Goal: Task Accomplishment & Management: Use online tool/utility

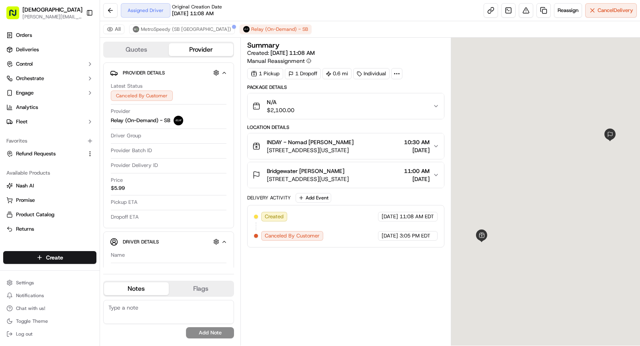
click at [396, 73] on icon at bounding box center [396, 73] width 7 height 7
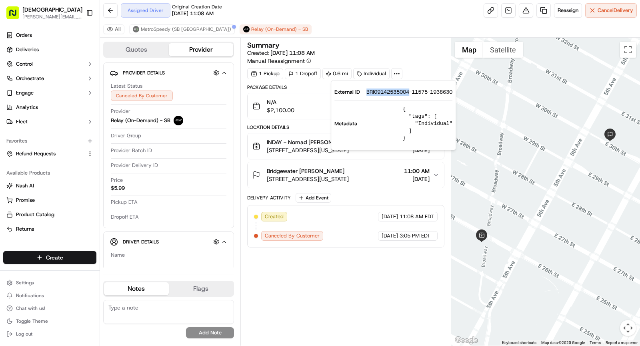
drag, startPoint x: 400, startPoint y: 93, endPoint x: 410, endPoint y: 93, distance: 9.2
click at [410, 93] on div "External ID BRI09142535004-11575-1938630" at bounding box center [393, 91] width 118 height 7
copy span "BRI09142535004"
click at [170, 32] on button "MetroSpeedy (SB [GEOGRAPHIC_DATA])" at bounding box center [182, 29] width 106 height 10
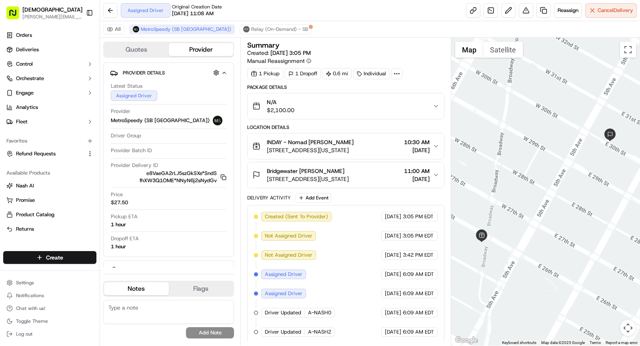
click at [322, 101] on div "N/A $2,100.00" at bounding box center [342, 106] width 180 height 16
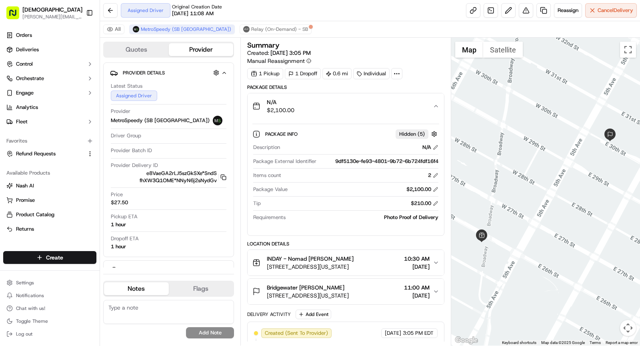
click at [337, 112] on div "N/A $2,100.00" at bounding box center [342, 106] width 180 height 16
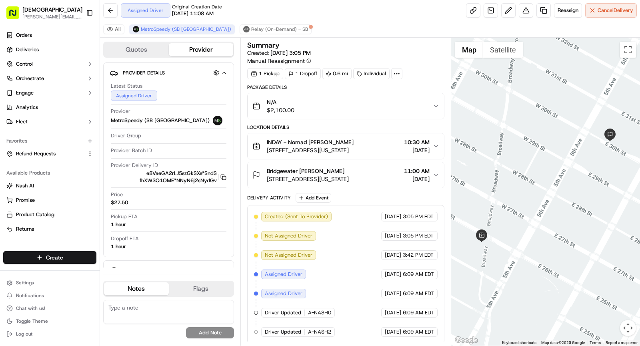
click at [395, 78] on div at bounding box center [396, 73] width 11 height 11
drag, startPoint x: 365, startPoint y: 91, endPoint x: 411, endPoint y: 94, distance: 45.7
click at [411, 94] on div "External ID BRI09142535004-11575-1938630" at bounding box center [393, 91] width 118 height 7
copy span "BRI09142535004"
click at [362, 32] on div "All MetroSpeedy (SB NYC) Relay (On-Demand) - SB" at bounding box center [370, 29] width 540 height 16
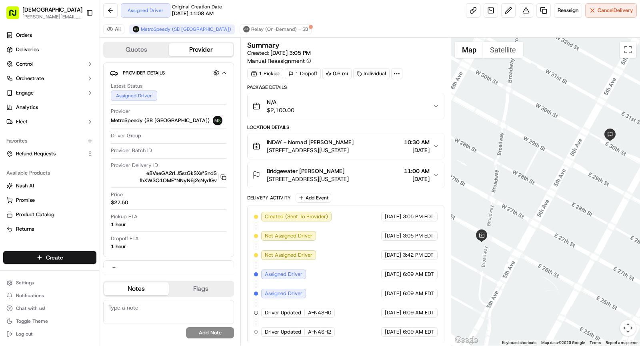
click at [349, 168] on div "Bridgewater [PERSON_NAME]" at bounding box center [308, 171] width 82 height 8
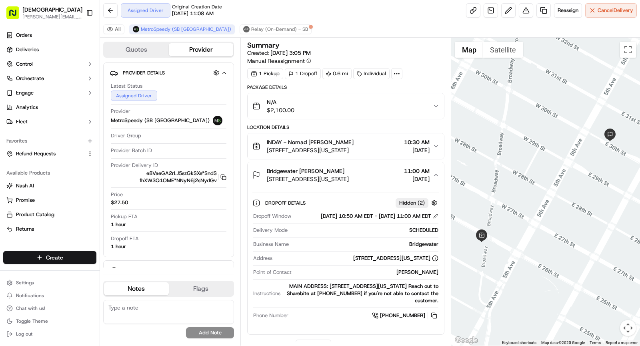
click at [349, 168] on div "Bridgewater [PERSON_NAME]" at bounding box center [308, 171] width 82 height 8
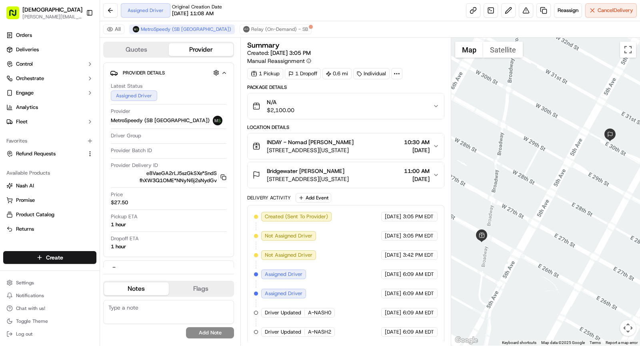
click at [394, 74] on icon at bounding box center [396, 73] width 7 height 7
drag, startPoint x: 364, startPoint y: 93, endPoint x: 410, endPoint y: 94, distance: 46.0
click at [410, 94] on div "External ID BRI09142535004-11575-1938630" at bounding box center [393, 91] width 118 height 7
copy span "BRI09142535004"
click at [294, 153] on button "INDAY - Nomad Denis Sharebite 1133 Broadway, New York, NY 10010, USA 10:30 AM 0…" at bounding box center [346, 146] width 196 height 26
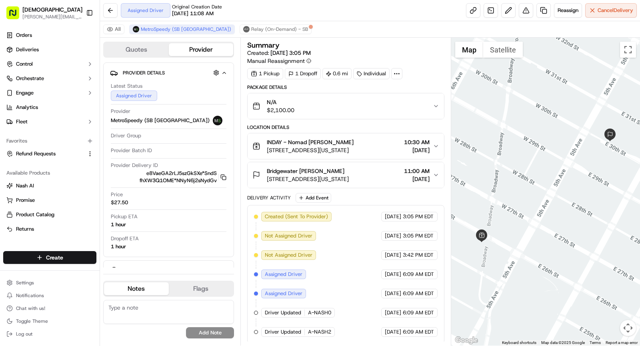
click at [396, 133] on button "INDAY - Nomad Denis Sharebite 1133 Broadway, New York, NY 10010, USA 10:30 AM 0…" at bounding box center [346, 146] width 196 height 26
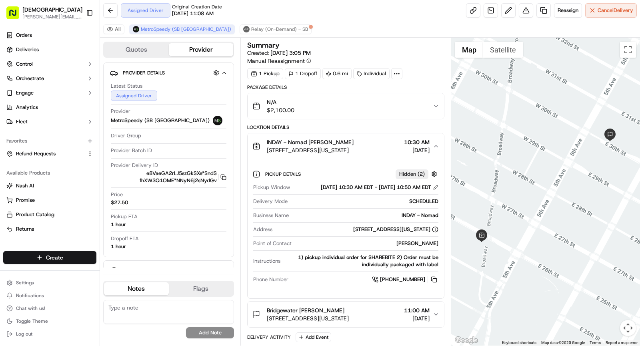
click at [416, 217] on div "INDAY - Nomad" at bounding box center [365, 215] width 146 height 7
copy div "INDAY - Nomad"
click at [331, 144] on span "INDAY - Nomad Denis Sharebite" at bounding box center [310, 142] width 87 height 8
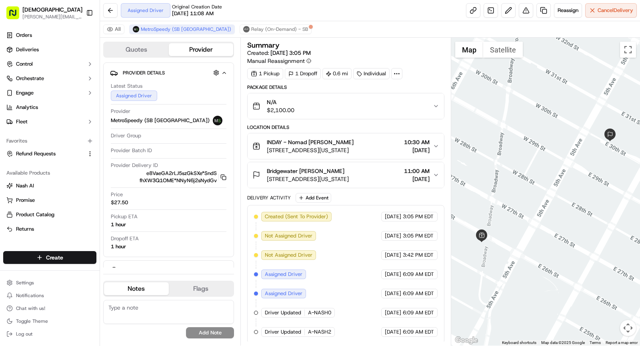
click at [309, 170] on span "Bridgewater [PERSON_NAME]" at bounding box center [306, 171] width 78 height 8
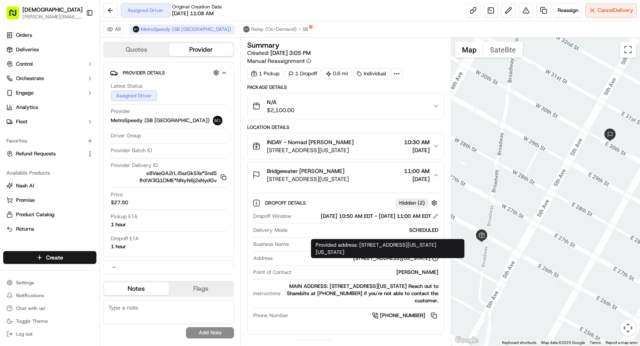
click at [414, 272] on div "Dropoff Window 09/17/2025 10:50 AM EDT - 09/17/2025 11:00 AM EDT Delivery Mode …" at bounding box center [345, 266] width 187 height 114
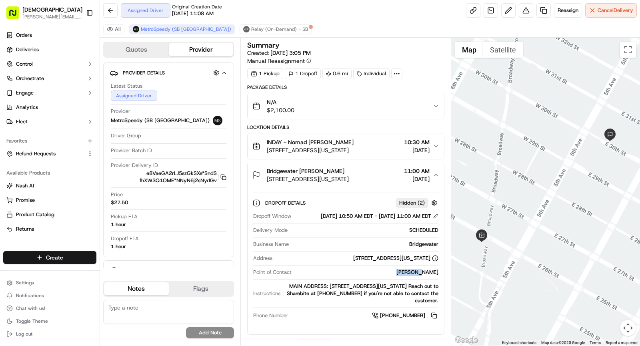
click at [414, 272] on div "Dropoff Window 09/17/2025 10:50 AM EDT - 09/17/2025 11:00 AM EDT Delivery Mode …" at bounding box center [345, 266] width 187 height 114
copy div "[PERSON_NAME]"
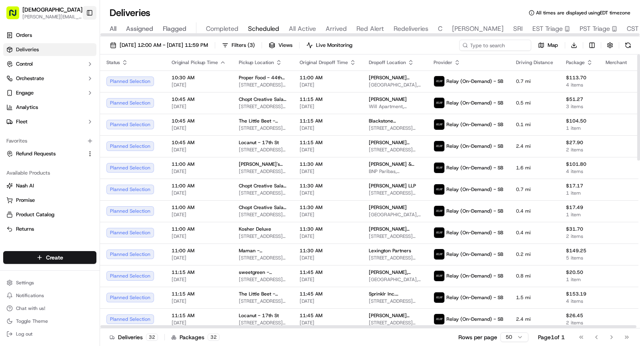
click at [87, 11] on button "Toggle Sidebar" at bounding box center [90, 13] width 14 height 14
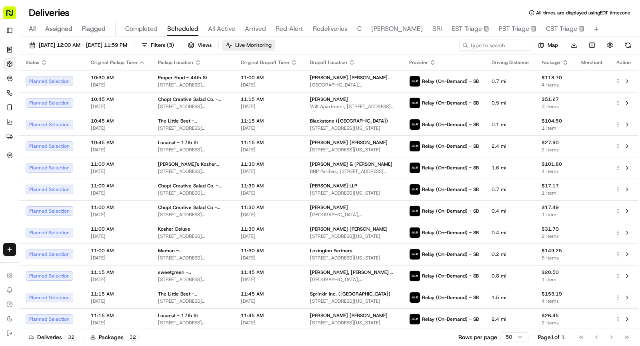
click at [260, 46] on button "Live Monitoring" at bounding box center [248, 45] width 53 height 11
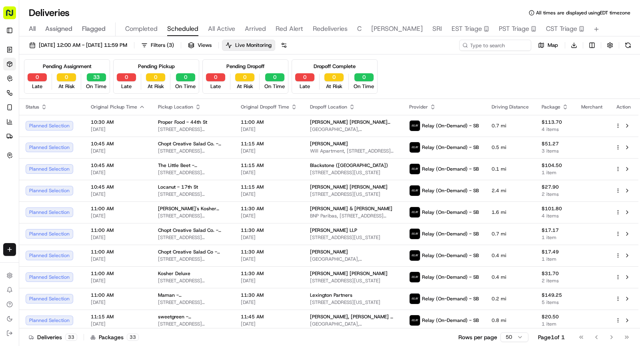
click at [226, 27] on span "All Active" at bounding box center [221, 29] width 27 height 10
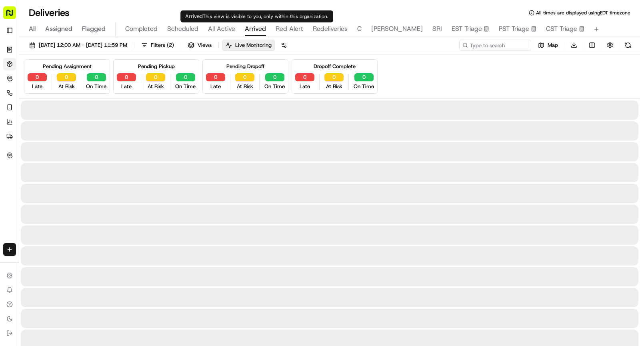
click at [252, 29] on span "Arrived" at bounding box center [255, 29] width 21 height 10
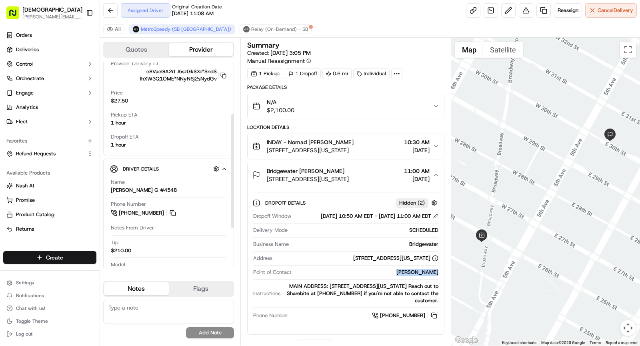
scroll to position [103, 0]
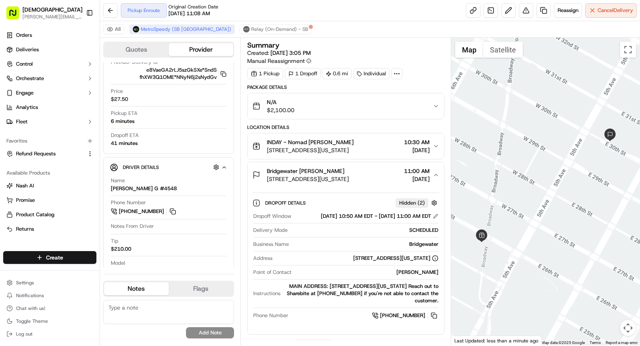
click at [336, 142] on span "INDAY - Nomad [PERSON_NAME]" at bounding box center [310, 142] width 87 height 8
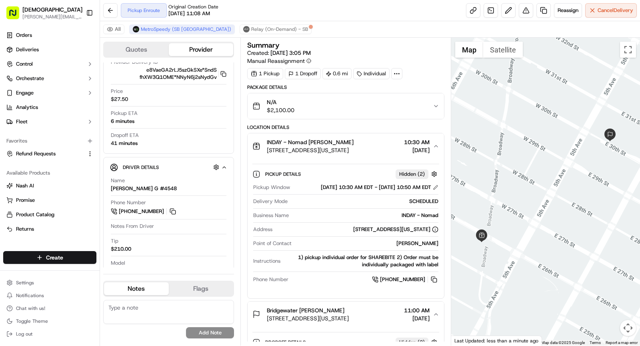
click at [336, 142] on span "INDAY - Nomad [PERSON_NAME]" at bounding box center [310, 142] width 87 height 8
click at [354, 148] on span "[STREET_ADDRESS][US_STATE]" at bounding box center [310, 150] width 87 height 8
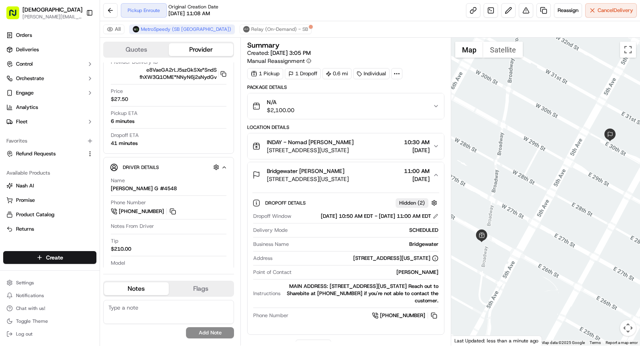
click at [349, 170] on div "Bridgewater [PERSON_NAME]" at bounding box center [308, 171] width 82 height 8
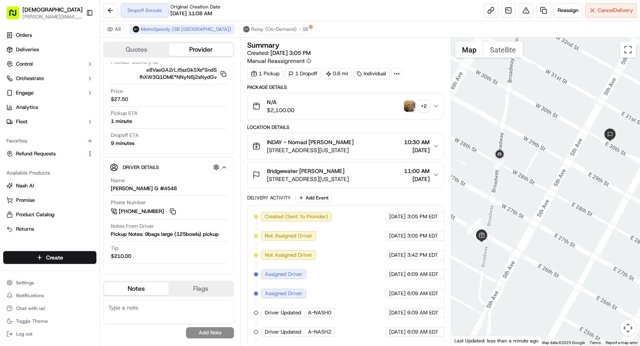
click at [407, 107] on img "button" at bounding box center [409, 105] width 11 height 11
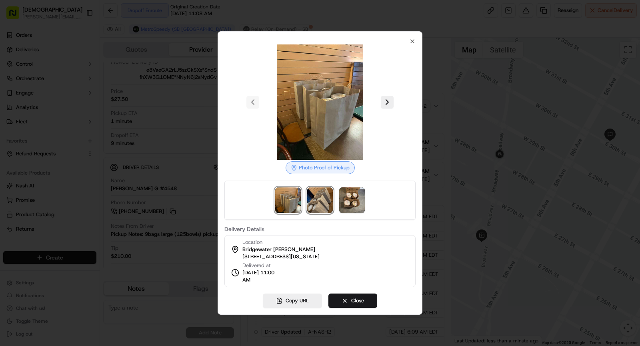
click at [320, 198] on img at bounding box center [320, 200] width 26 height 26
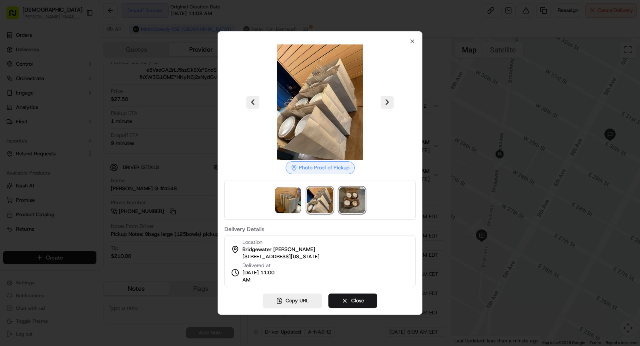
click at [354, 200] on img at bounding box center [352, 200] width 26 height 26
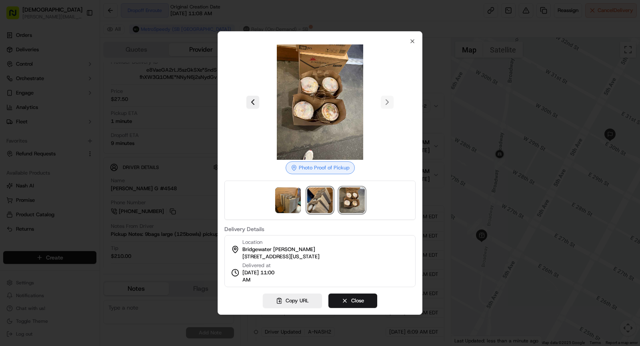
click at [327, 201] on img at bounding box center [320, 200] width 26 height 26
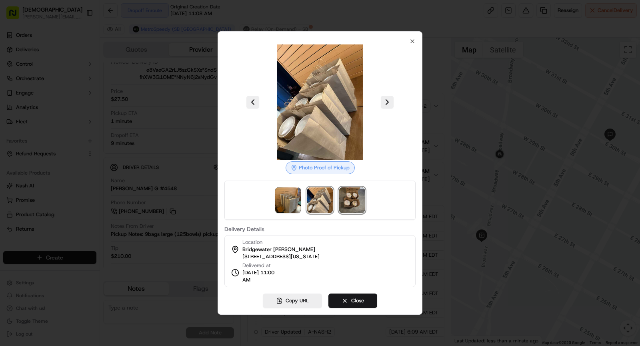
click at [356, 204] on img at bounding box center [352, 200] width 26 height 26
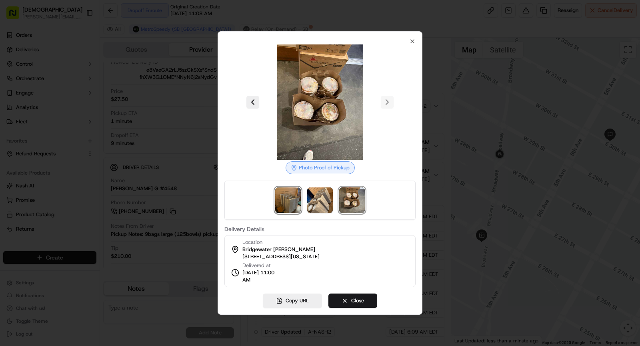
click at [293, 199] on img at bounding box center [288, 200] width 26 height 26
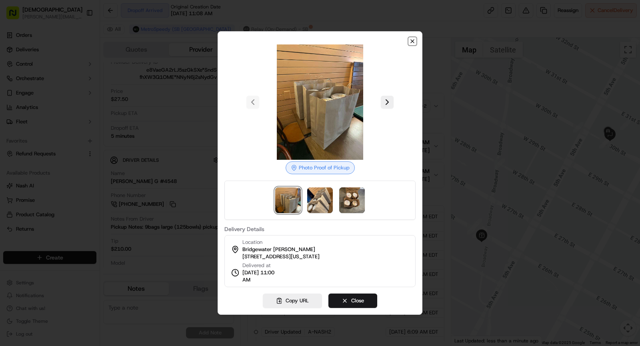
click at [415, 41] on icon "button" at bounding box center [412, 41] width 6 height 6
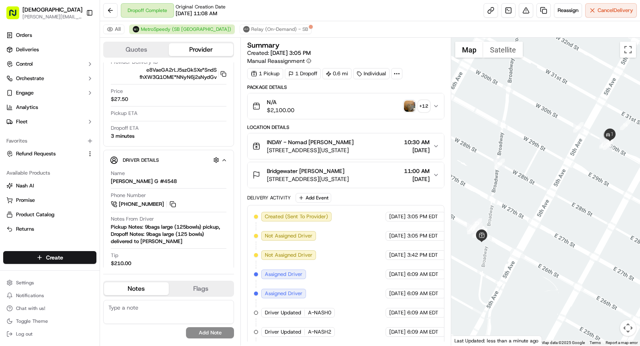
click at [407, 106] on img "button" at bounding box center [409, 105] width 11 height 11
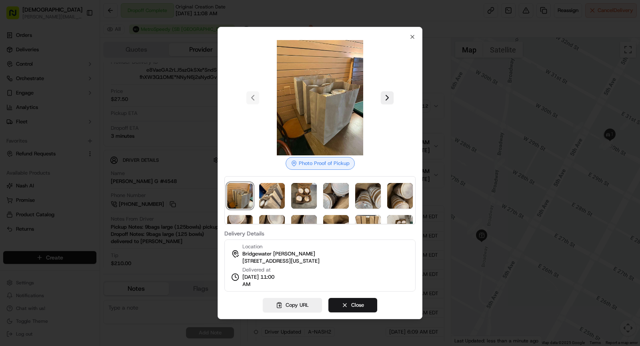
scroll to position [55, 0]
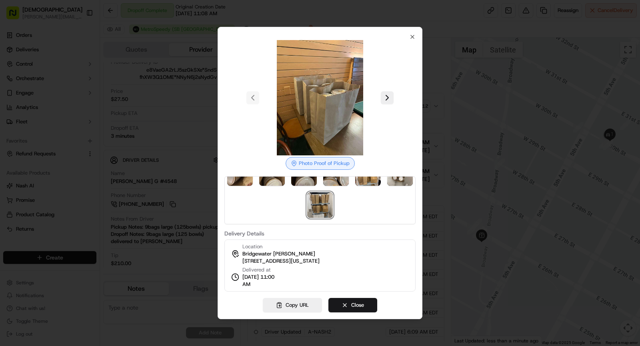
click at [323, 202] on img at bounding box center [320, 205] width 26 height 26
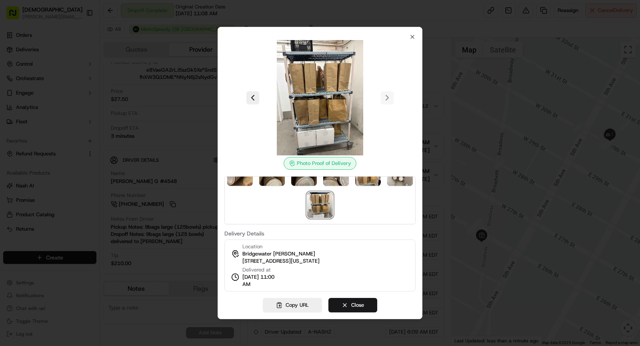
drag, startPoint x: 244, startPoint y: 284, endPoint x: 270, endPoint y: 284, distance: 26.4
click at [270, 284] on span "09/17/2025 11:00 AM" at bounding box center [260, 280] width 37 height 14
click at [239, 284] on div "Delivered at 09/17/2025 11:00 AM" at bounding box center [255, 277] width 48 height 22
drag, startPoint x: 240, startPoint y: 283, endPoint x: 269, endPoint y: 282, distance: 29.6
click at [269, 282] on div "Delivered at 09/17/2025 11:00 AM" at bounding box center [255, 277] width 48 height 22
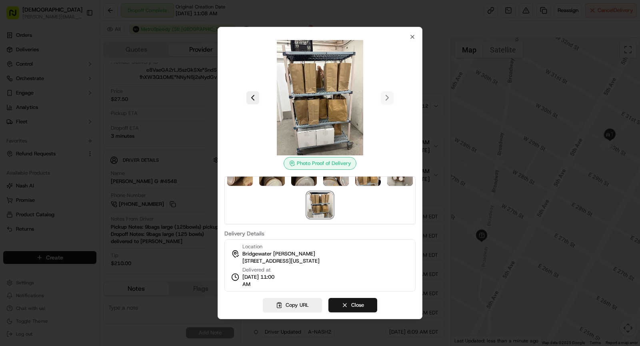
drag, startPoint x: 240, startPoint y: 284, endPoint x: 269, endPoint y: 284, distance: 28.4
click at [269, 284] on div "Delivered at 09/17/2025 11:00 AM" at bounding box center [255, 277] width 48 height 22
copy span "11:00 AM"
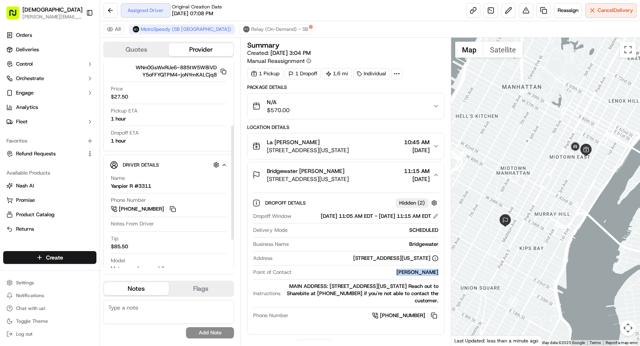
scroll to position [113, 0]
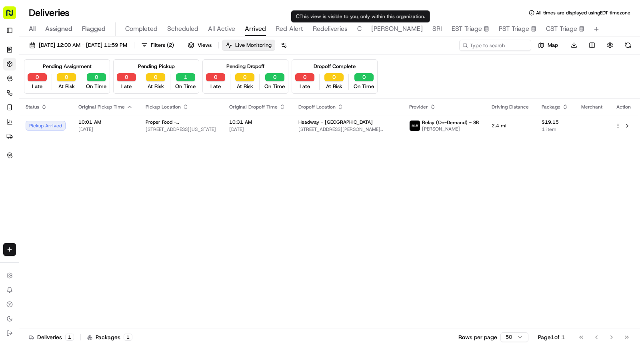
click at [374, 26] on span "SHAW" at bounding box center [397, 29] width 52 height 10
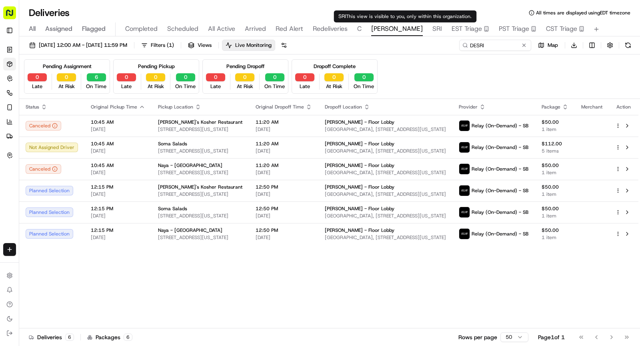
click at [432, 27] on span "SRI" at bounding box center [437, 29] width 10 height 10
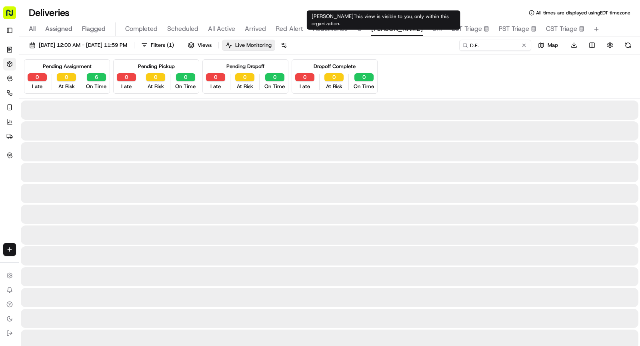
click at [388, 27] on span "SHAW" at bounding box center [397, 29] width 52 height 10
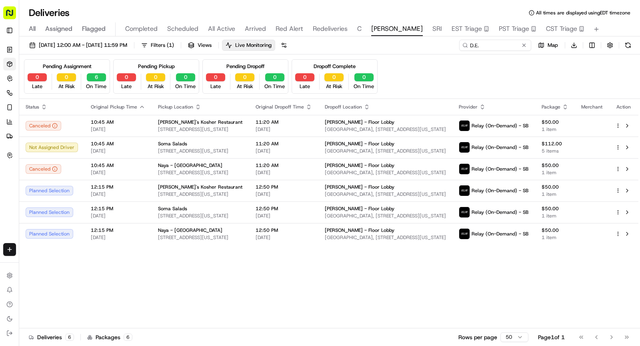
click at [397, 27] on div "All Assigned Flagged Completed Scheduled All Active Arrived Red Alert Redeliver…" at bounding box center [329, 29] width 621 height 14
click at [432, 27] on span "SRI" at bounding box center [437, 29] width 10 height 10
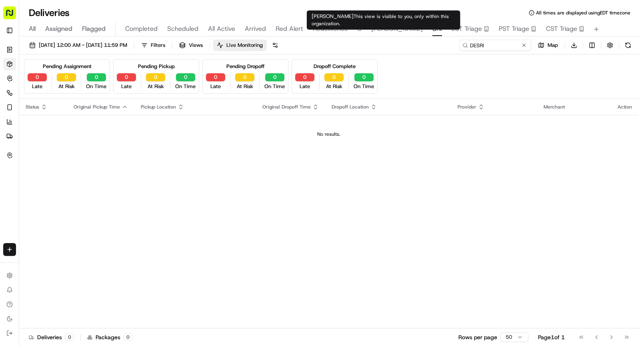
type input "D.E."
click at [376, 29] on span "SHAW" at bounding box center [397, 29] width 52 height 10
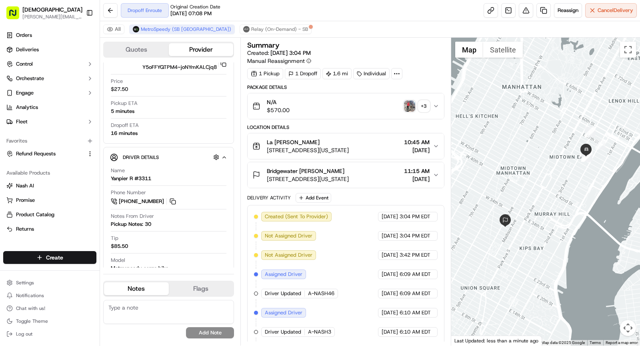
click at [408, 102] on img "button" at bounding box center [409, 105] width 11 height 11
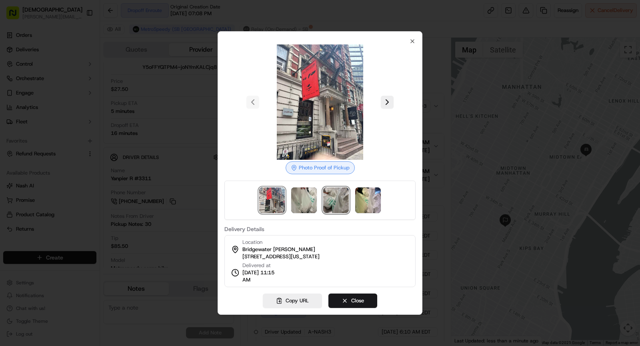
click at [340, 199] on img at bounding box center [336, 200] width 26 height 26
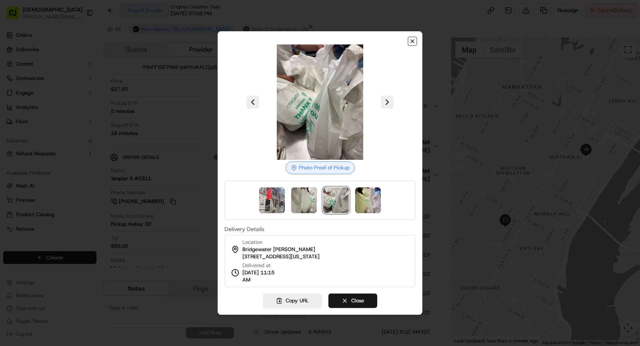
click at [413, 42] on icon "button" at bounding box center [412, 41] width 3 height 3
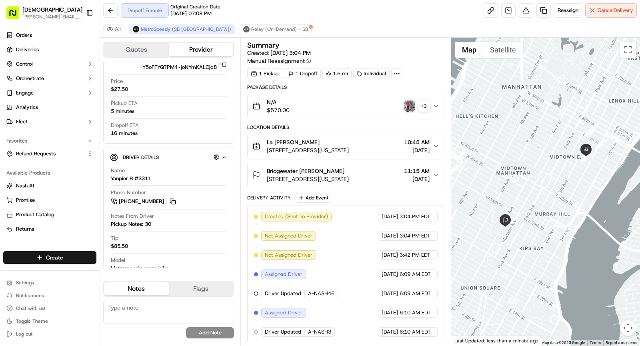
click at [410, 105] on img "button" at bounding box center [409, 105] width 11 height 11
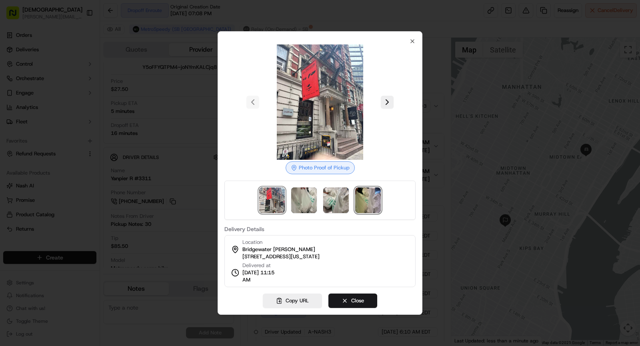
click at [365, 201] on img at bounding box center [368, 200] width 26 height 26
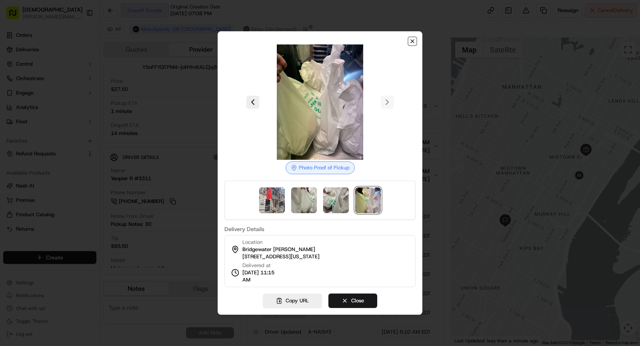
click at [414, 40] on icon "button" at bounding box center [412, 41] width 6 height 6
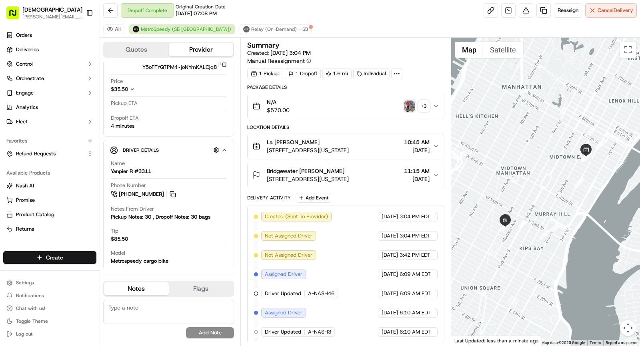
click at [412, 103] on img "button" at bounding box center [409, 105] width 11 height 11
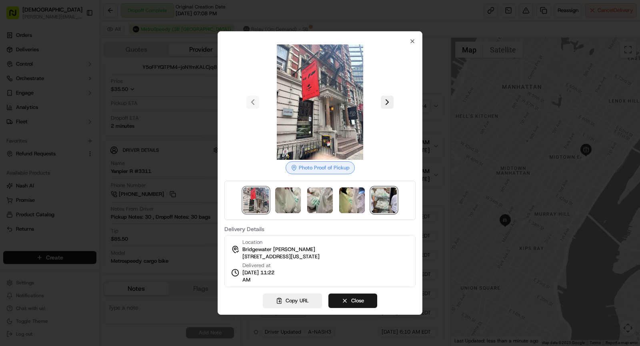
click at [382, 202] on img at bounding box center [384, 200] width 26 height 26
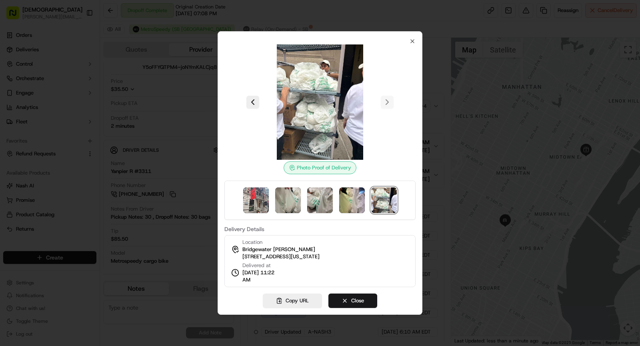
drag, startPoint x: 243, startPoint y: 282, endPoint x: 292, endPoint y: 282, distance: 49.2
click at [292, 282] on div "Location Bridgewater Samantha Paladino 5 E 30th St, New York, NY 10016, USA Del…" at bounding box center [319, 261] width 191 height 52
copy span "11:22 AM"
click at [411, 40] on icon "button" at bounding box center [412, 41] width 6 height 6
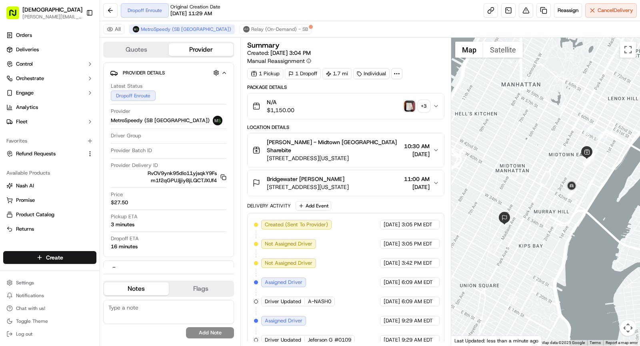
scroll to position [93, 0]
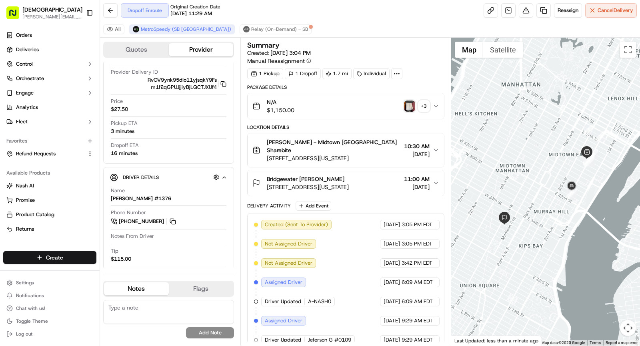
click at [412, 106] on img "button" at bounding box center [409, 105] width 11 height 11
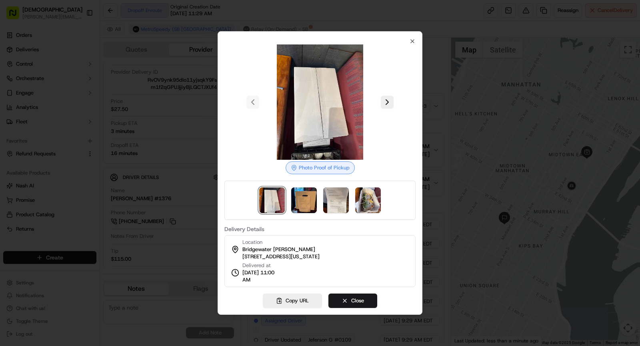
click at [310, 180] on div at bounding box center [319, 199] width 191 height 39
click at [310, 194] on img at bounding box center [304, 200] width 26 height 26
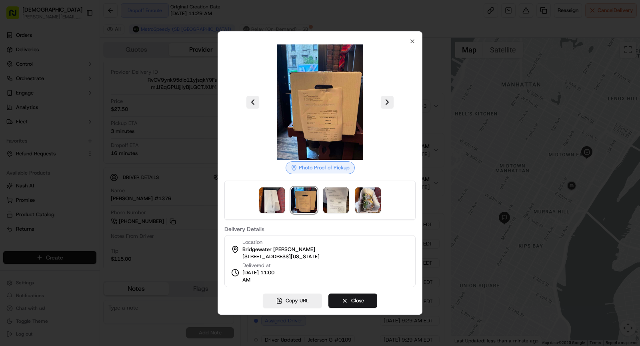
click at [330, 185] on div at bounding box center [319, 199] width 191 height 39
click at [330, 193] on img at bounding box center [336, 200] width 26 height 26
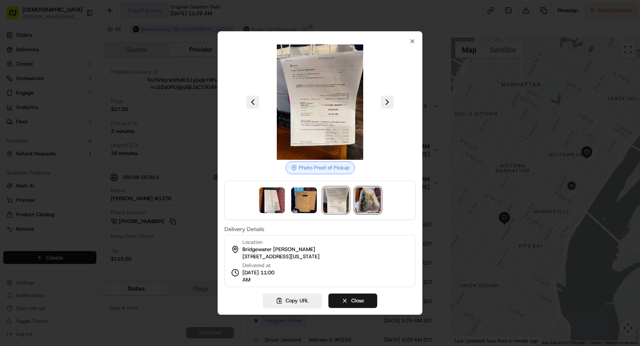
click at [363, 201] on img at bounding box center [368, 200] width 26 height 26
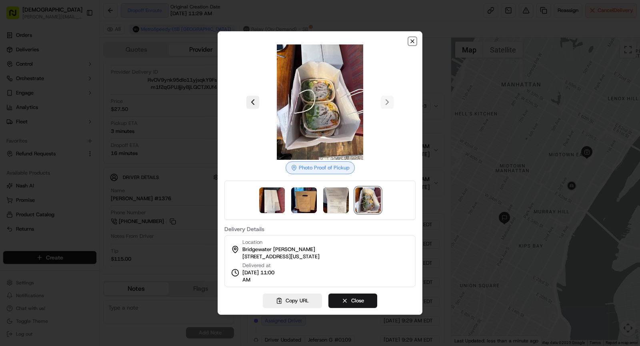
click at [412, 42] on icon "button" at bounding box center [412, 41] width 6 height 6
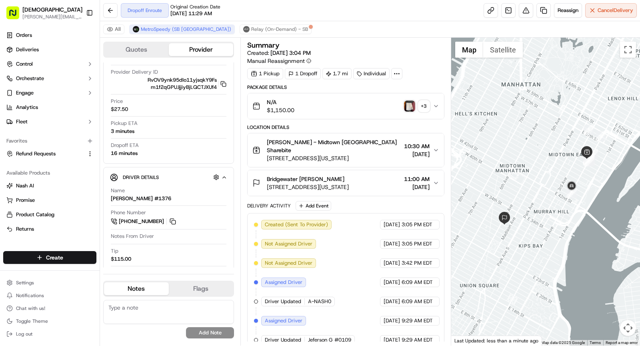
click at [407, 104] on img "button" at bounding box center [409, 105] width 11 height 11
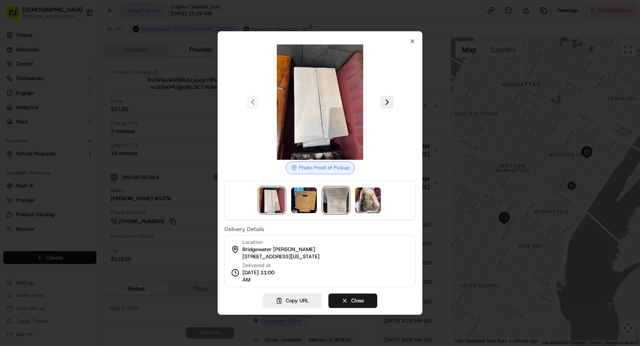
click at [337, 204] on img at bounding box center [336, 200] width 26 height 26
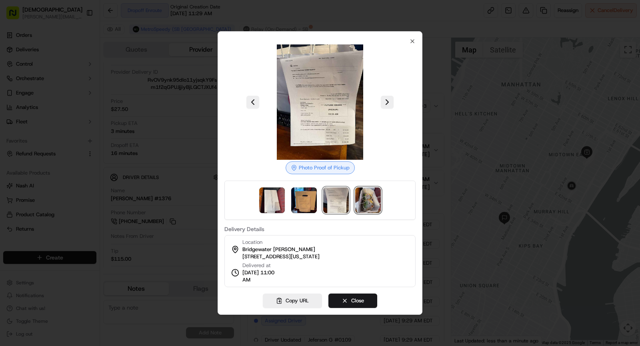
click at [369, 205] on img at bounding box center [368, 200] width 26 height 26
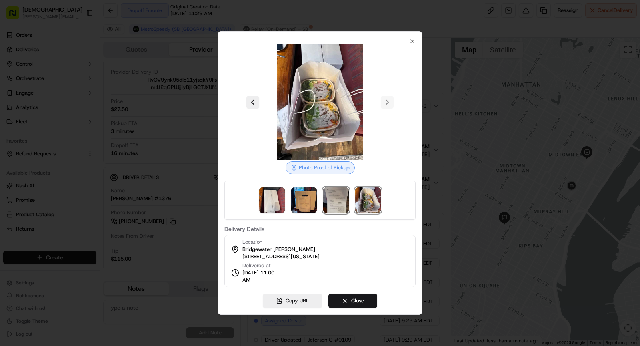
click at [338, 198] on img at bounding box center [336, 200] width 26 height 26
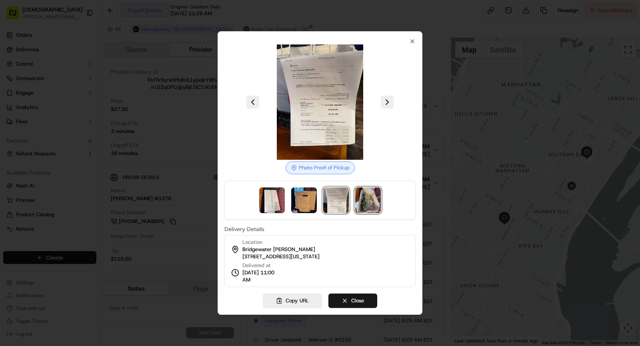
click at [364, 193] on img at bounding box center [368, 200] width 26 height 26
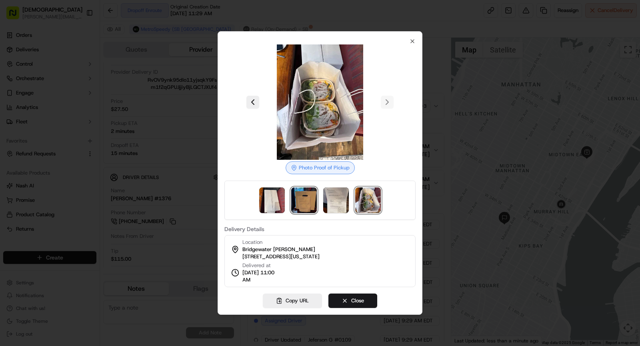
click at [306, 204] on img at bounding box center [304, 200] width 26 height 26
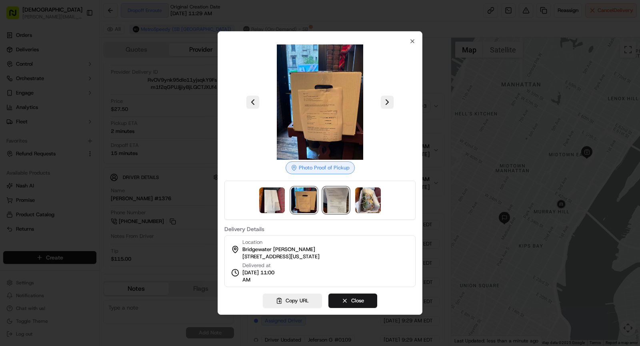
click at [337, 198] on img at bounding box center [336, 200] width 26 height 26
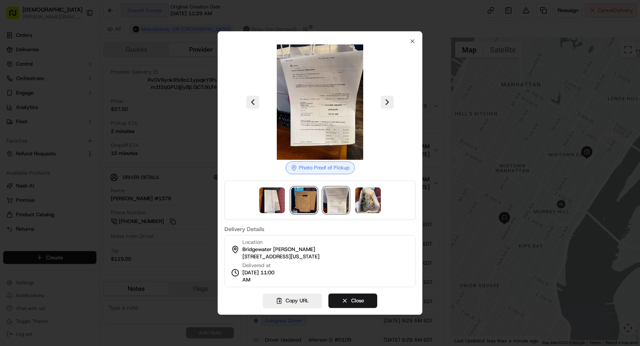
click at [310, 201] on img at bounding box center [304, 200] width 26 height 26
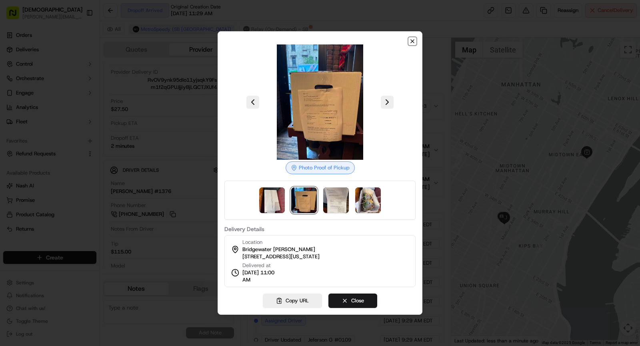
click at [413, 43] on icon "button" at bounding box center [412, 41] width 6 height 6
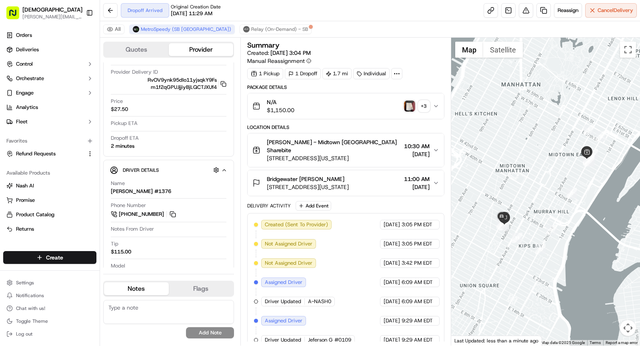
click at [349, 175] on div "Bridgewater Samantha Paladino" at bounding box center [308, 179] width 82 height 8
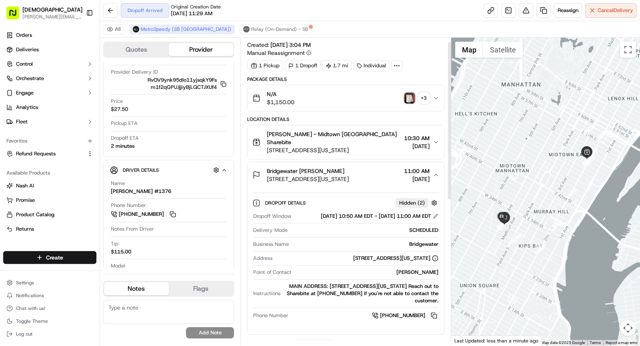
scroll to position [0, 0]
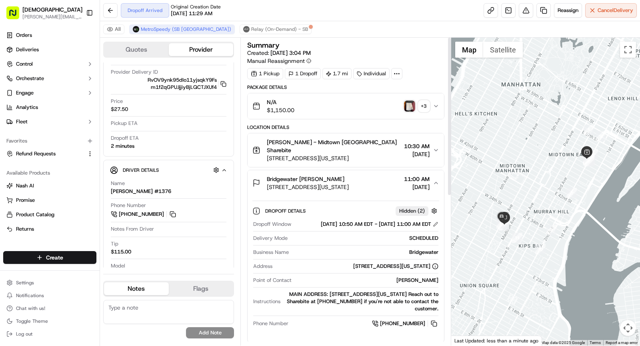
click at [349, 175] on div "Bridgewater Samantha Paladino" at bounding box center [308, 179] width 82 height 8
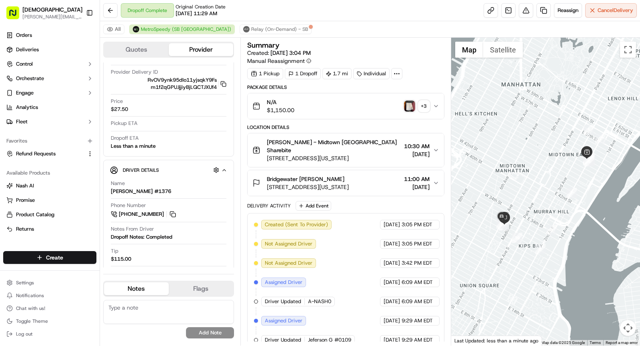
click at [411, 107] on img "button" at bounding box center [409, 105] width 11 height 11
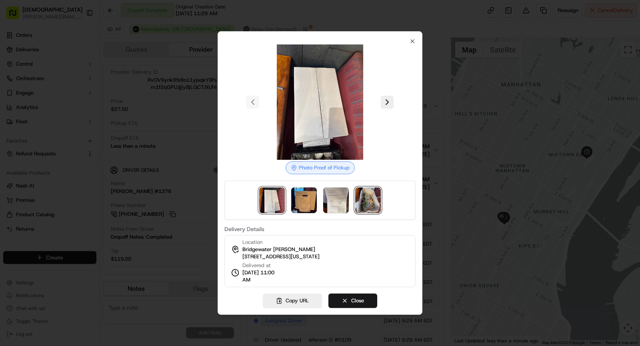
click at [369, 203] on img at bounding box center [368, 200] width 26 height 26
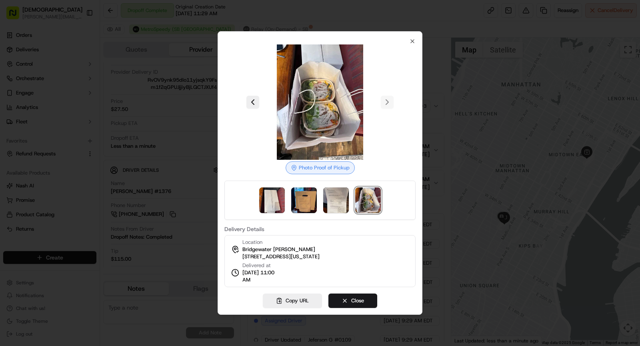
click at [413, 38] on div "Photo Proof of Pickup Delivery Details Location Bridgewater Samantha Paladino 5…" at bounding box center [320, 172] width 205 height 283
click at [413, 41] on icon "button" at bounding box center [412, 41] width 3 height 3
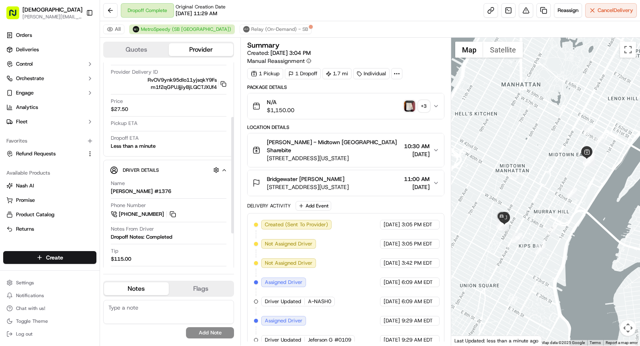
scroll to position [112, 0]
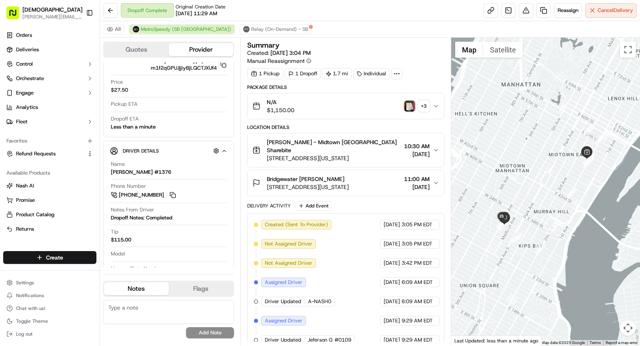
click at [408, 103] on img "button" at bounding box center [409, 105] width 11 height 11
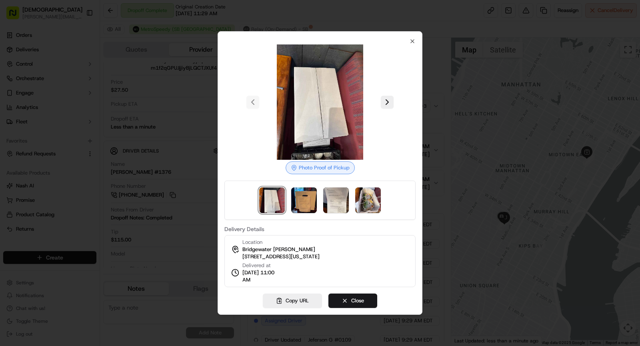
drag, startPoint x: 240, startPoint y: 280, endPoint x: 271, endPoint y: 280, distance: 30.4
click at [271, 280] on div "Delivered at 09/17/2025 11:00 AM" at bounding box center [255, 273] width 48 height 22
copy span "11:00 AM"
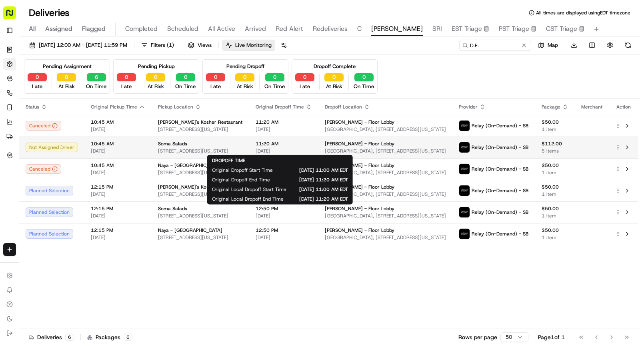
click at [307, 142] on span "11:20 AM" at bounding box center [284, 143] width 56 height 6
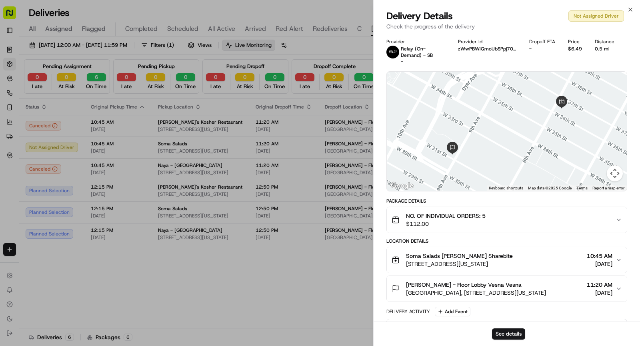
click at [522, 292] on span "Two Manhattan West, 375 9th Ave, New York, NY 10001, USA" at bounding box center [476, 292] width 140 height 8
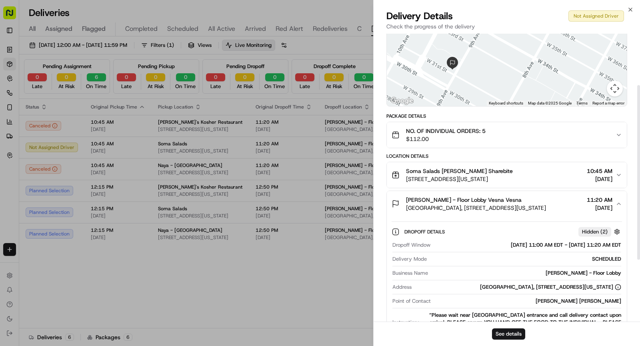
scroll to position [112, 0]
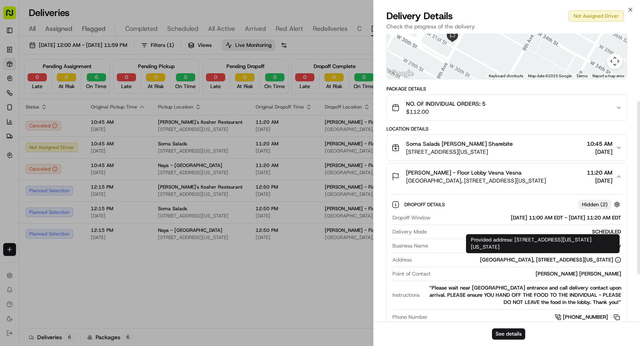
click at [563, 257] on div "Two Manhattan West, 375 9th Ave, New York, NY 10001, USA" at bounding box center [550, 259] width 141 height 7
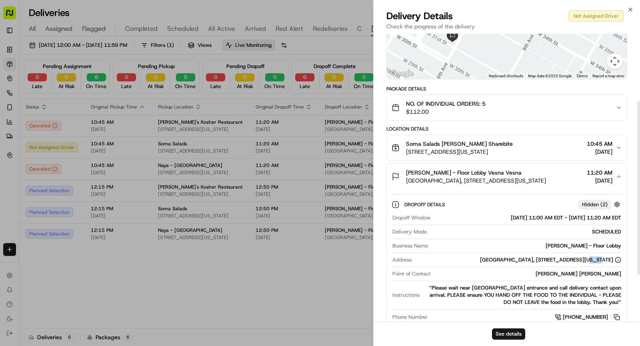
click at [563, 257] on div "Two Manhattan West, 375 9th Ave, New York, NY 10001, USA" at bounding box center [550, 259] width 141 height 7
copy div "Two Manhattan West, 375 9th Ave, New York, NY 10001, USA"
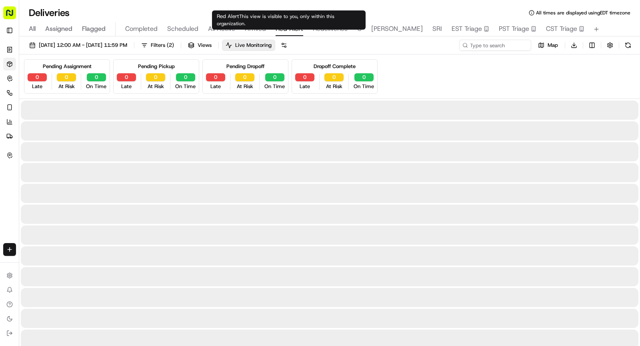
click at [287, 28] on span "Red Alert" at bounding box center [290, 29] width 28 height 10
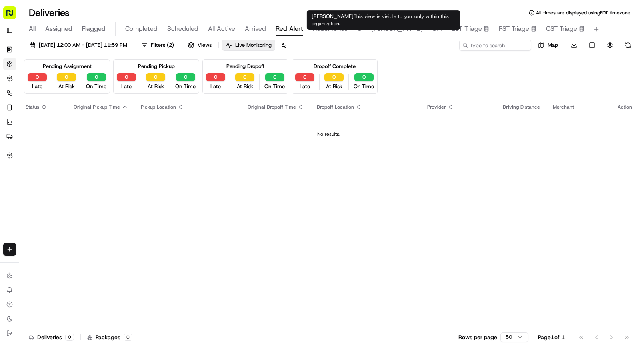
type input "D.E."
click at [377, 28] on span "SHAW" at bounding box center [397, 29] width 52 height 10
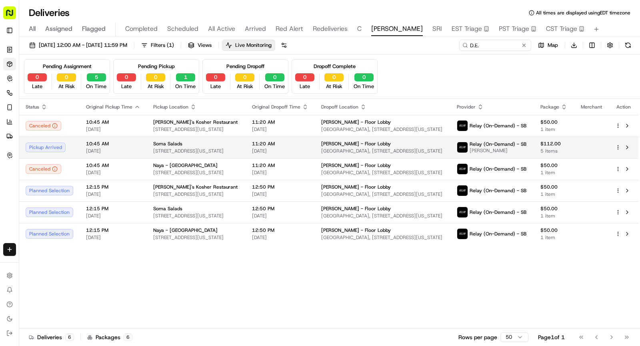
click at [175, 150] on span "520 8th Ave, New York, NY 10018, USA" at bounding box center [196, 151] width 86 height 6
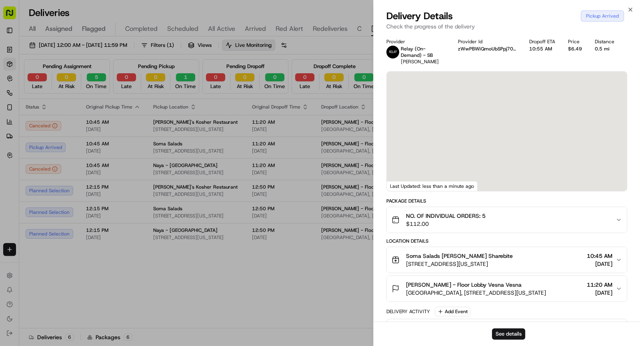
click at [459, 261] on span "520 8th Ave, New York, NY 10018, USA" at bounding box center [459, 264] width 107 height 8
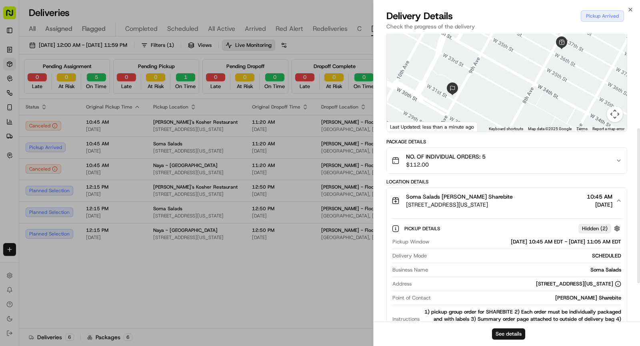
scroll to position [175, 0]
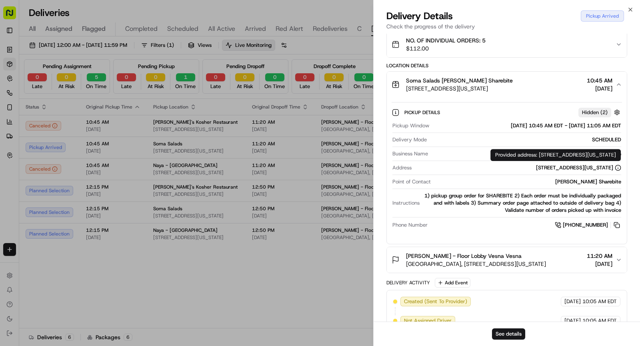
click at [576, 164] on div "520 8th Ave, New York, NY 10018, USA" at bounding box center [578, 167] width 85 height 7
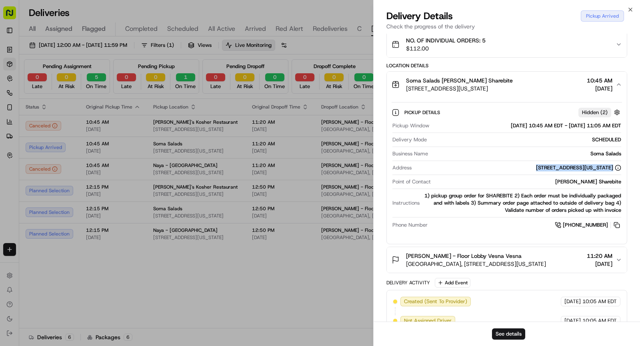
click at [576, 164] on div "520 8th Ave, New York, NY 10018, USA" at bounding box center [578, 167] width 85 height 7
copy div "520 8th Ave, New York, NY 10018, USA"
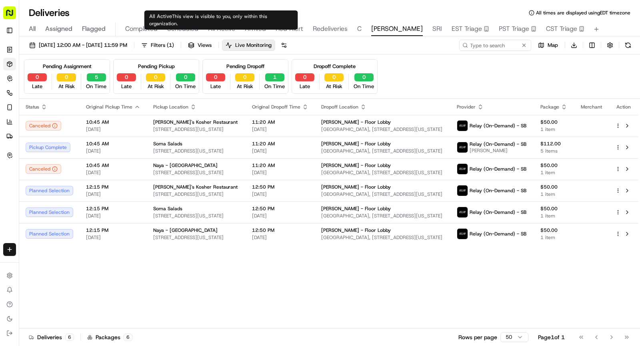
click at [230, 29] on span "All Active" at bounding box center [221, 29] width 27 height 10
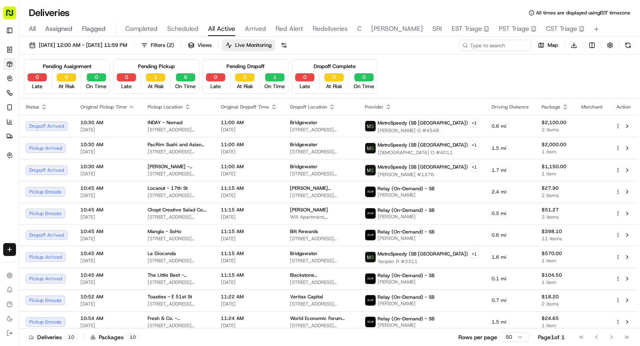
click at [259, 27] on span "Arrived" at bounding box center [255, 29] width 21 height 10
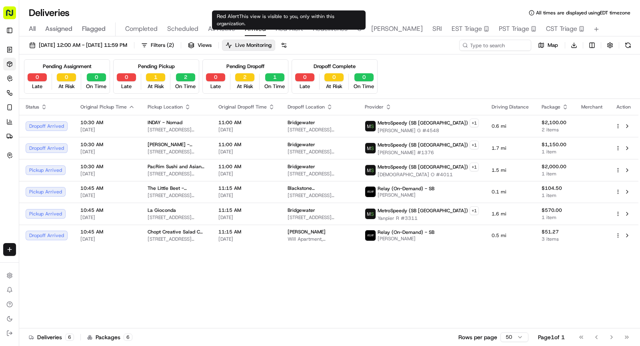
click at [279, 27] on span "Red Alert" at bounding box center [290, 29] width 28 height 10
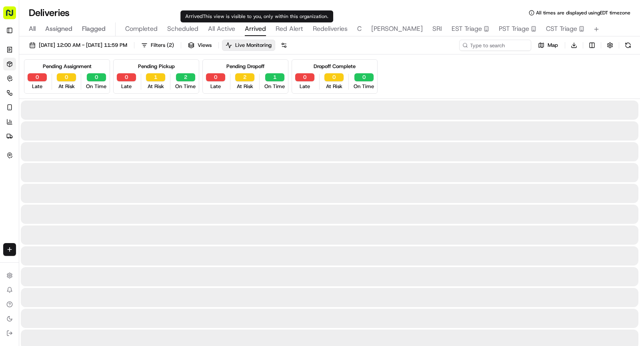
click at [256, 28] on span "Arrived" at bounding box center [255, 29] width 21 height 10
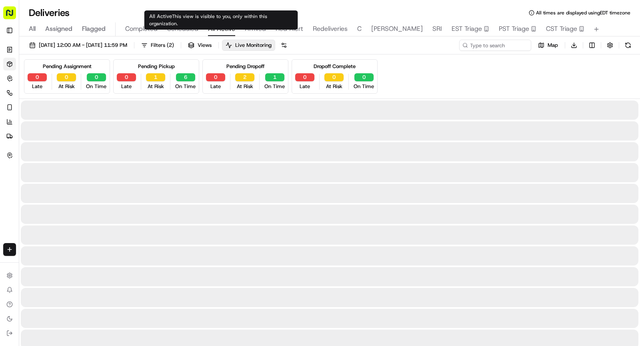
click at [218, 31] on span "All Active" at bounding box center [221, 29] width 27 height 10
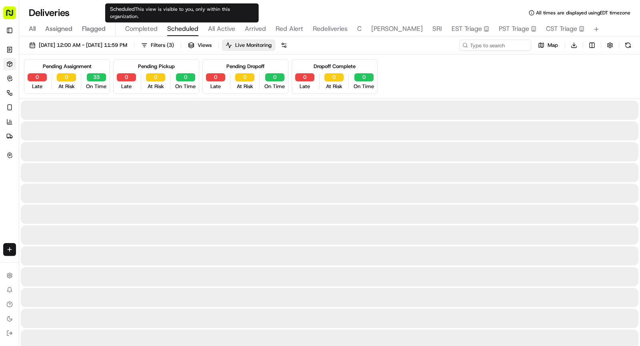
click at [190, 29] on span "Scheduled" at bounding box center [182, 29] width 31 height 10
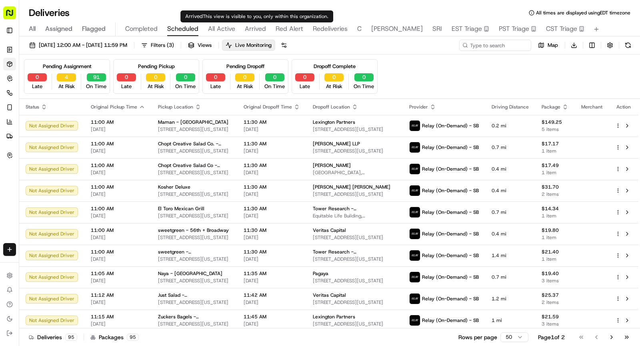
click at [253, 28] on span "Arrived" at bounding box center [255, 29] width 21 height 10
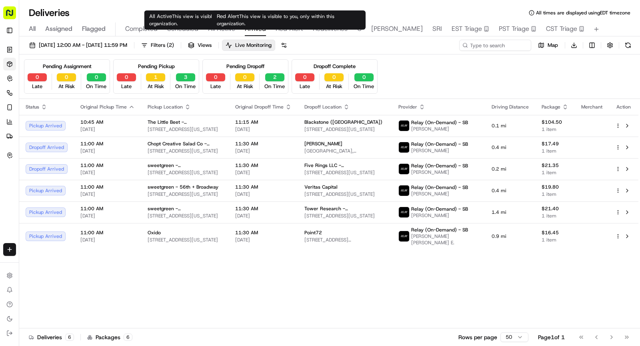
click at [278, 26] on span "Red Alert" at bounding box center [290, 29] width 28 height 10
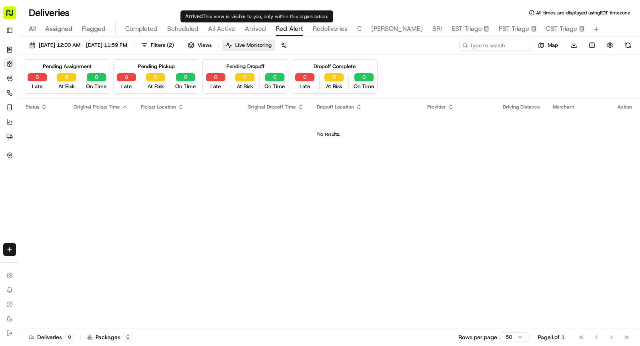
click at [256, 30] on span "Arrived" at bounding box center [255, 29] width 21 height 10
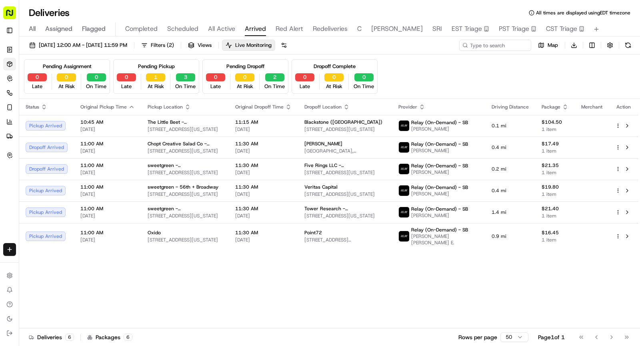
click at [378, 28] on span "SHAW" at bounding box center [397, 29] width 52 height 10
type input "D.E."
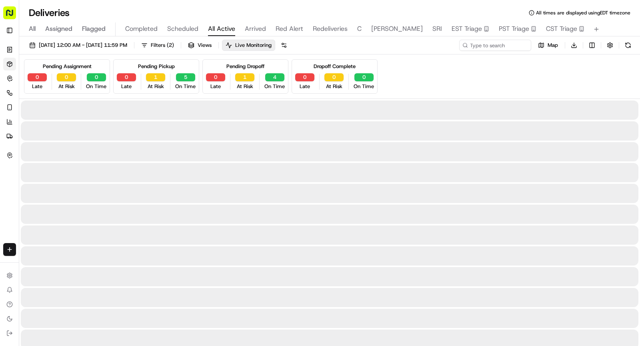
click at [217, 32] on span "All Active" at bounding box center [221, 29] width 27 height 10
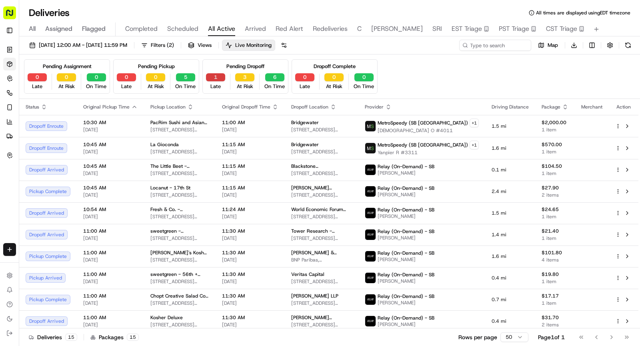
click at [219, 76] on button "1" at bounding box center [215, 77] width 19 height 8
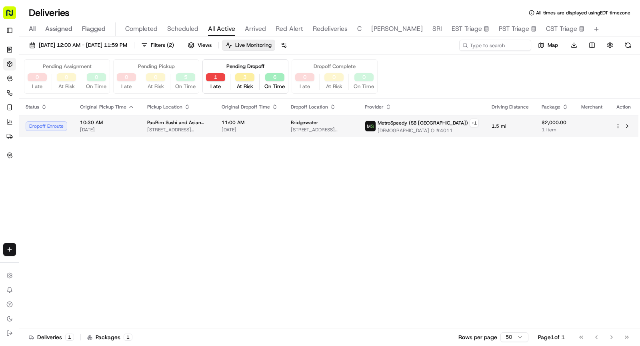
click at [252, 127] on span "[DATE]" at bounding box center [250, 129] width 56 height 6
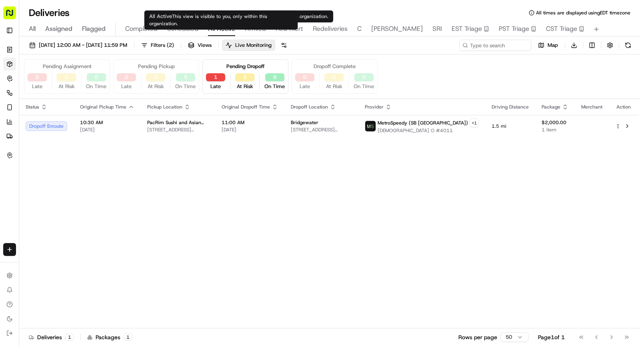
click at [194, 27] on span "Scheduled" at bounding box center [182, 29] width 31 height 10
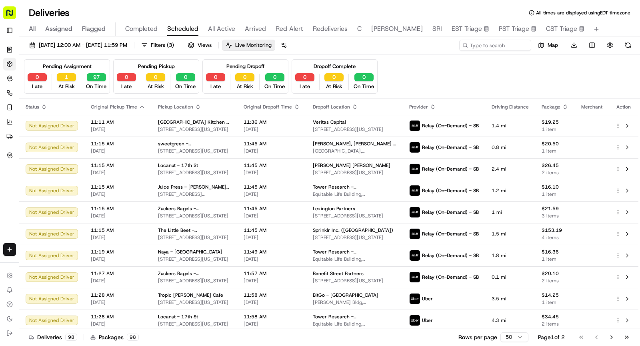
click at [252, 24] on span "Arrived" at bounding box center [255, 29] width 21 height 10
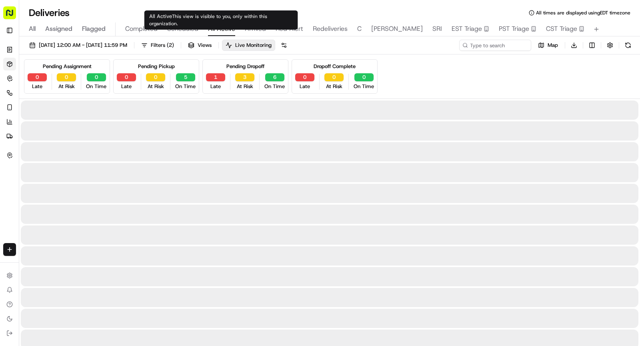
click at [226, 26] on span "All Active" at bounding box center [221, 29] width 27 height 10
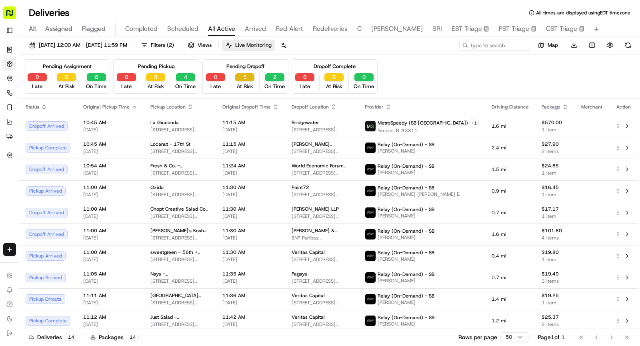
click at [240, 72] on div "Pending Dropoff 0 Late 5 At Risk 2 On Time" at bounding box center [245, 76] width 86 height 34
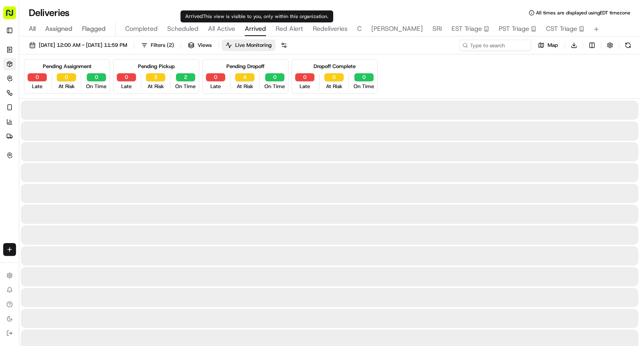
click at [255, 32] on span "Arrived" at bounding box center [255, 29] width 21 height 10
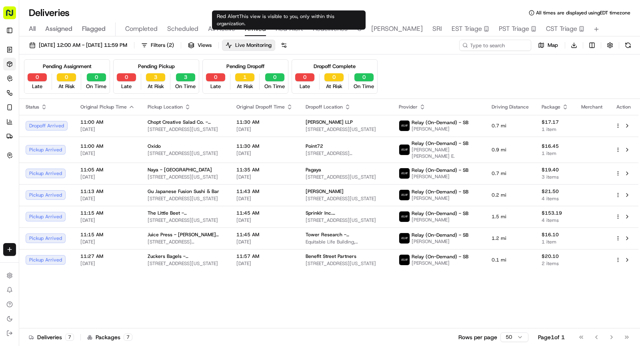
click at [288, 32] on span "Red Alert" at bounding box center [290, 29] width 28 height 10
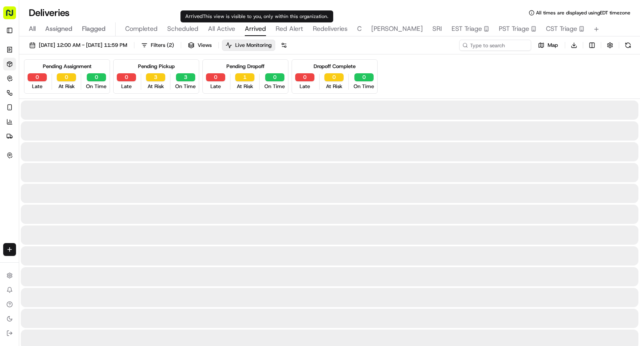
click at [252, 29] on span "Arrived" at bounding box center [255, 29] width 21 height 10
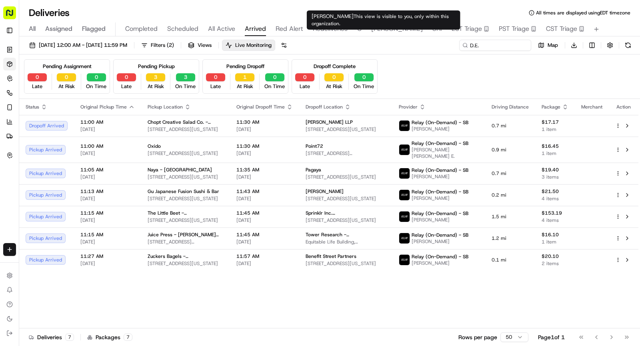
click at [377, 27] on span "SHAW" at bounding box center [397, 29] width 52 height 10
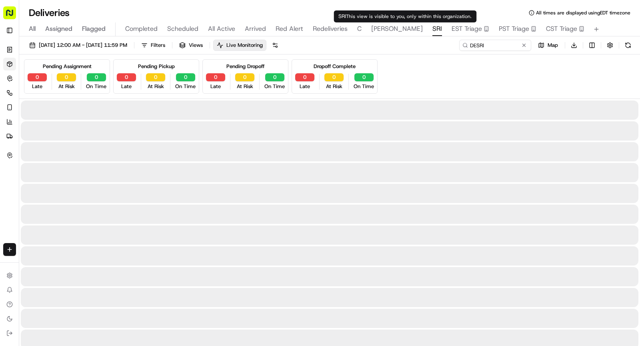
click at [432, 29] on span "SRI" at bounding box center [437, 29] width 10 height 10
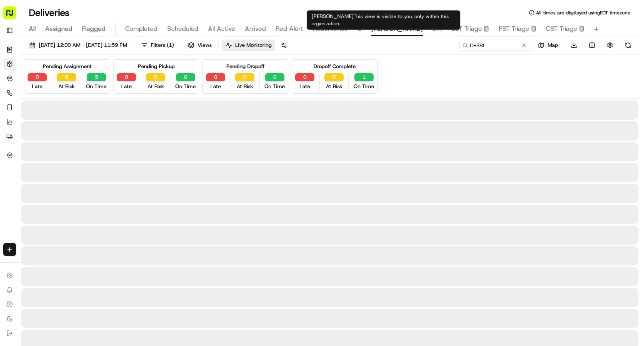
type input "D.E."
click at [380, 31] on span "SHAW" at bounding box center [397, 29] width 52 height 10
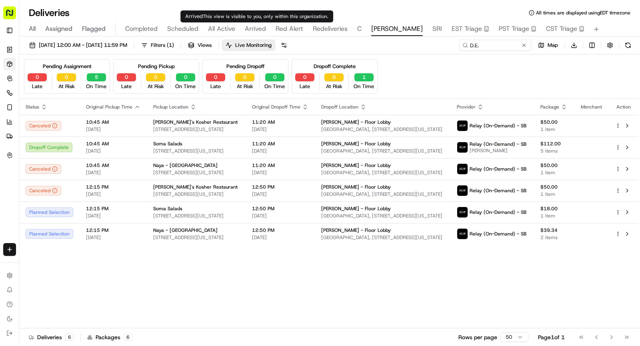
click at [240, 26] on div "All Assigned Flagged Completed Scheduled All Active Arrived Red Alert Redeliver…" at bounding box center [329, 29] width 621 height 14
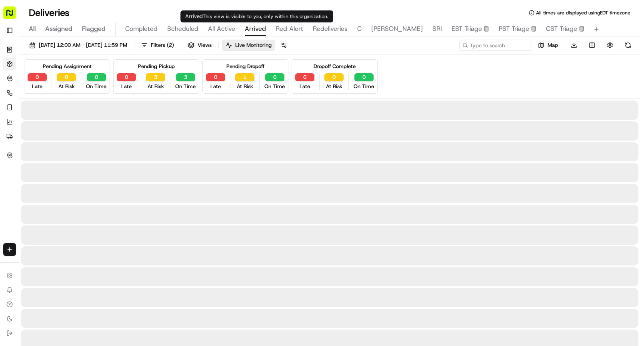
click at [249, 28] on span "Arrived" at bounding box center [255, 29] width 21 height 10
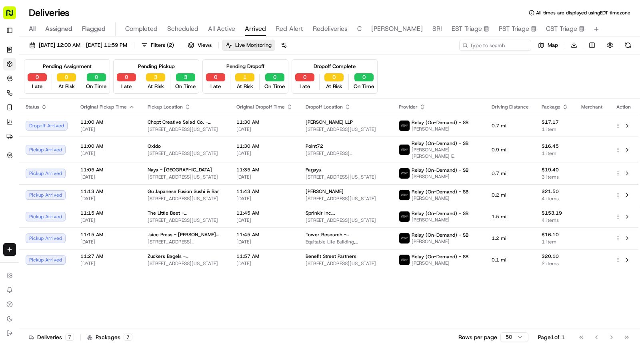
click at [452, 29] on span "EST Triage" at bounding box center [467, 29] width 30 height 10
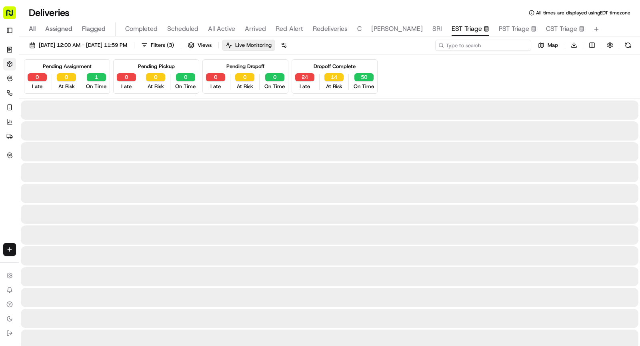
click at [480, 46] on input at bounding box center [483, 45] width 96 height 11
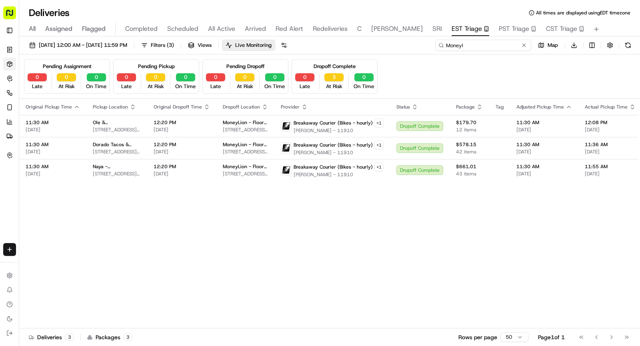
type input "Moneyl"
click at [178, 44] on button "Filters ( 3 )" at bounding box center [158, 45] width 40 height 11
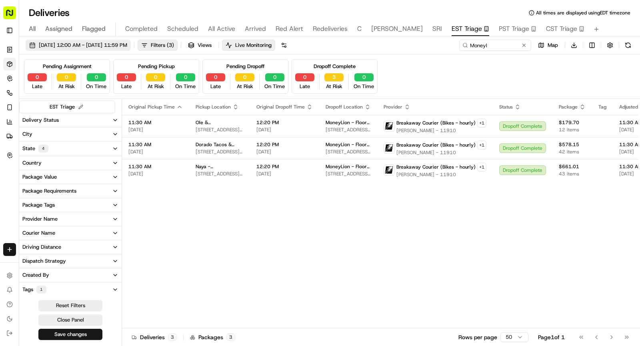
click at [127, 44] on span "09/16/2025 12:00 AM - 09/16/2025 11:59 PM" at bounding box center [83, 45] width 88 height 7
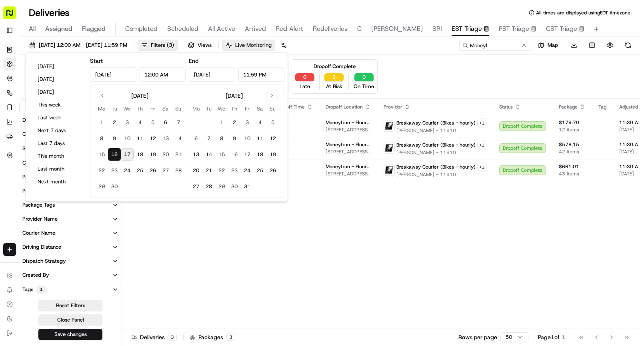
click at [126, 157] on button "17" at bounding box center [127, 154] width 13 height 13
type input "Sep 17, 2025"
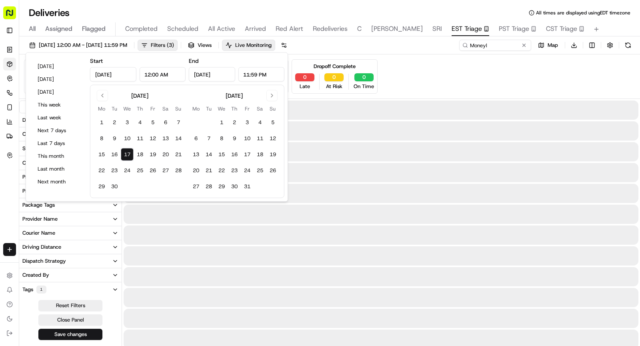
click at [126, 157] on button "17" at bounding box center [127, 154] width 13 height 13
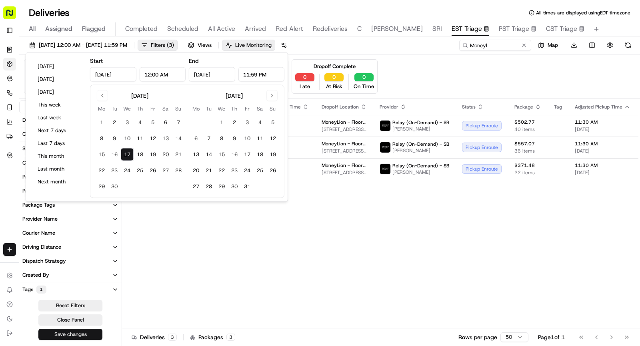
click at [70, 333] on button "Save changes" at bounding box center [70, 333] width 64 height 11
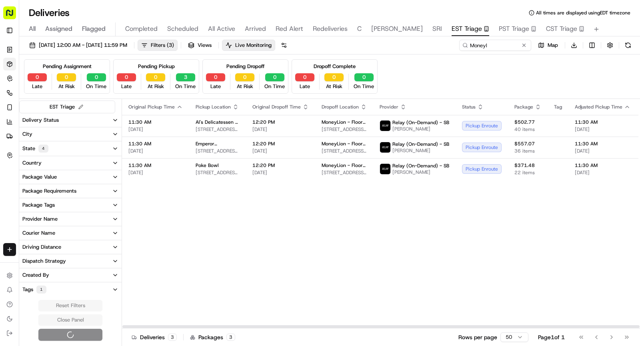
click at [200, 226] on div "Original Pickup Time Pickup Location Original Dropoff Time Dropoff Location Pro…" at bounding box center [557, 213] width 870 height 229
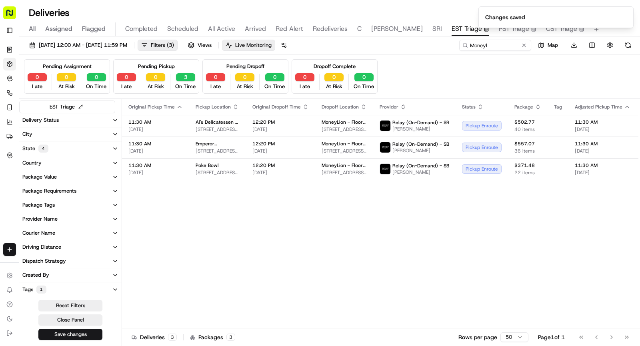
click at [186, 51] on div "09/17/2025 12:00 AM - 09/17/2025 11:59 PM Filters ( 3 ) Views Live Monitoring M…" at bounding box center [329, 47] width 621 height 15
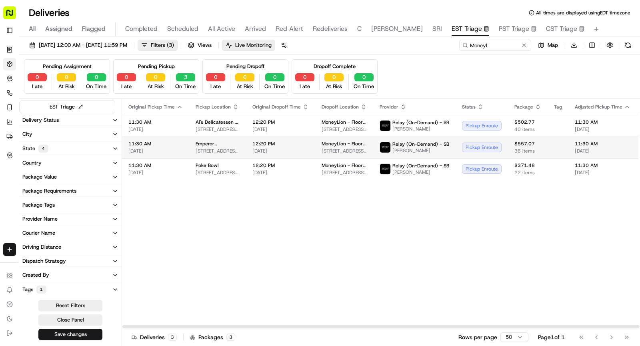
click at [210, 151] on span "293 7th Ave, New York, NY 10001, USA" at bounding box center [218, 151] width 44 height 6
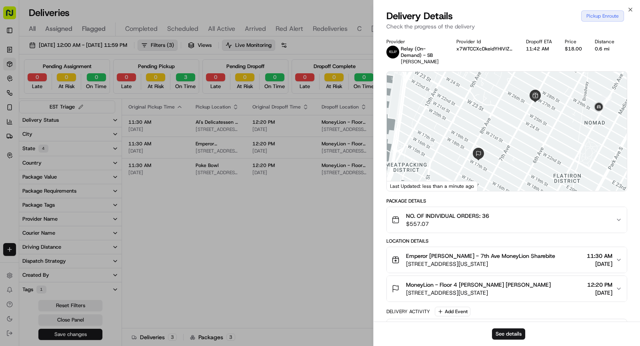
scroll to position [117, 0]
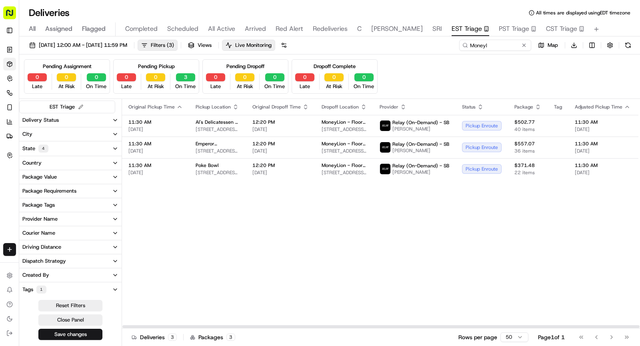
click at [251, 33] on span "Arrived" at bounding box center [255, 29] width 21 height 10
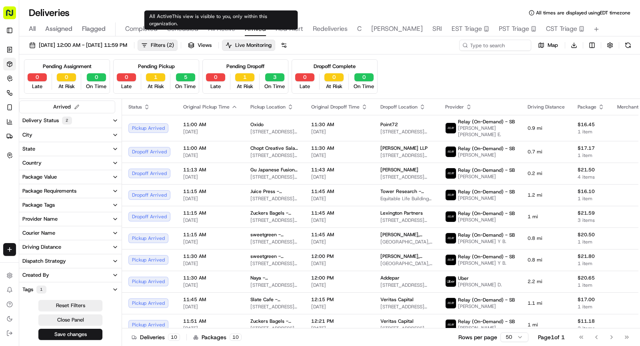
click at [222, 30] on span "All Active" at bounding box center [221, 29] width 27 height 10
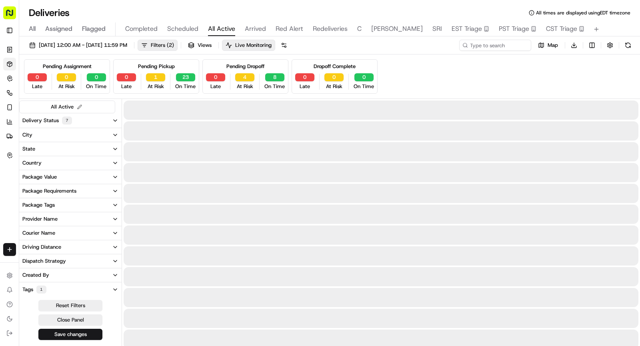
click at [452, 33] on span "EST Triage" at bounding box center [467, 29] width 30 height 10
click at [452, 32] on span "EST Triage" at bounding box center [467, 29] width 30 height 10
click at [452, 28] on span "EST Triage" at bounding box center [467, 29] width 30 height 10
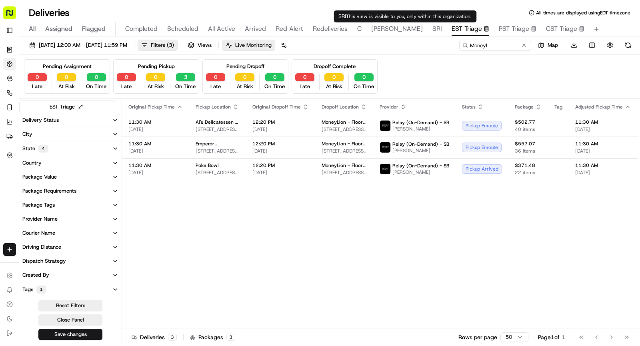
click at [432, 29] on span "SRI" at bounding box center [437, 29] width 10 height 10
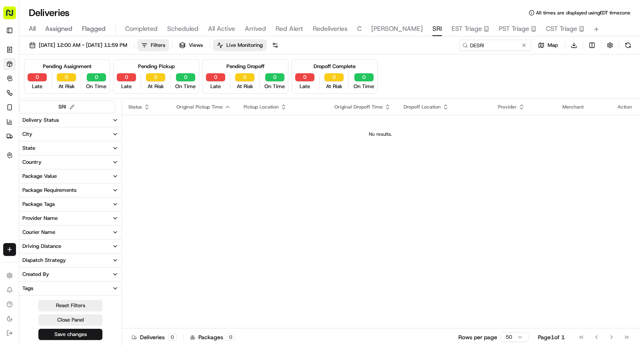
click at [381, 27] on span "SHAW" at bounding box center [397, 29] width 52 height 10
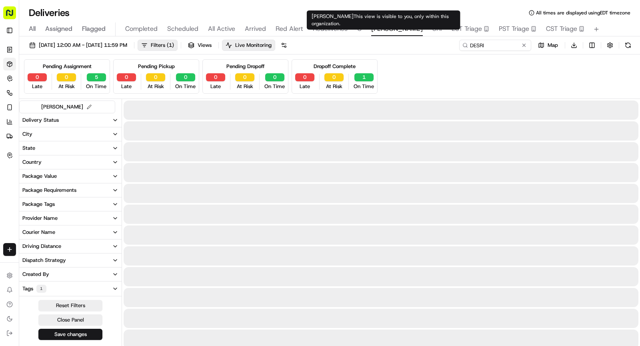
type input "D.E."
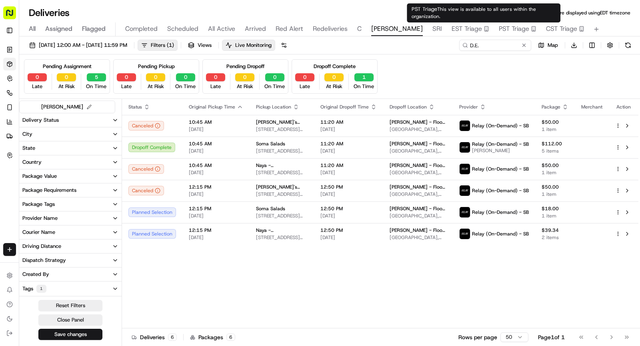
click at [499, 28] on span "PST Triage" at bounding box center [514, 29] width 30 height 10
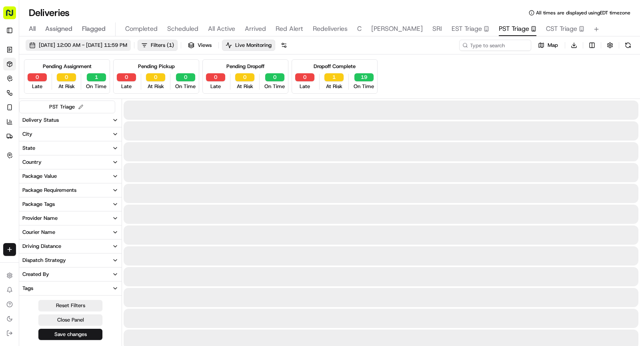
click at [127, 47] on span "09/16/2025 12:00 AM - 09/16/2025 11:59 PM" at bounding box center [83, 45] width 88 height 7
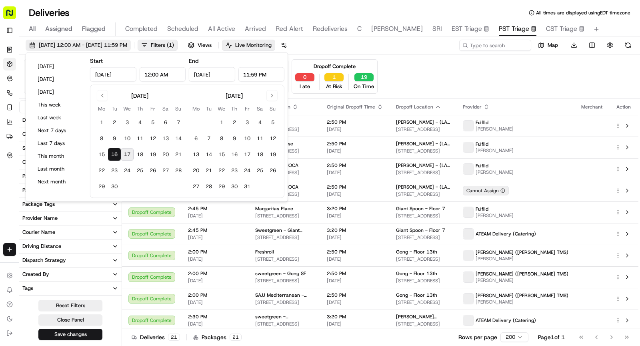
type input "Sep 16, 2025"
type input "12:00 AM"
type input "Sep 16, 2025"
type input "11:59 PM"
click at [126, 154] on button "17" at bounding box center [127, 154] width 13 height 13
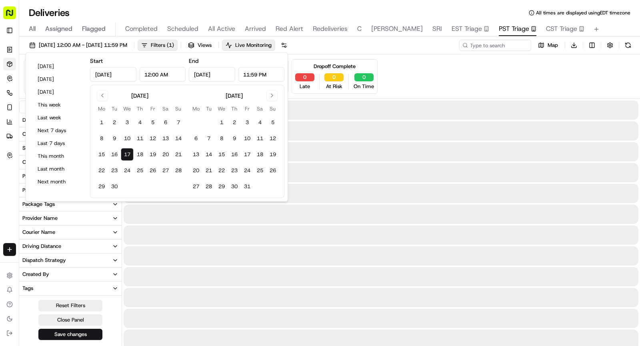
click at [126, 154] on button "17" at bounding box center [127, 154] width 13 height 13
type input "Sep 17, 2025"
click at [79, 334] on button "Save changes" at bounding box center [70, 333] width 64 height 11
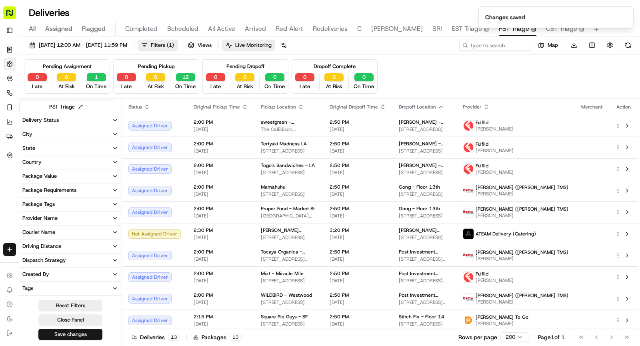
click at [525, 28] on ol "Changes saved" at bounding box center [556, 17] width 168 height 34
click at [521, 30] on ol "Changes saved" at bounding box center [556, 17] width 168 height 34
click at [624, 10] on icon "Notifications (F8)" at bounding box center [627, 13] width 6 height 6
click at [546, 26] on span "CST Triage" at bounding box center [561, 29] width 31 height 10
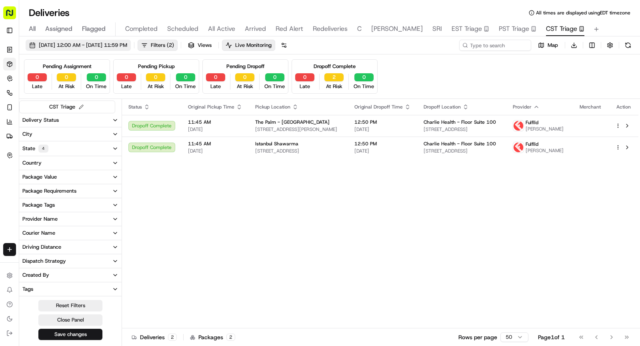
click at [127, 45] on span "09/16/2025 12:00 AM - 09/16/2025 11:59 PM" at bounding box center [83, 45] width 88 height 7
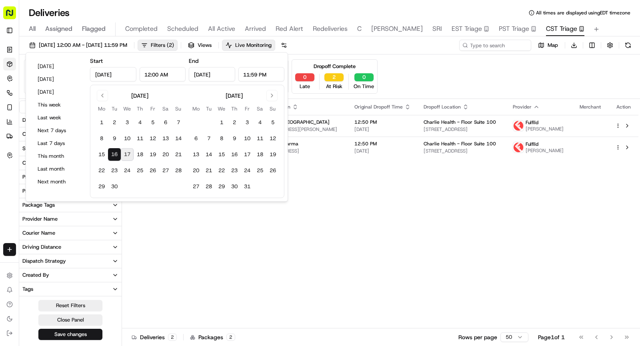
click at [128, 153] on button "17" at bounding box center [127, 154] width 13 height 13
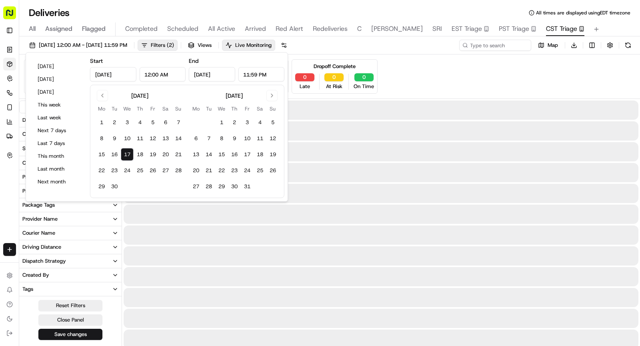
type input "Sep 17, 2025"
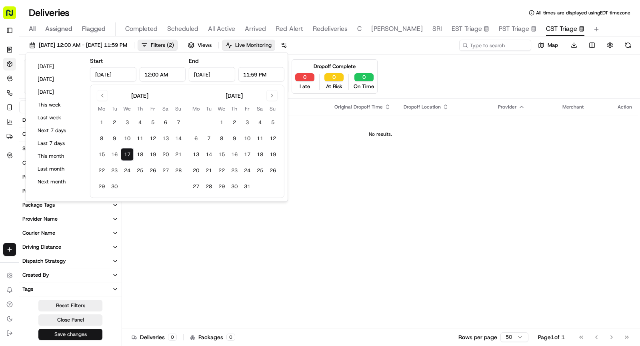
click at [82, 332] on button "Save changes" at bounding box center [70, 333] width 64 height 11
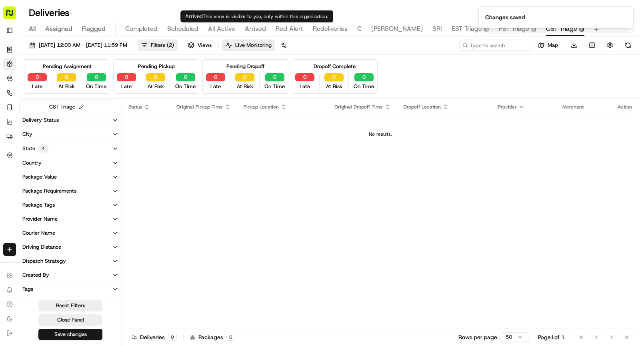
click at [252, 28] on span "Arrived" at bounding box center [255, 29] width 21 height 10
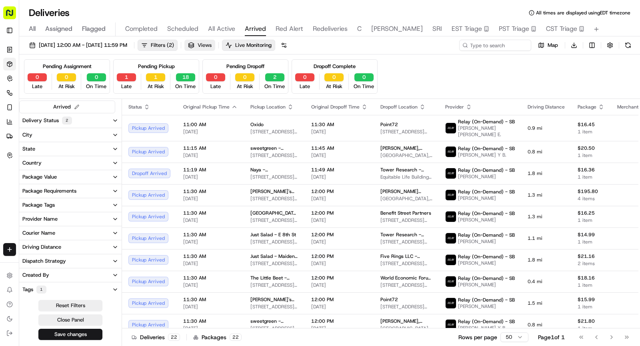
click at [215, 44] on button "Views" at bounding box center [199, 45] width 31 height 11
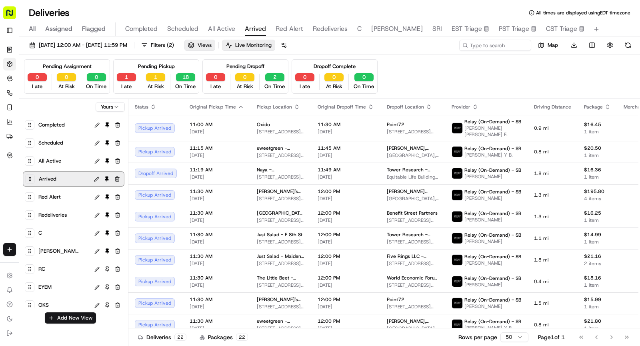
click at [215, 44] on button "Views" at bounding box center [199, 45] width 31 height 11
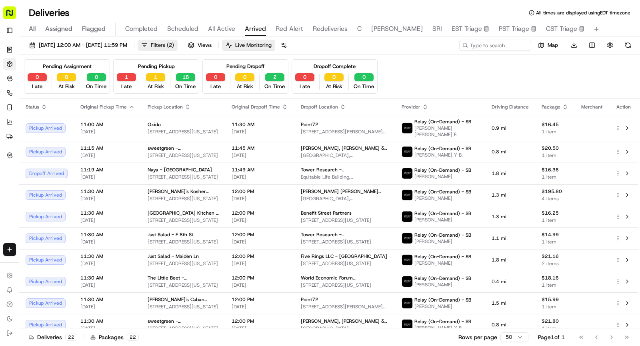
click at [174, 45] on span "Filters ( 2 )" at bounding box center [162, 45] width 23 height 7
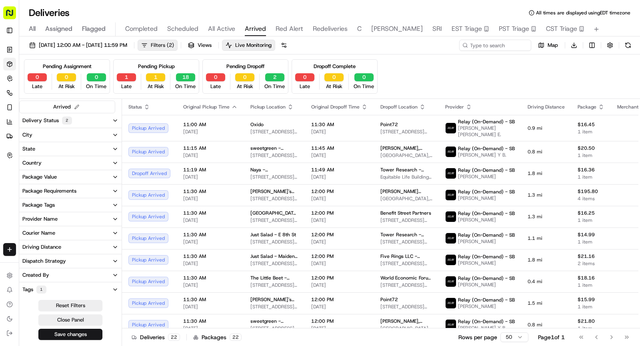
click at [174, 45] on span "Filters ( 2 )" at bounding box center [162, 45] width 23 height 7
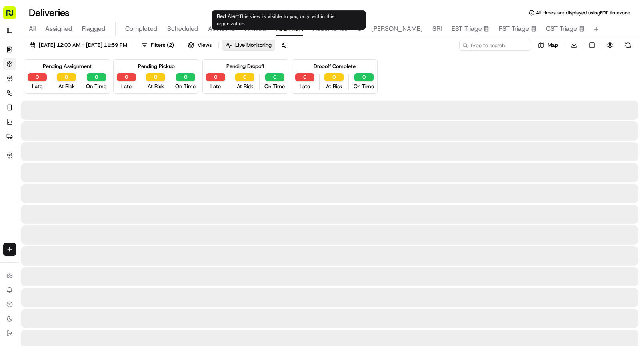
click at [286, 32] on span "Red Alert" at bounding box center [290, 29] width 28 height 10
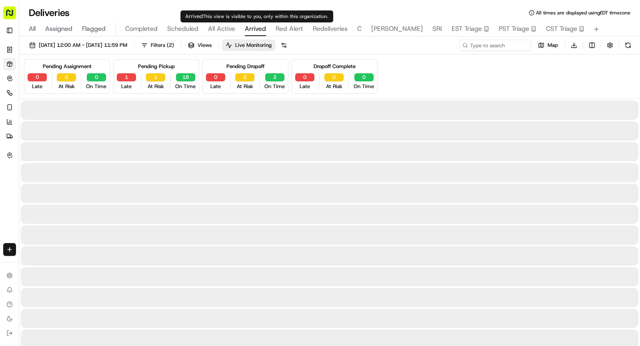
click at [257, 30] on span "Arrived" at bounding box center [255, 29] width 21 height 10
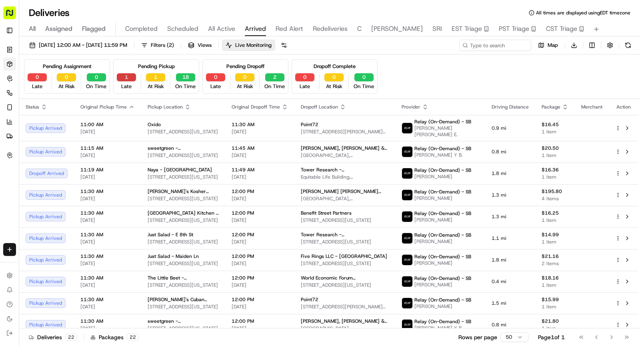
click at [133, 76] on button "1" at bounding box center [126, 77] width 19 height 8
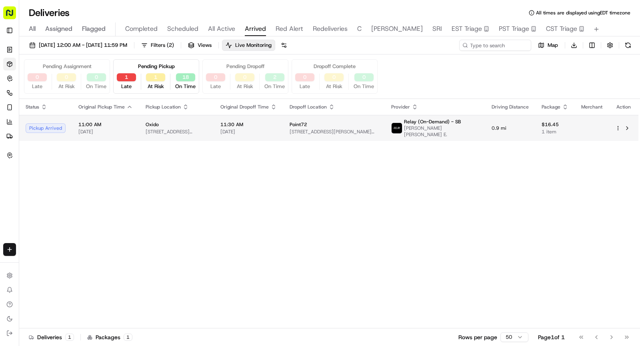
click at [247, 128] on span "[DATE]" at bounding box center [248, 131] width 56 height 6
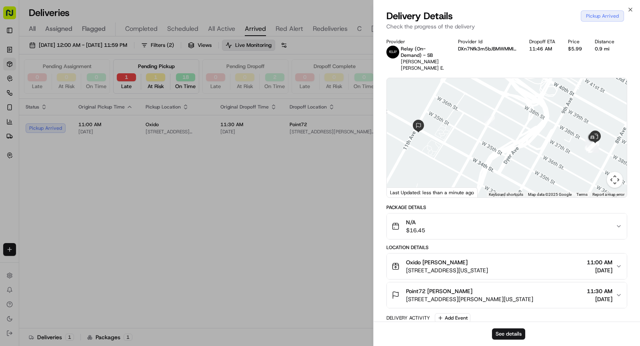
scroll to position [123, 0]
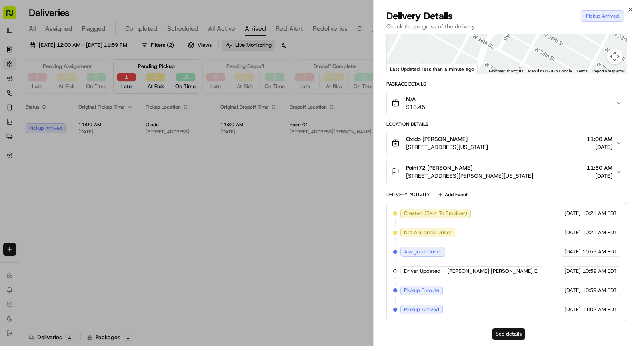
click at [514, 335] on button "See details" at bounding box center [508, 333] width 33 height 11
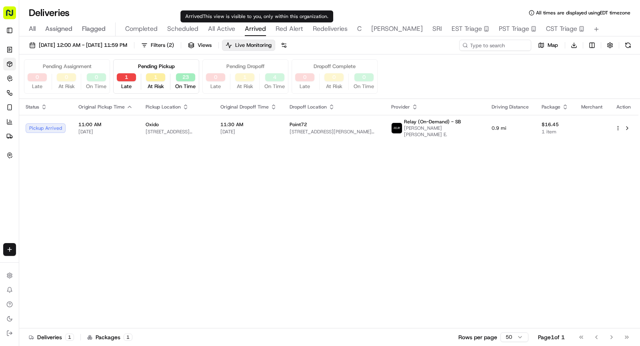
click at [216, 33] on span "All Active" at bounding box center [221, 29] width 27 height 10
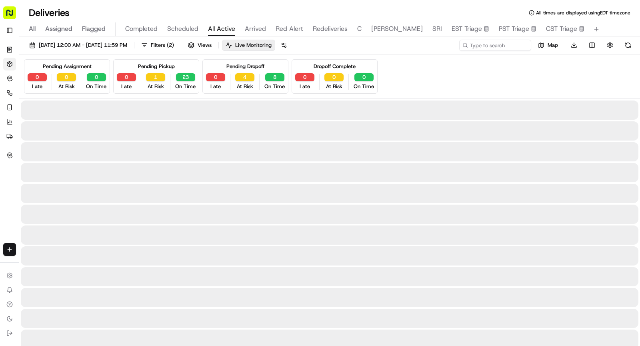
click at [249, 28] on span "Arrived" at bounding box center [255, 29] width 21 height 10
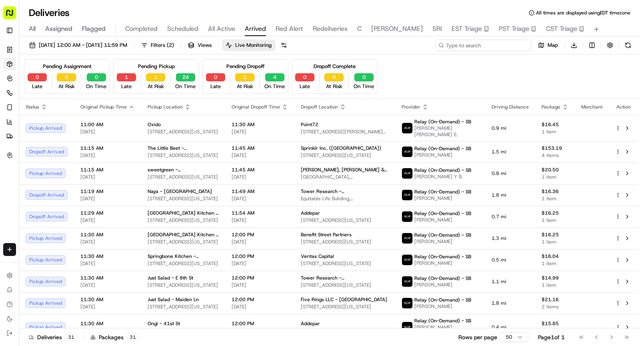
click at [494, 43] on input at bounding box center [483, 45] width 96 height 11
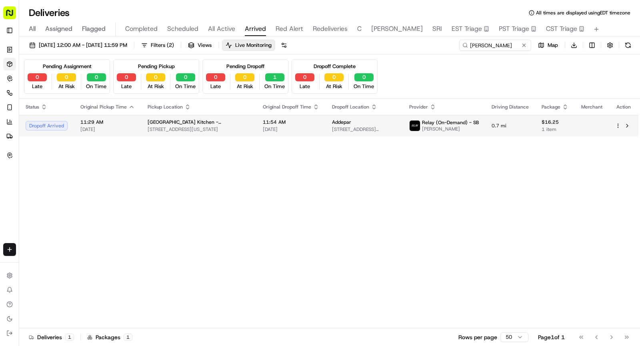
click at [286, 115] on td "11:54 AM 09/17/2025" at bounding box center [290, 126] width 69 height 22
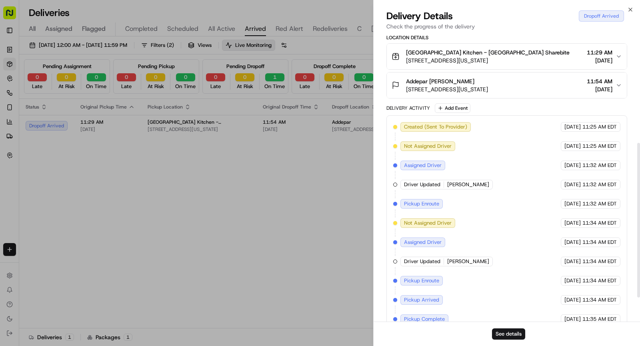
scroll to position [249, 0]
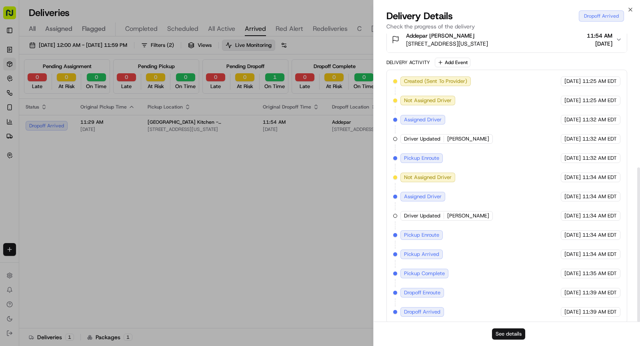
click at [503, 336] on button "See details" at bounding box center [508, 333] width 33 height 11
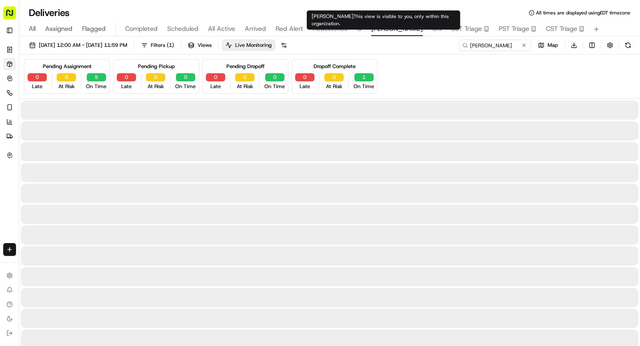
click at [382, 30] on span "SHAW" at bounding box center [397, 29] width 52 height 10
type input "D.E."
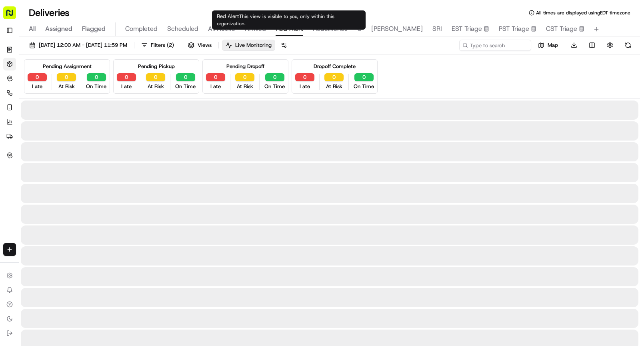
click at [297, 31] on span "Red Alert" at bounding box center [290, 29] width 28 height 10
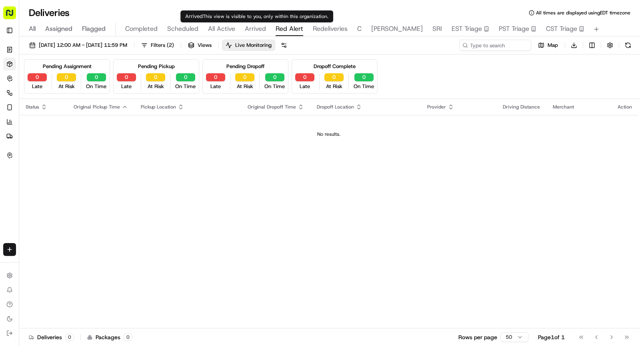
click at [245, 27] on span "Arrived" at bounding box center [255, 29] width 21 height 10
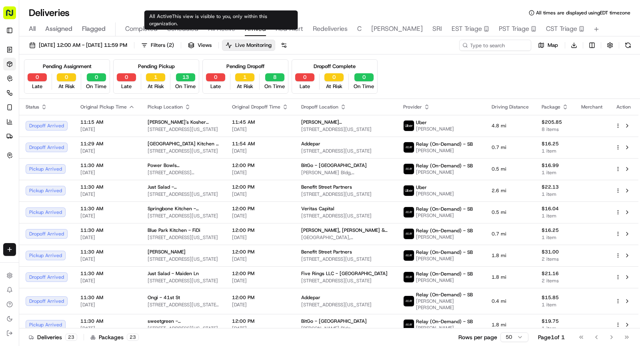
click at [222, 20] on span "This view is visible to you, only within this organization." at bounding box center [208, 20] width 118 height 14
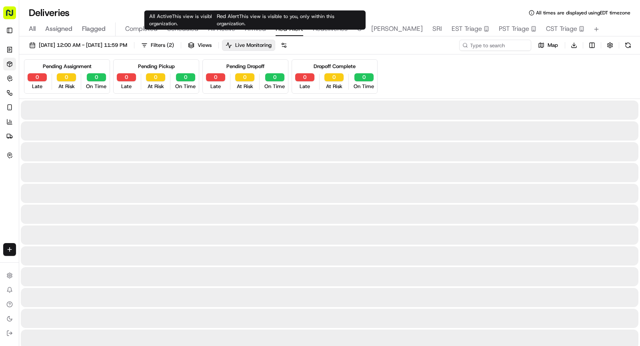
click at [288, 27] on span "Red Alert" at bounding box center [290, 29] width 28 height 10
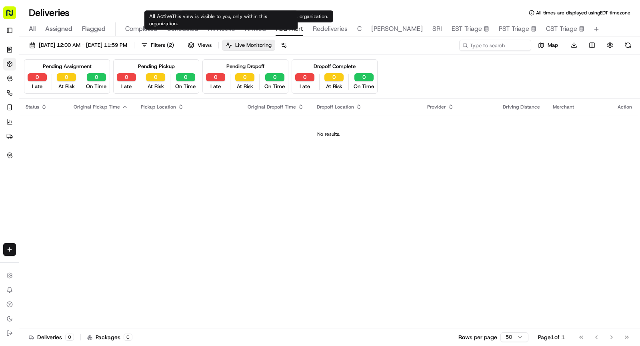
click at [225, 27] on span "All Active" at bounding box center [221, 29] width 27 height 10
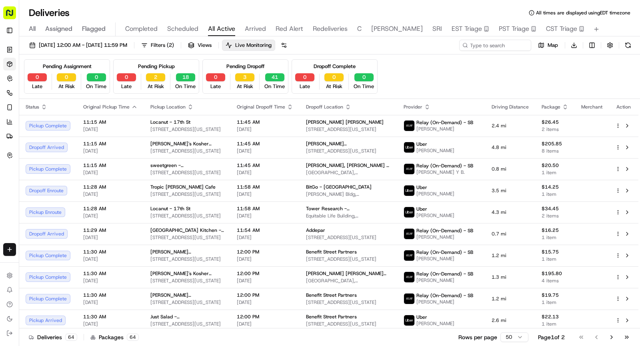
click at [253, 26] on span "Arrived" at bounding box center [255, 29] width 21 height 10
click at [253, 28] on span "Arrived" at bounding box center [255, 29] width 21 height 10
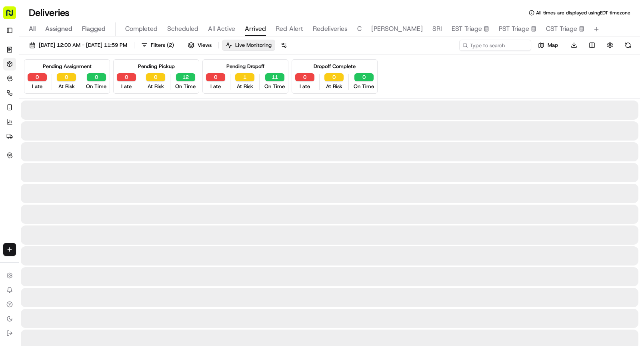
click at [253, 28] on span "Arrived" at bounding box center [255, 29] width 21 height 10
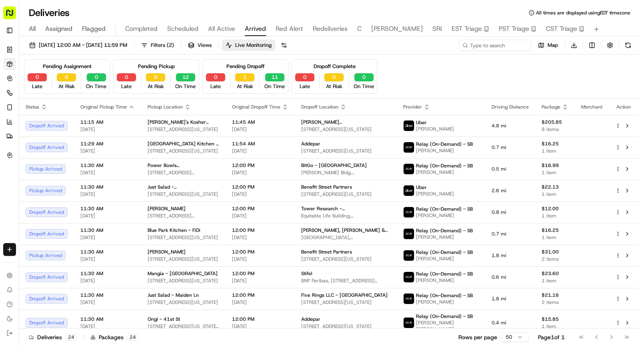
click at [33, 26] on span "All" at bounding box center [32, 29] width 7 height 10
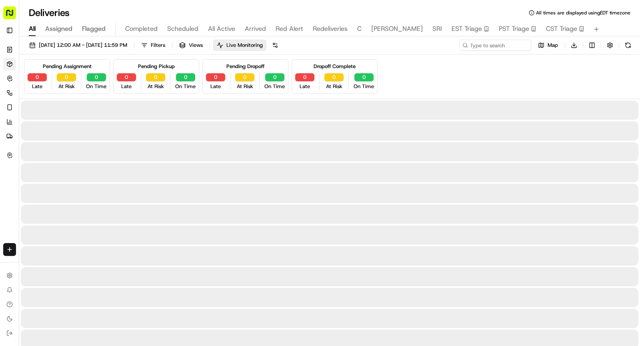
click at [34, 30] on span "All" at bounding box center [32, 29] width 7 height 10
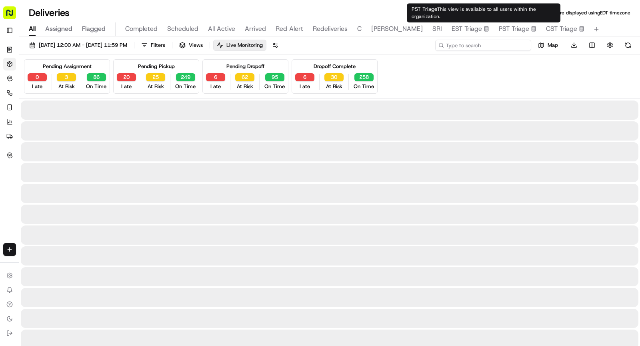
click at [482, 40] on input at bounding box center [483, 45] width 96 height 11
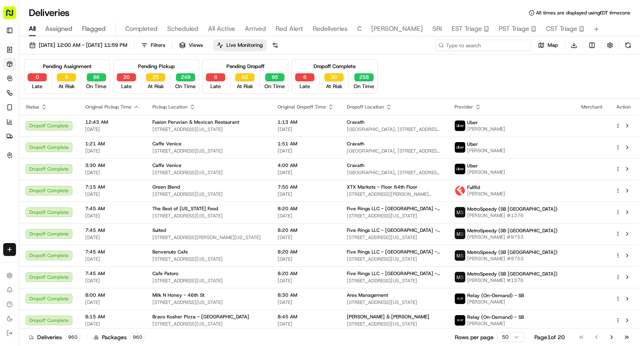
paste input "VC09172554633"
type input "VC09172554633"
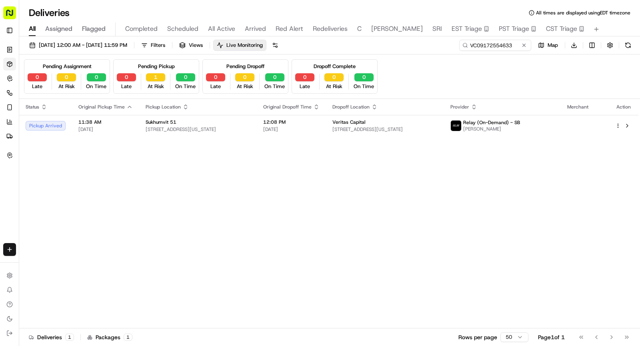
click at [224, 139] on div "Status Original Pickup Time Pickup Location Original Dropoff Time Dropoff Locat…" at bounding box center [328, 213] width 619 height 229
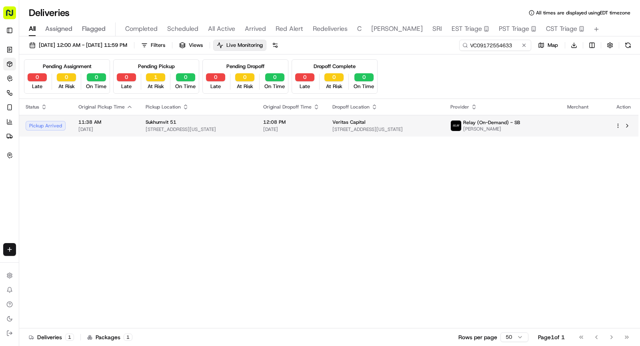
click at [228, 130] on span "224 E 51st St, New York, NY 10022, USA" at bounding box center [198, 129] width 105 height 6
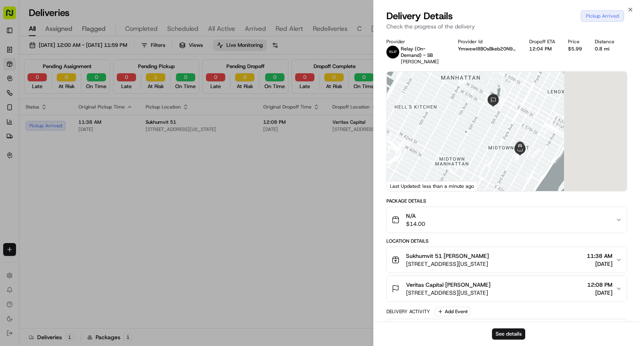
scroll to position [117, 0]
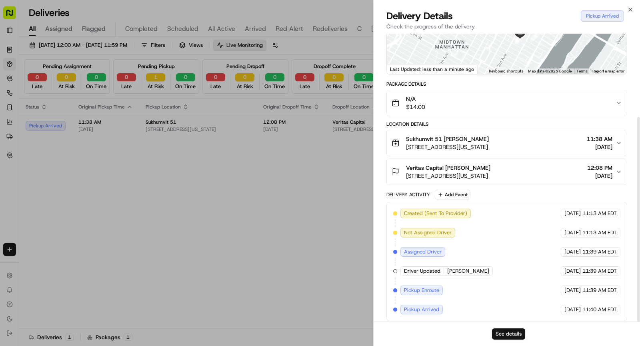
click at [508, 331] on button "See details" at bounding box center [508, 333] width 33 height 11
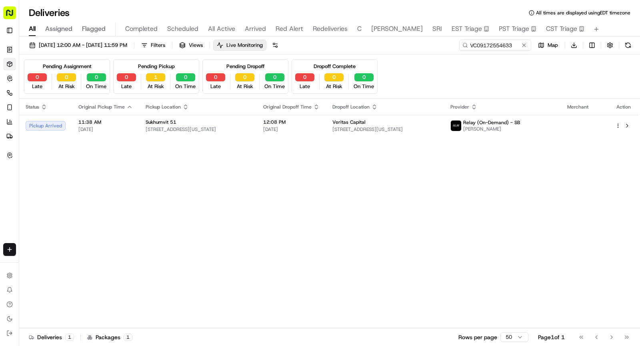
click at [215, 27] on span "All Active" at bounding box center [221, 29] width 27 height 10
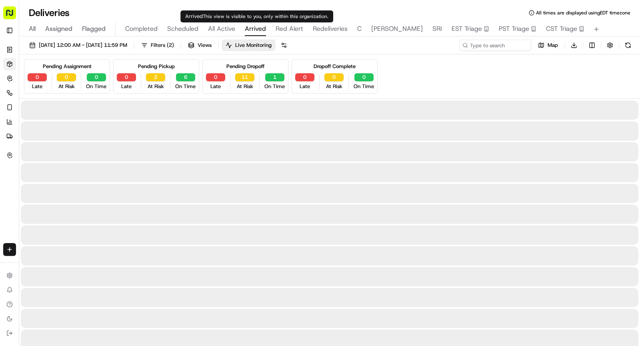
click at [257, 28] on span "Arrived" at bounding box center [255, 29] width 21 height 10
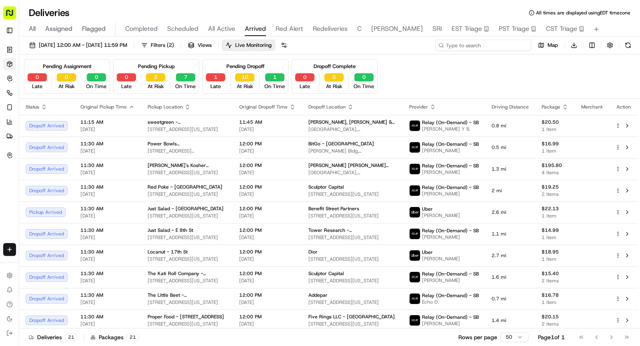
click at [480, 48] on input at bounding box center [483, 45] width 96 height 11
type input "V"
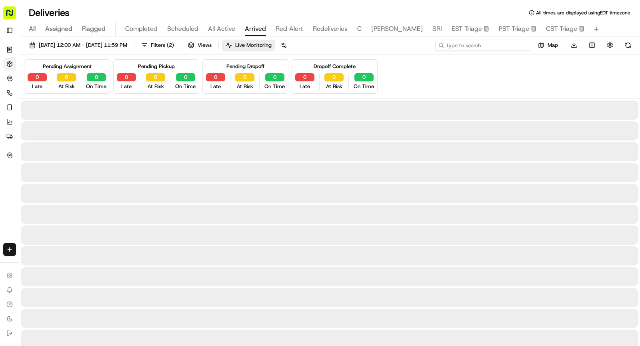
type input "V"
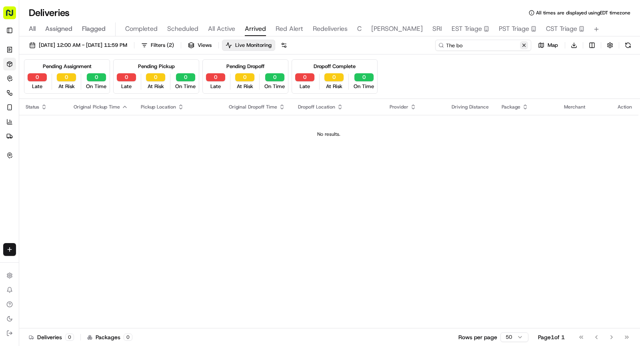
type input "The bo"
click at [528, 45] on button at bounding box center [524, 45] width 8 height 8
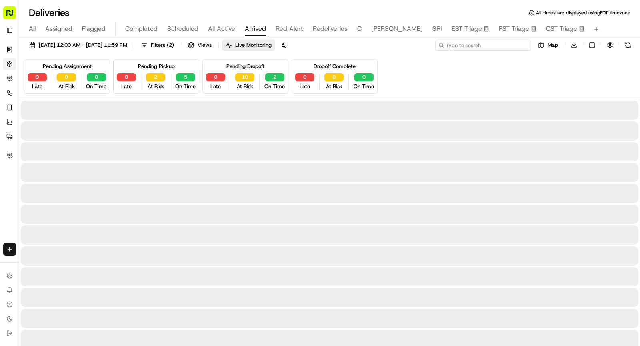
click at [507, 44] on input at bounding box center [483, 45] width 96 height 11
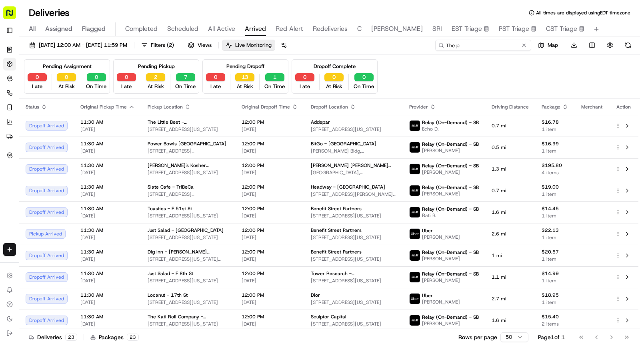
type input "The po"
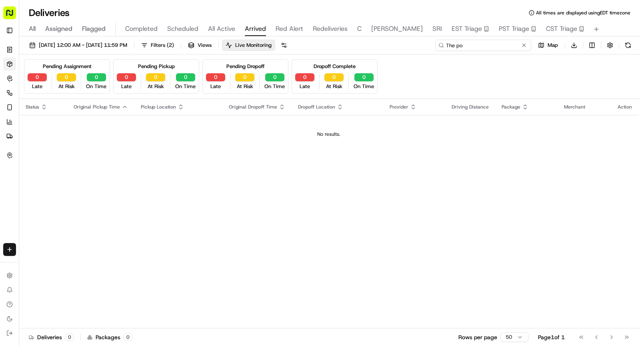
click at [504, 40] on input "The po" at bounding box center [483, 45] width 96 height 11
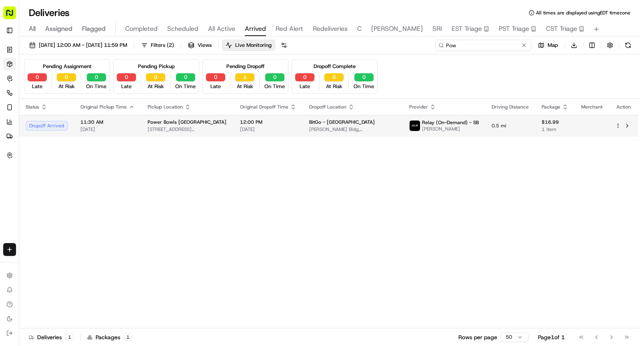
type input "Pow"
click at [223, 134] on td "Power Bowls NYC 29 John St, New York, NY 10038, USA" at bounding box center [187, 126] width 92 height 22
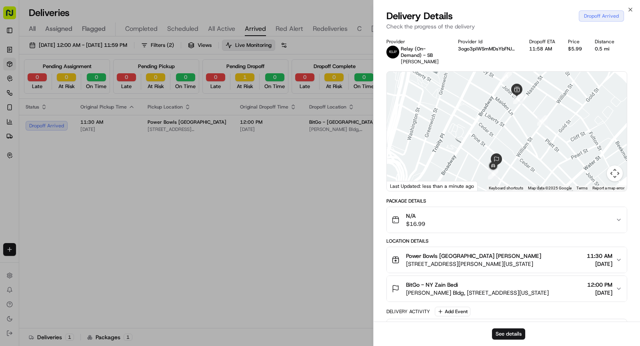
scroll to position [174, 0]
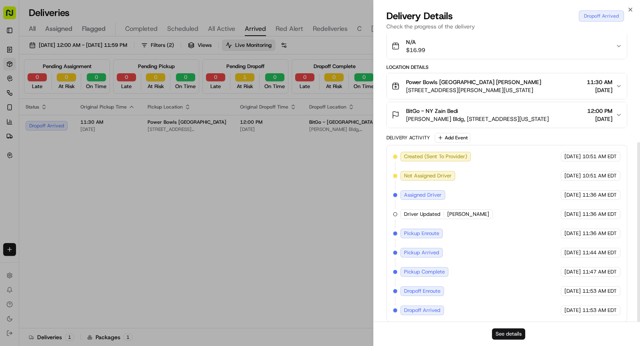
click at [508, 338] on button "See details" at bounding box center [508, 333] width 33 height 11
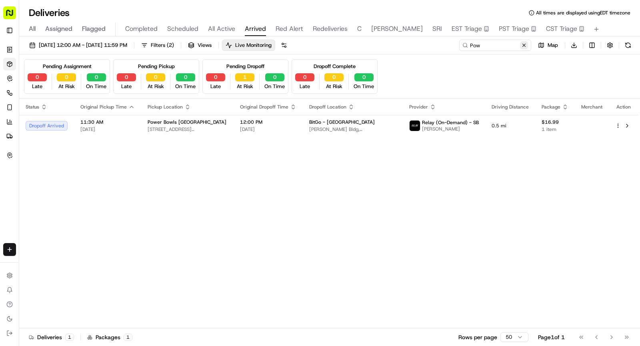
click at [525, 44] on button at bounding box center [524, 45] width 8 height 8
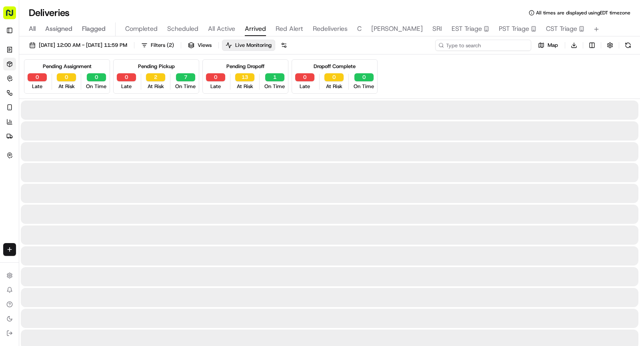
click at [502, 48] on input at bounding box center [483, 45] width 96 height 11
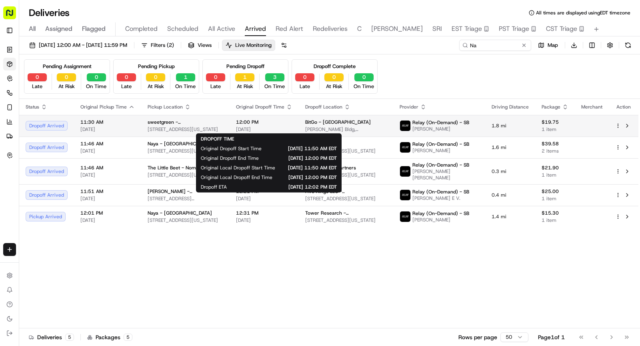
click at [288, 126] on span "[DATE]" at bounding box center [264, 129] width 56 height 6
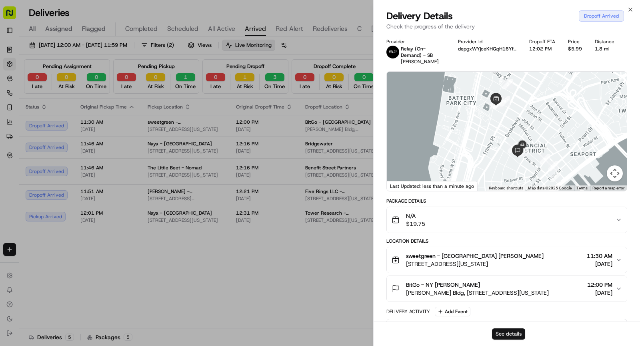
click at [505, 333] on button "See details" at bounding box center [508, 333] width 33 height 11
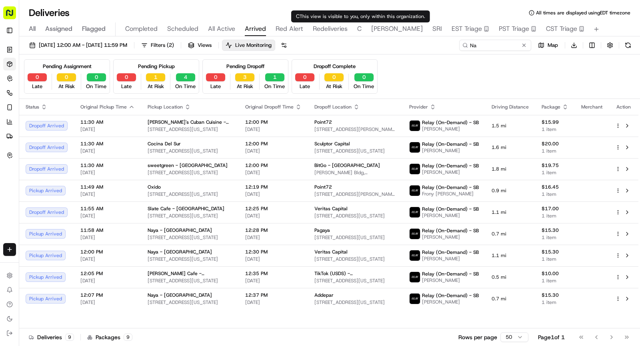
type input "D.E."
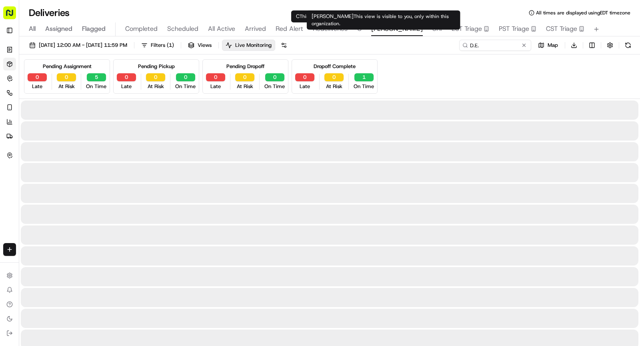
click at [378, 29] on span "SHAW" at bounding box center [397, 29] width 52 height 10
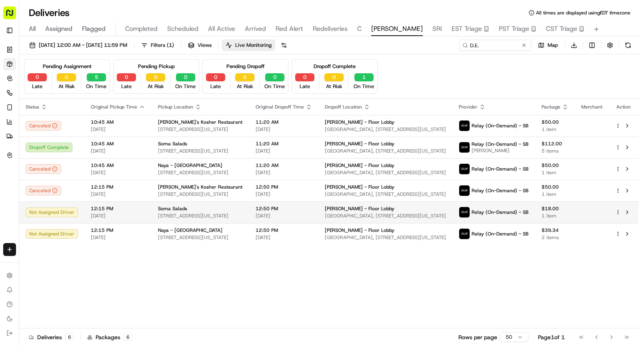
click at [185, 206] on div "Soma Salads" at bounding box center [200, 208] width 85 height 6
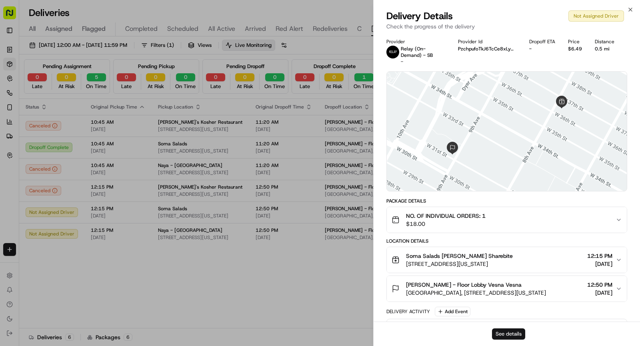
click at [504, 334] on button "See details" at bounding box center [508, 333] width 33 height 11
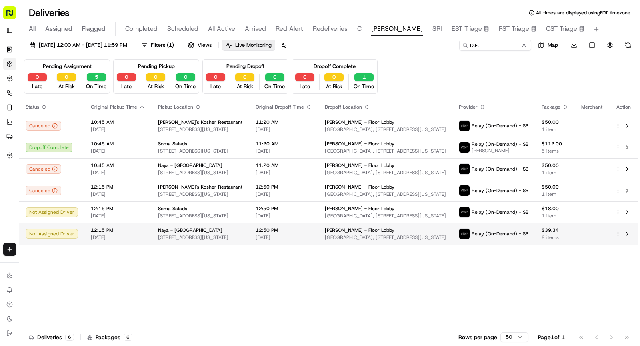
click at [145, 232] on td "12:15 PM 09/17/2025" at bounding box center [117, 234] width 67 height 22
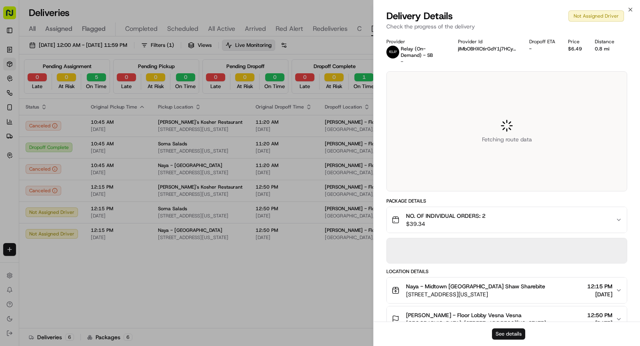
click at [515, 332] on button "See details" at bounding box center [508, 333] width 33 height 11
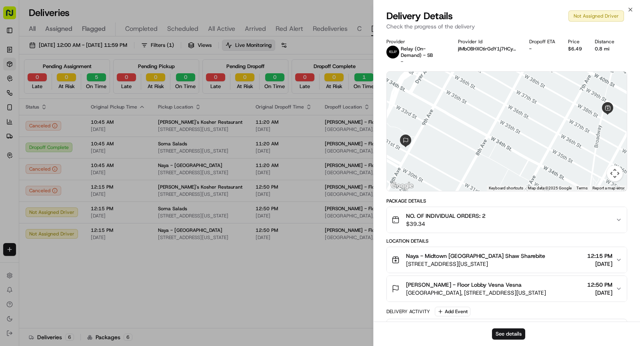
click at [247, 29] on span "Arrived" at bounding box center [255, 29] width 21 height 10
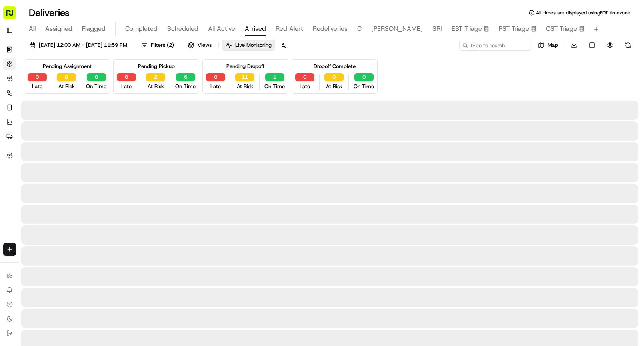
click at [376, 30] on span "SHAW" at bounding box center [397, 29] width 52 height 10
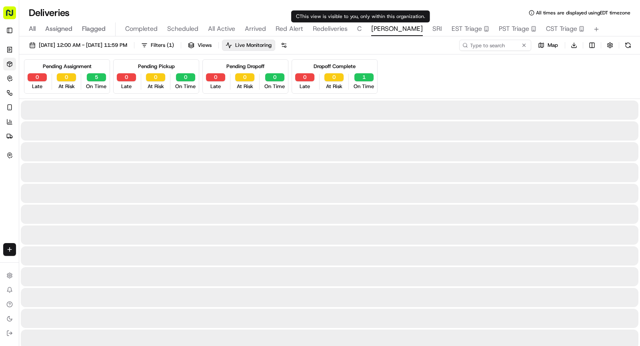
type input "D.E."
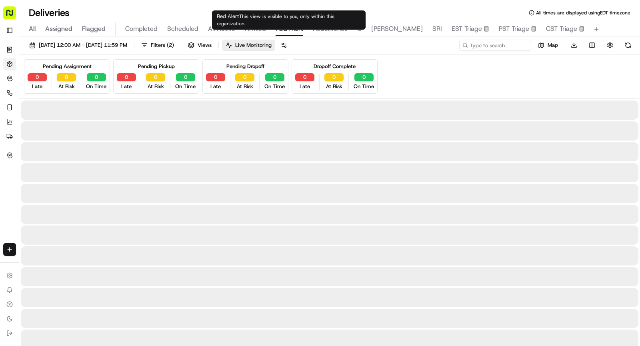
click at [283, 27] on span "Red Alert" at bounding box center [290, 29] width 28 height 10
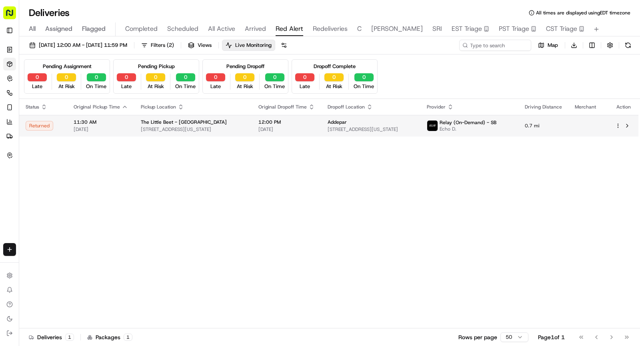
click at [228, 127] on span "135 W 50th St, New York, NY 10020, USA" at bounding box center [193, 129] width 105 height 6
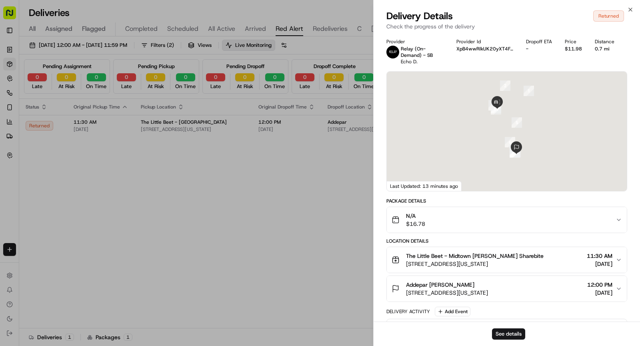
scroll to position [211, 0]
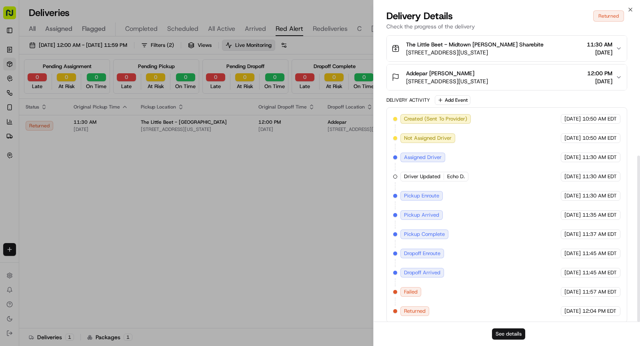
click at [511, 335] on button "See details" at bounding box center [508, 333] width 33 height 11
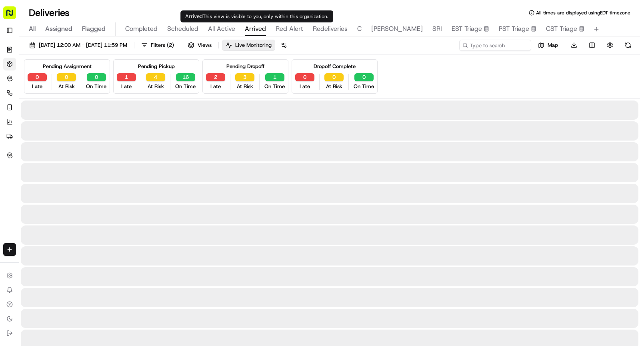
click at [251, 28] on span "Arrived" at bounding box center [255, 29] width 21 height 10
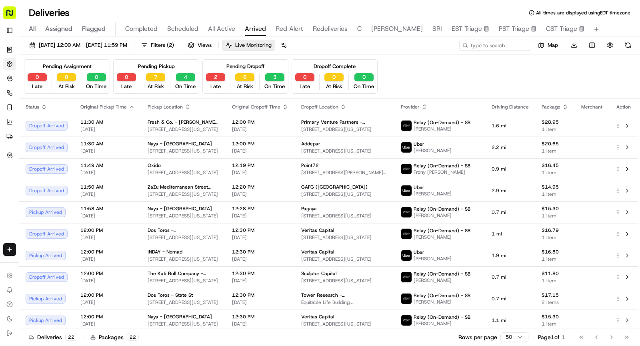
click at [218, 29] on span "All Active" at bounding box center [221, 29] width 27 height 10
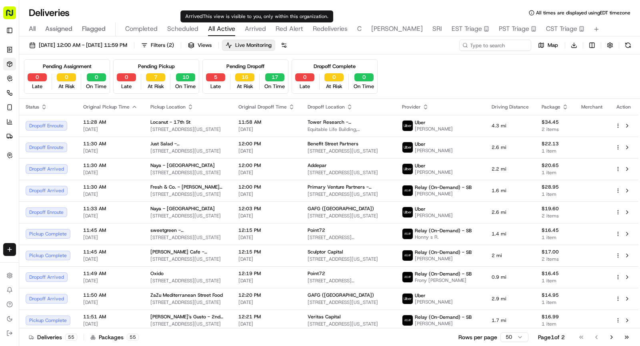
click at [254, 29] on span "Arrived" at bounding box center [255, 29] width 21 height 10
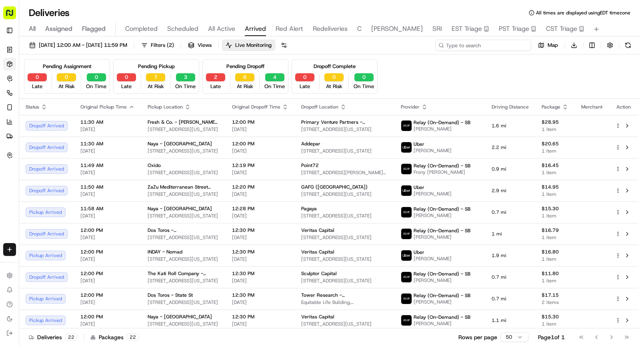
click at [476, 46] on input at bounding box center [483, 45] width 96 height 11
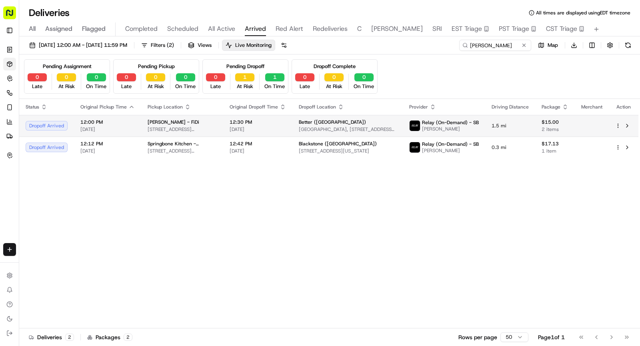
click at [226, 125] on td "12:30 PM 09/17/2025" at bounding box center [257, 126] width 69 height 22
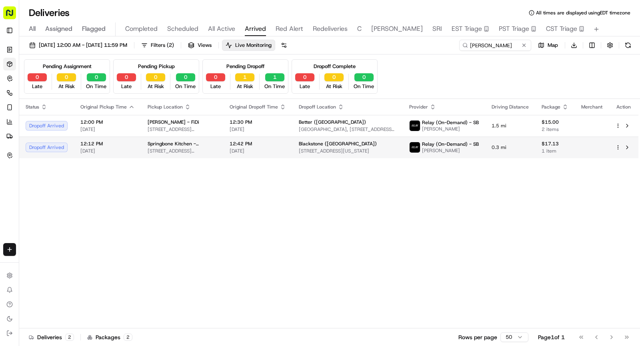
click at [208, 144] on span "Springbone Kitchen - Midtown East" at bounding box center [182, 143] width 69 height 6
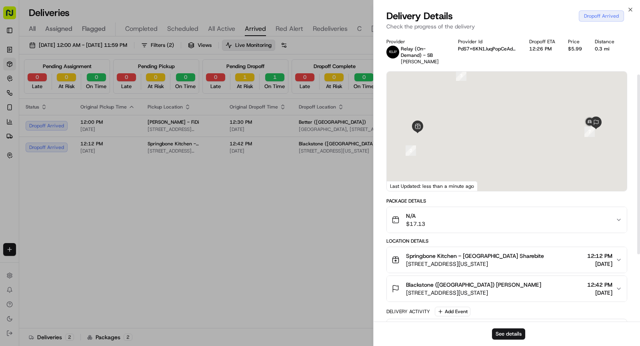
scroll to position [90, 0]
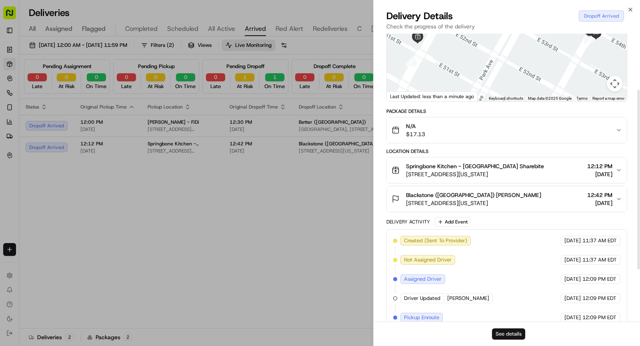
click at [507, 332] on button "See details" at bounding box center [508, 333] width 33 height 11
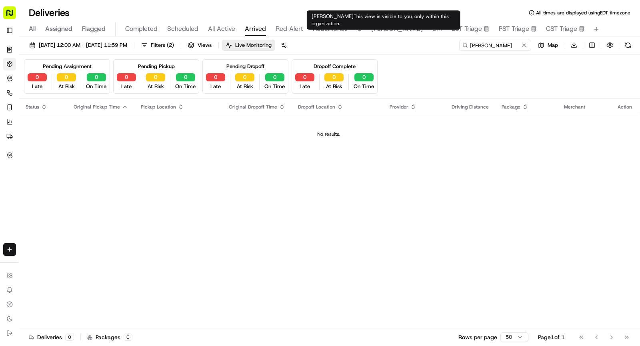
type input "D.E."
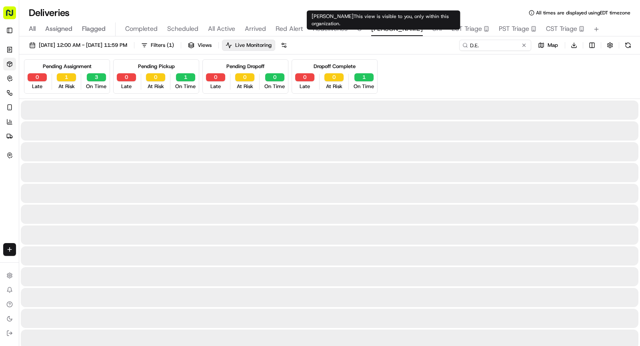
click at [378, 26] on span "SHAW" at bounding box center [397, 29] width 52 height 10
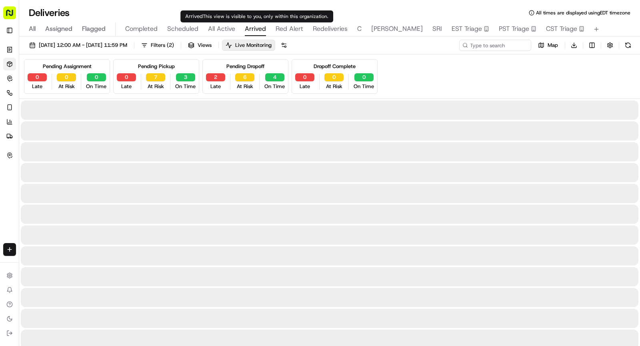
click at [257, 26] on span "Arrived" at bounding box center [255, 29] width 21 height 10
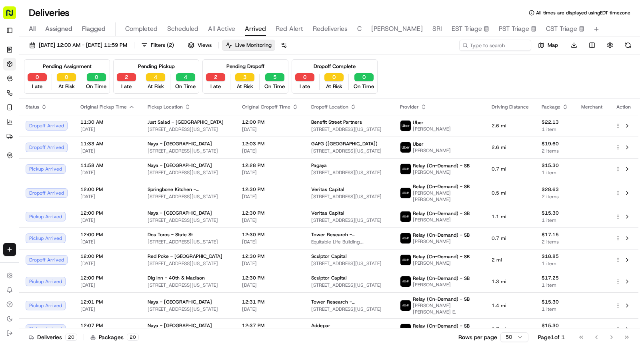
click at [220, 29] on span "All Active" at bounding box center [221, 29] width 27 height 10
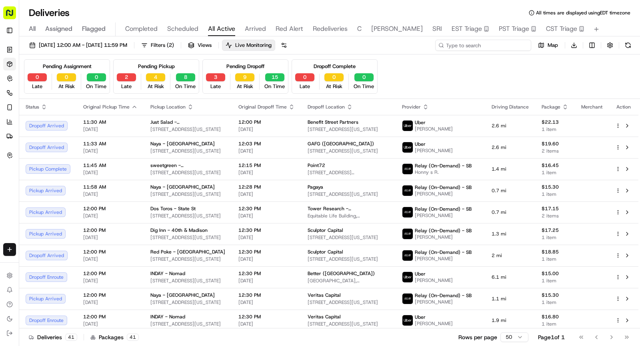
click at [496, 47] on input at bounding box center [483, 45] width 96 height 11
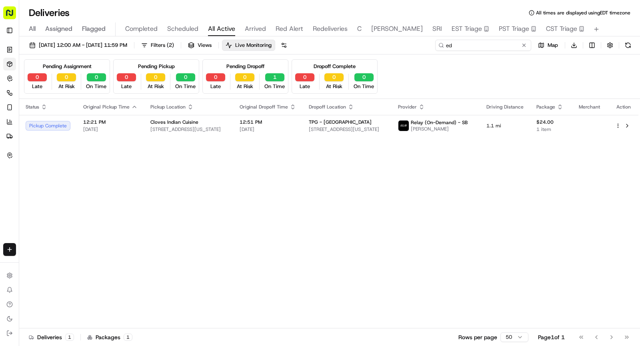
type input "e"
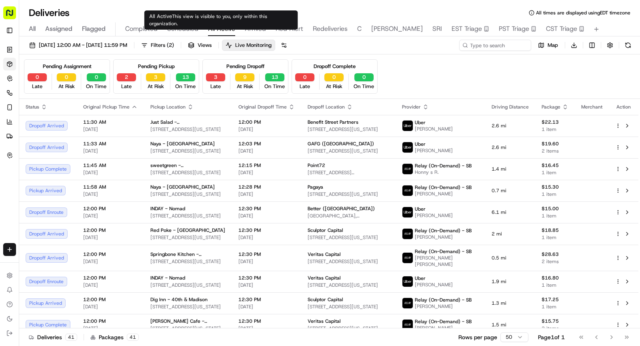
click at [182, 31] on span "Scheduled" at bounding box center [182, 29] width 31 height 10
click at [184, 24] on button "Scheduled" at bounding box center [182, 29] width 31 height 14
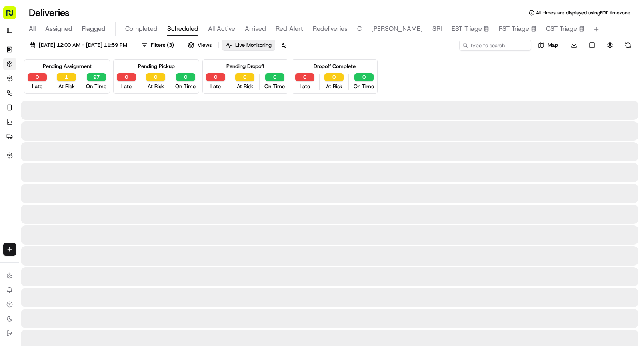
click at [186, 26] on span "Scheduled" at bounding box center [182, 29] width 31 height 10
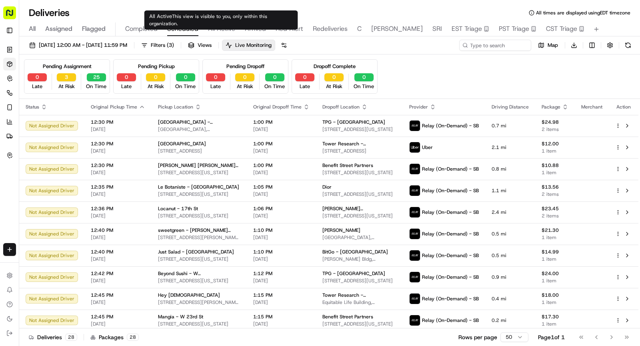
click at [218, 26] on span "All Active" at bounding box center [221, 29] width 27 height 10
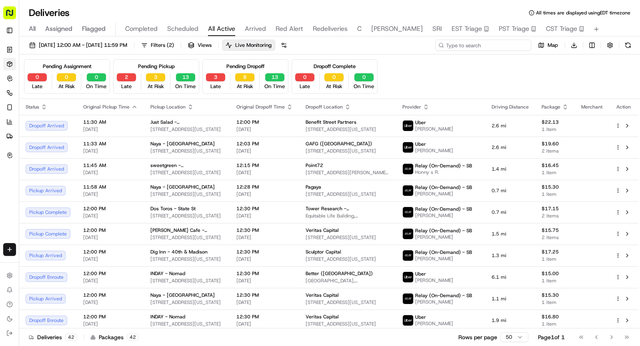
click at [488, 45] on input at bounding box center [483, 45] width 96 height 11
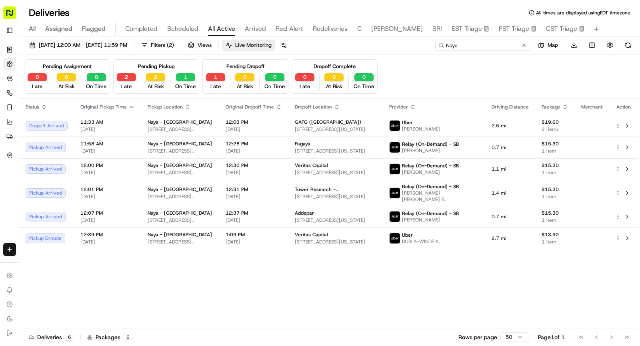
click at [458, 43] on input "Naya" at bounding box center [483, 45] width 96 height 11
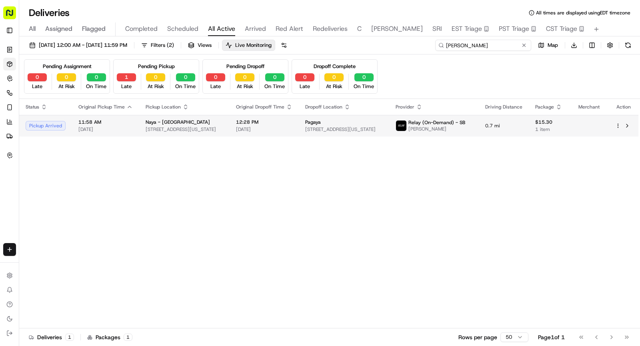
type input "Jose"
click at [209, 124] on div "Naya - Midtown South" at bounding box center [185, 122] width 78 height 6
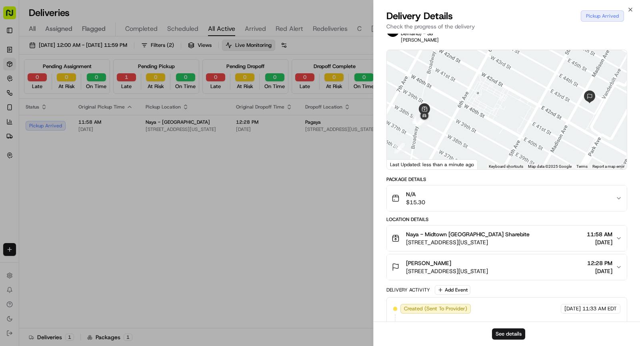
scroll to position [117, 0]
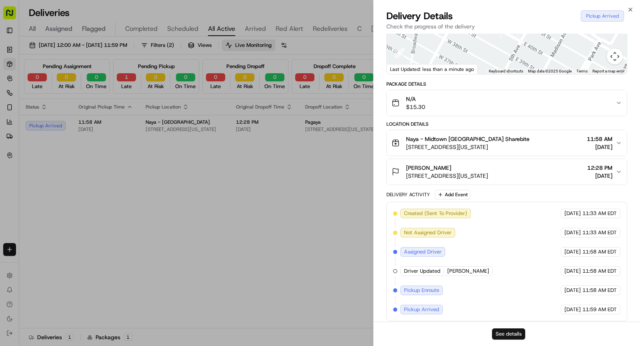
click at [505, 331] on button "See details" at bounding box center [508, 333] width 33 height 11
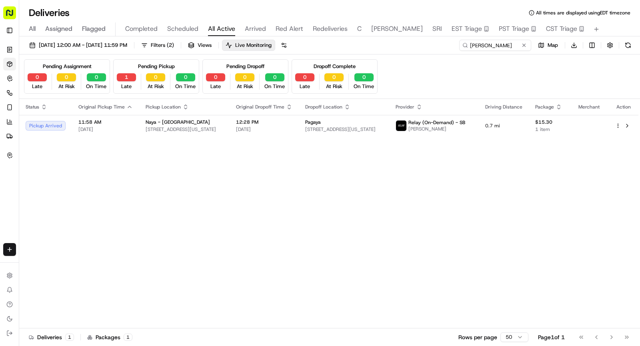
click at [294, 32] on span "Red Alert" at bounding box center [290, 29] width 28 height 10
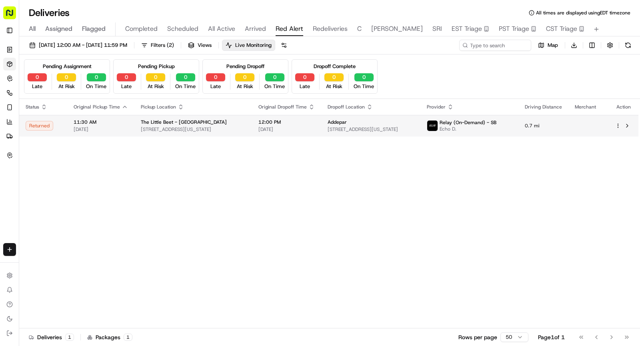
click at [236, 128] on span "135 W 50th St, New York, NY 10020, USA" at bounding box center [193, 129] width 105 height 6
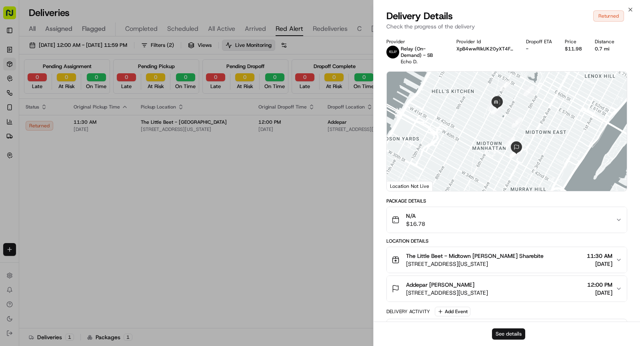
click at [507, 337] on button "See details" at bounding box center [508, 333] width 33 height 11
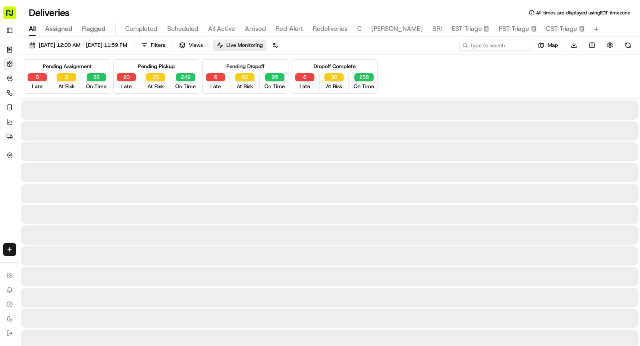
click at [35, 29] on span "All" at bounding box center [32, 29] width 7 height 10
click at [90, 44] on span "09/17/2025 12:00 AM - 09/17/2025 11:59 PM" at bounding box center [83, 45] width 88 height 7
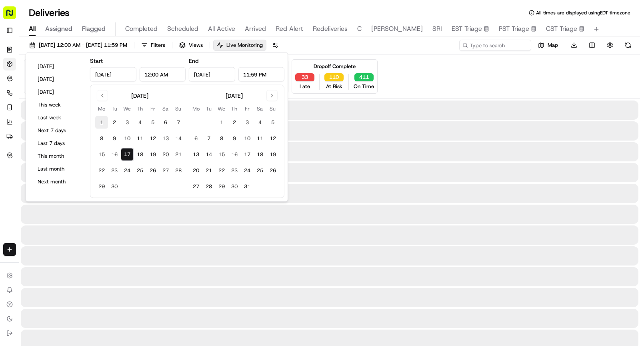
click at [101, 122] on button "1" at bounding box center [101, 122] width 13 height 13
type input "Sep 1, 2025"
click at [128, 155] on button "17" at bounding box center [127, 154] width 13 height 13
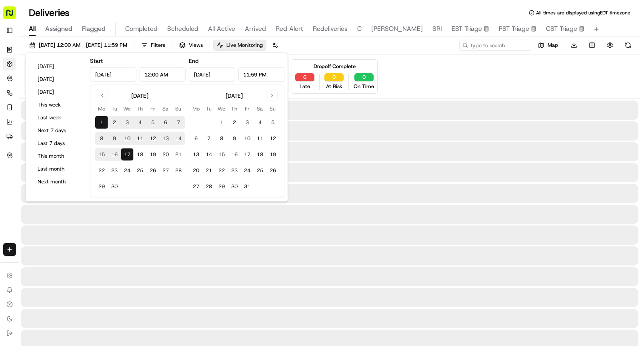
type input "Sep 17, 2025"
click at [500, 43] on input at bounding box center [483, 45] width 96 height 11
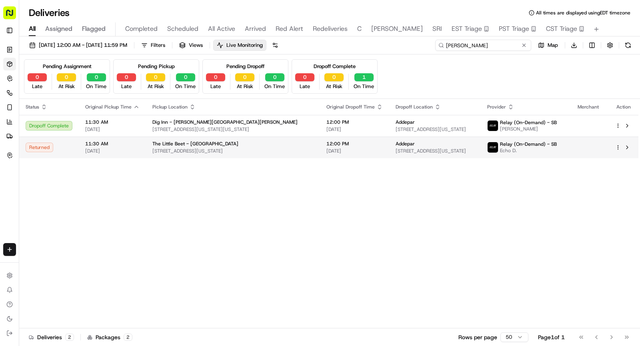
type input "Hannah m"
click at [114, 146] on div "11:30 AM 09/17/2025" at bounding box center [112, 147] width 54 height 14
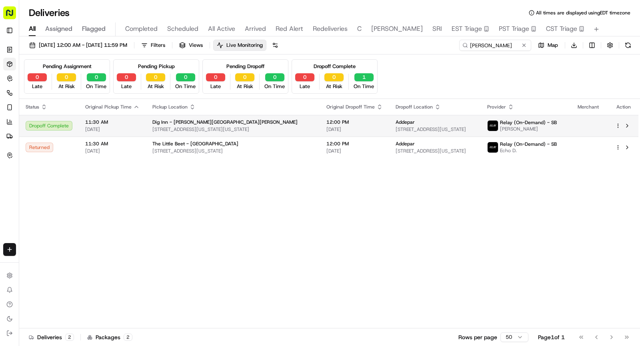
click at [132, 126] on span "09/16/2025" at bounding box center [112, 129] width 54 height 6
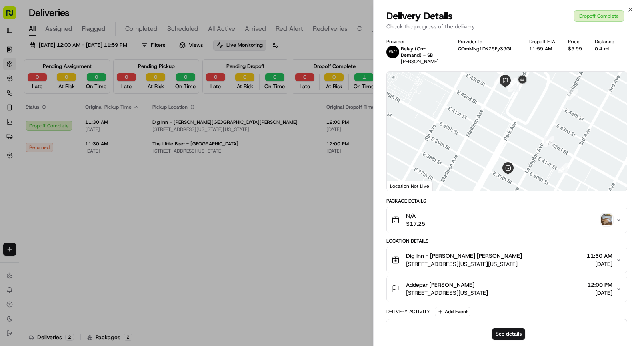
click at [609, 220] on img "button" at bounding box center [606, 219] width 11 height 11
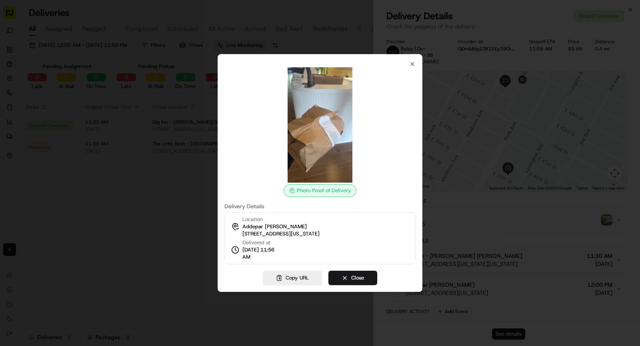
click at [57, 34] on div at bounding box center [320, 173] width 640 height 346
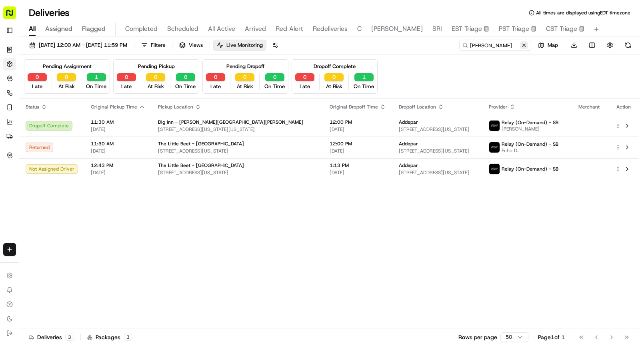
click at [523, 44] on button at bounding box center [524, 45] width 8 height 8
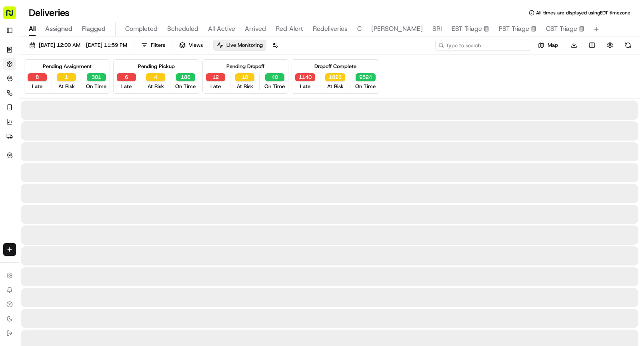
click at [523, 44] on input at bounding box center [483, 45] width 96 height 11
paste input "SBG09172519932"
type input "SBG09172519932"
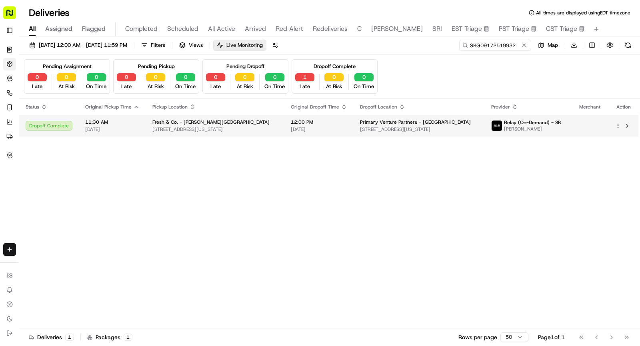
click at [202, 130] on span "444 10th Ave, New York, NY 10001, USA" at bounding box center [215, 129] width 126 height 6
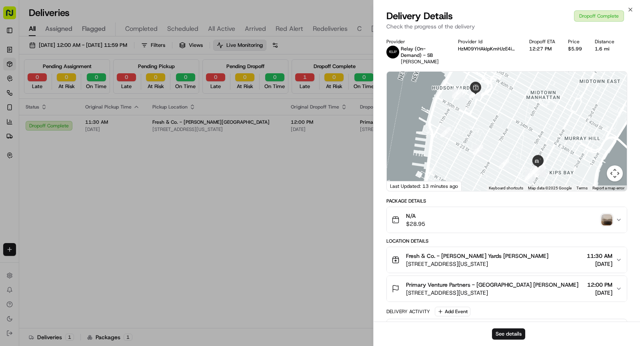
scroll to position [122, 0]
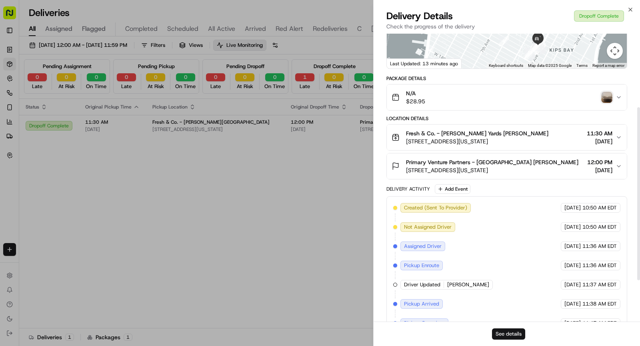
click at [501, 331] on button "See details" at bounding box center [508, 333] width 33 height 11
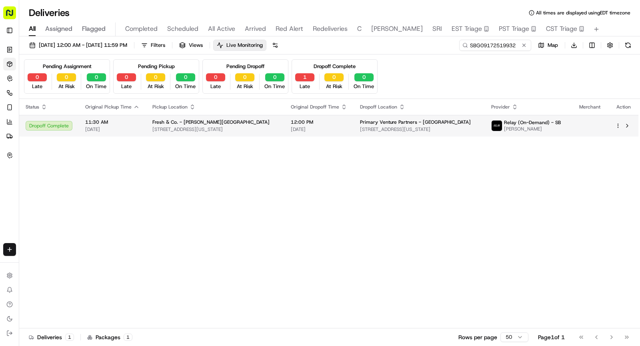
click at [291, 122] on span "12:00 PM" at bounding box center [319, 122] width 56 height 6
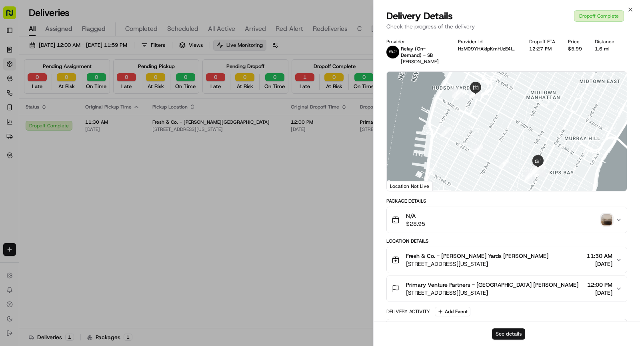
click at [507, 332] on button "See details" at bounding box center [508, 333] width 33 height 11
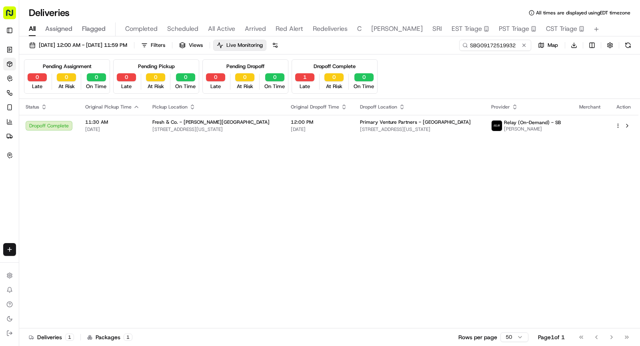
click at [211, 30] on span "All Active" at bounding box center [221, 29] width 27 height 10
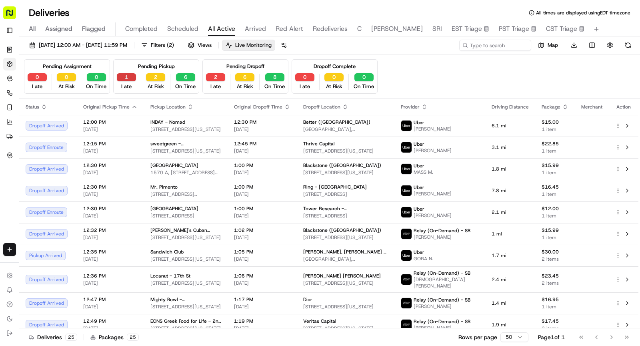
click at [130, 78] on button "1" at bounding box center [126, 77] width 19 height 8
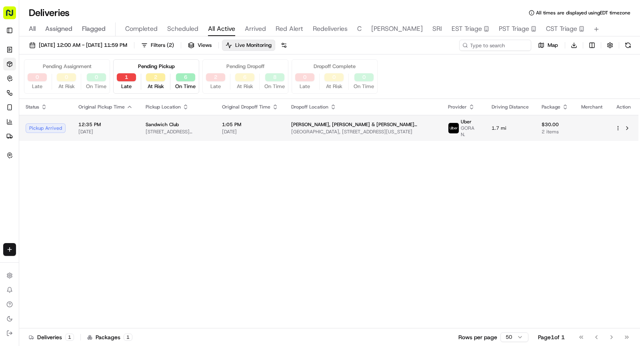
click at [243, 128] on span "[DATE]" at bounding box center [250, 131] width 56 height 6
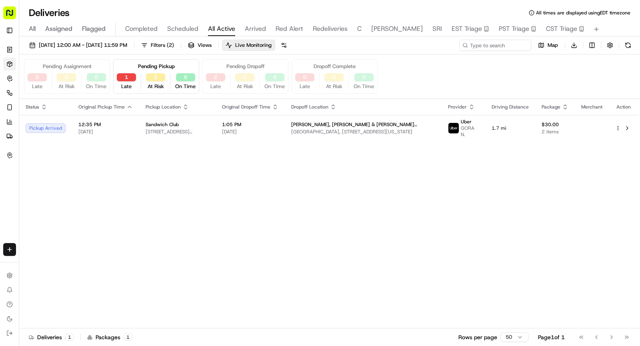
click at [187, 26] on span "Scheduled" at bounding box center [182, 29] width 31 height 10
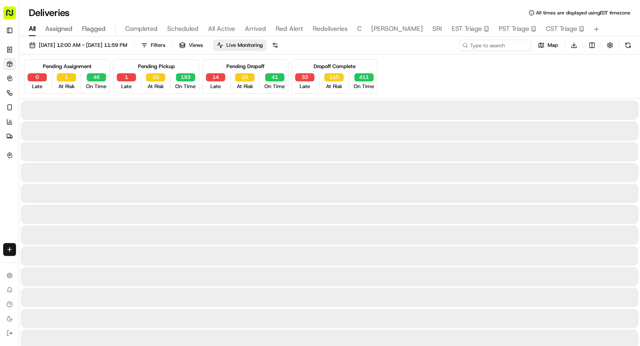
click at [30, 30] on span "All" at bounding box center [32, 29] width 7 height 10
click at [496, 44] on input at bounding box center [483, 45] width 96 height 11
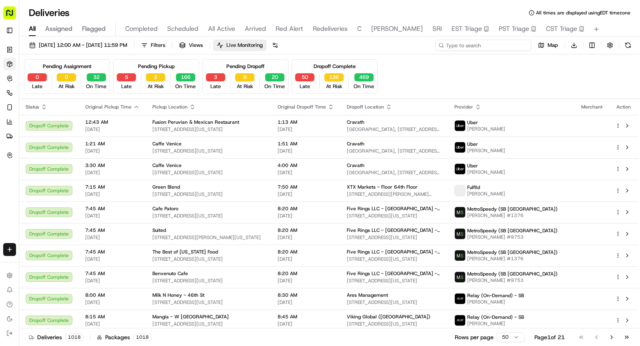
paste input "TP09172573546"
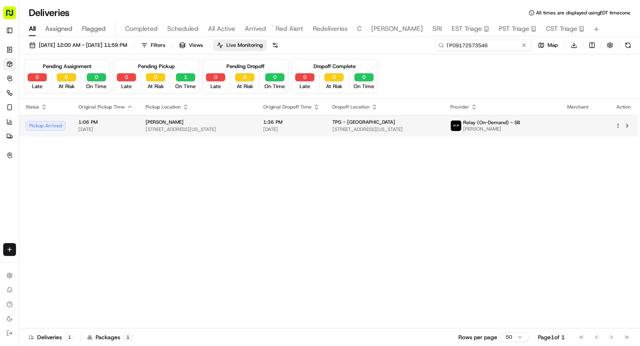
type input "TP09172573546"
click at [248, 128] on span "1132 1st Ave, New York, NY 10065, USA" at bounding box center [198, 129] width 105 height 6
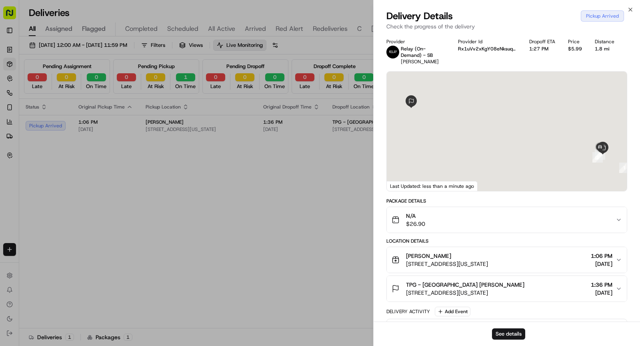
scroll to position [117, 0]
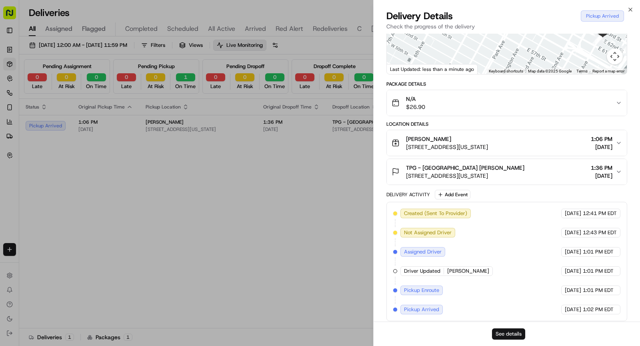
click at [507, 336] on button "See details" at bounding box center [508, 333] width 33 height 11
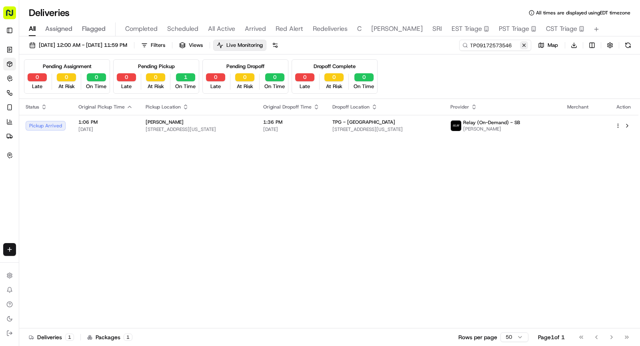
click at [525, 44] on button at bounding box center [524, 45] width 8 height 8
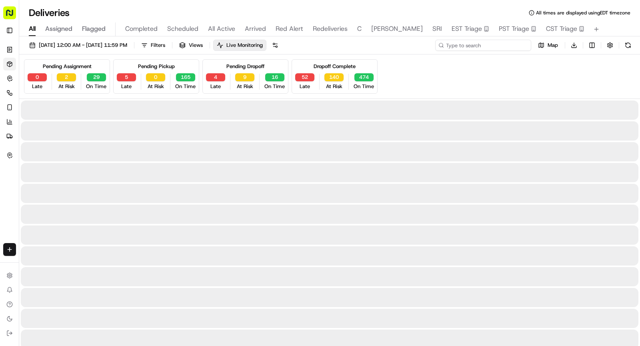
click at [494, 44] on input at bounding box center [483, 45] width 96 height 11
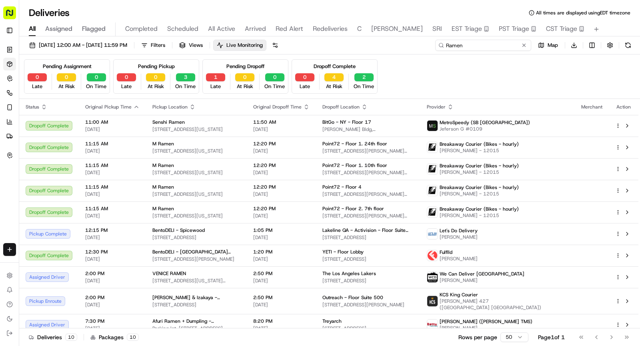
click at [467, 43] on input "Ramen" at bounding box center [483, 45] width 96 height 11
paste input "SOM09172557222"
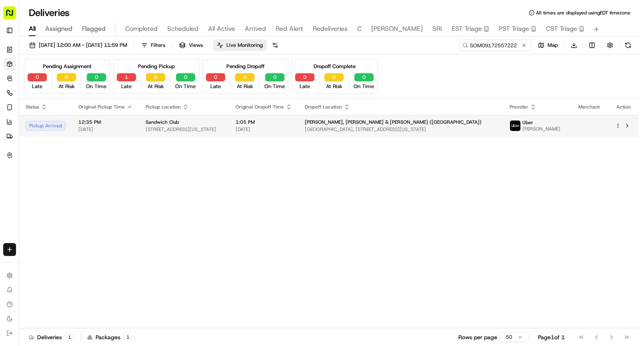
click at [292, 124] on span "1:05 PM" at bounding box center [264, 122] width 56 height 6
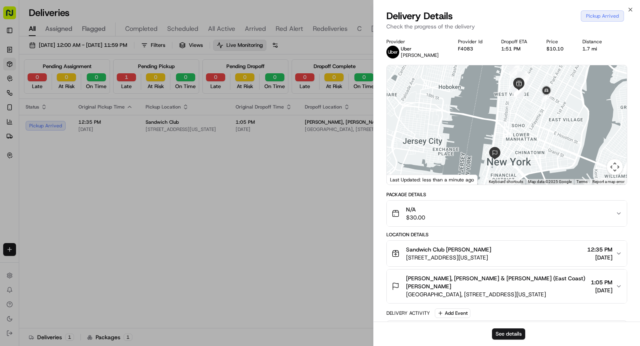
scroll to position [111, 0]
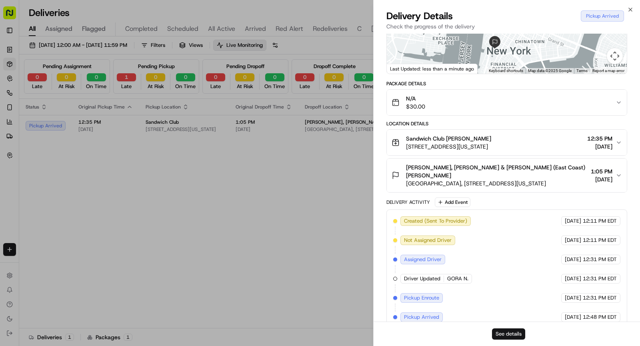
click at [504, 334] on button "See details" at bounding box center [508, 333] width 33 height 11
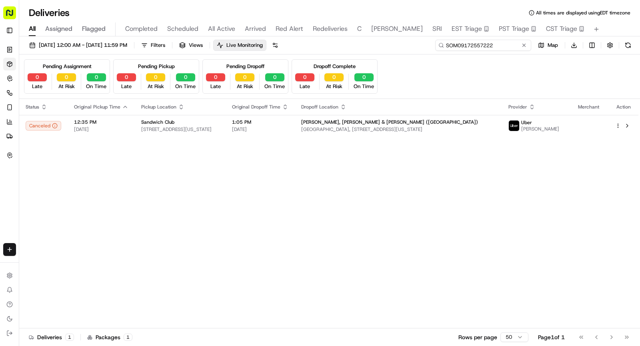
click at [494, 44] on input "SOM09172557222" at bounding box center [483, 45] width 96 height 11
type input "gong"
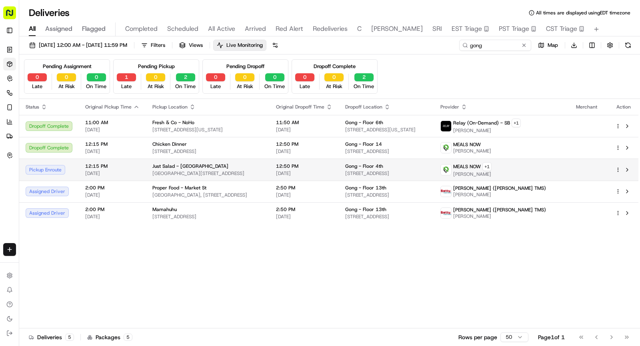
click at [218, 164] on div "Just Salad - Central Loop" at bounding box center [207, 166] width 111 height 6
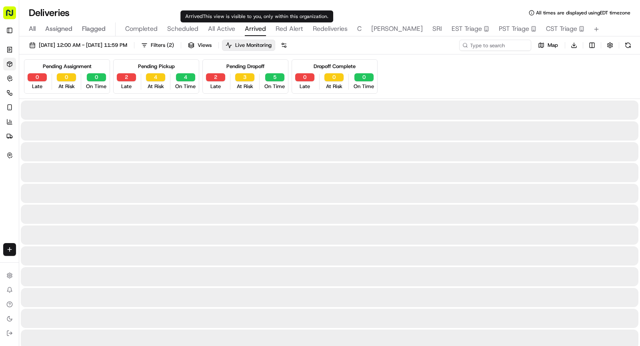
click at [254, 30] on span "Arrived" at bounding box center [255, 29] width 21 height 10
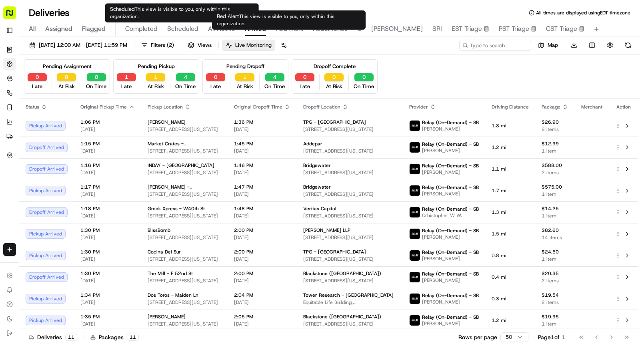
click at [278, 20] on span "This view is visible to you, only within this organization." at bounding box center [276, 20] width 118 height 14
click at [284, 28] on span "Red Alert" at bounding box center [290, 29] width 28 height 10
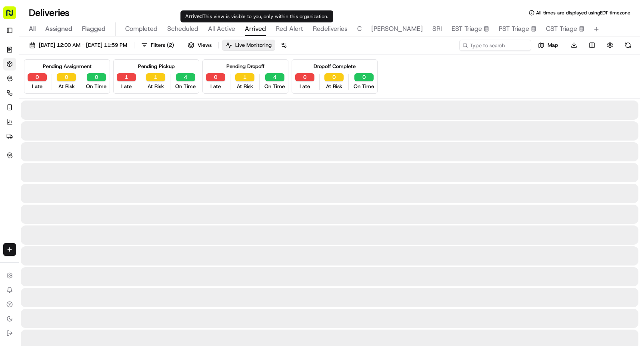
click at [254, 30] on span "Arrived" at bounding box center [255, 29] width 21 height 10
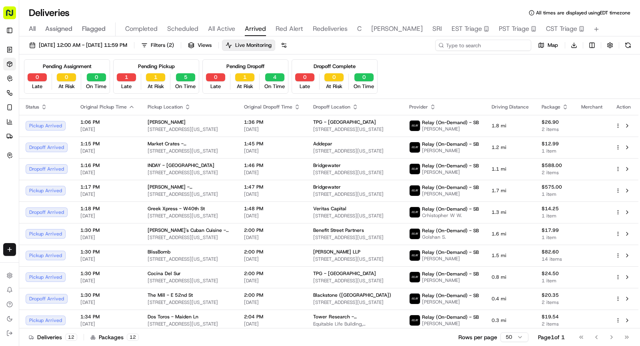
click at [486, 47] on input at bounding box center [483, 45] width 96 height 11
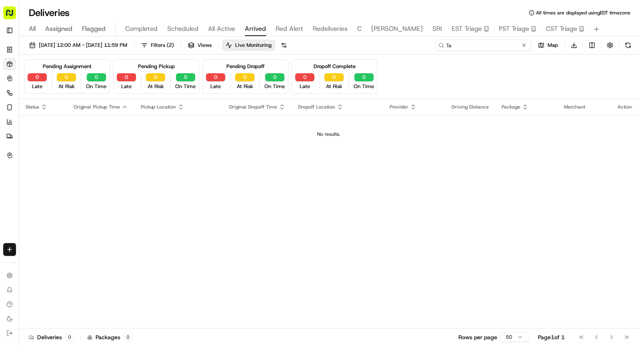
type input "T"
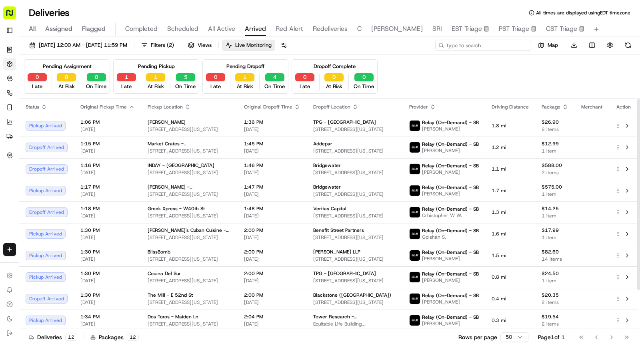
click at [488, 48] on input at bounding box center [483, 45] width 96 height 11
click at [491, 45] on input at bounding box center [483, 45] width 96 height 11
click at [485, 44] on input at bounding box center [483, 45] width 96 height 11
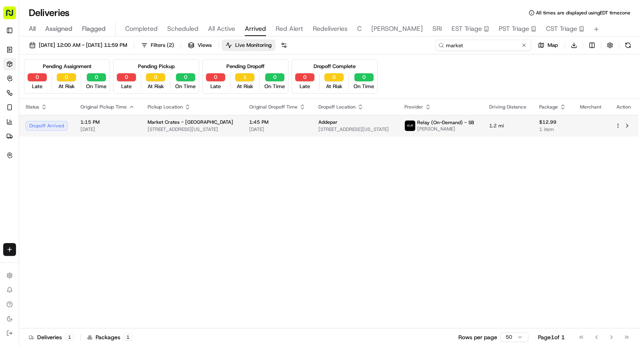
type input "market"
click at [227, 124] on div "Market Crates - Madison Square" at bounding box center [192, 122] width 89 height 6
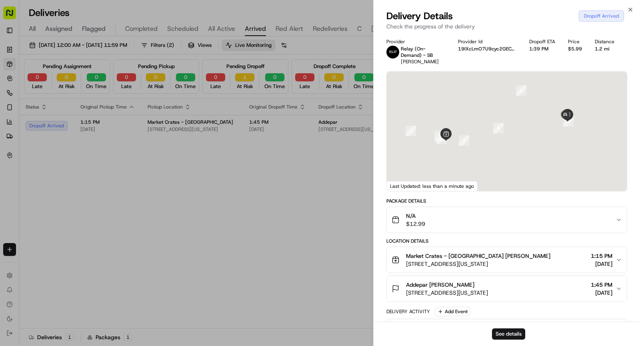
scroll to position [174, 0]
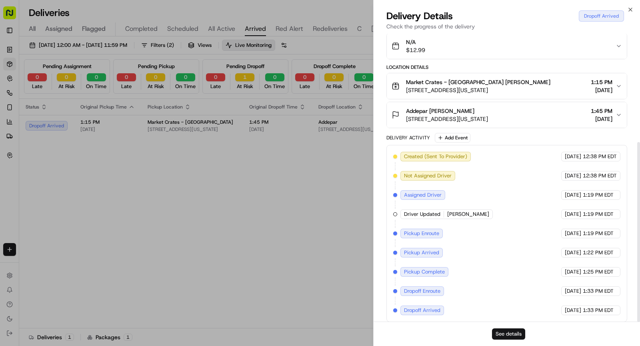
click at [510, 336] on button "See details" at bounding box center [508, 333] width 33 height 11
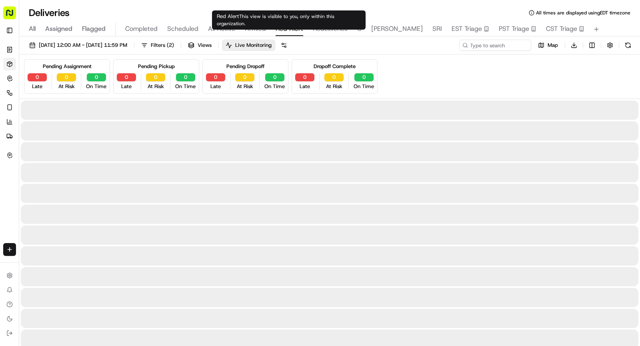
click at [288, 28] on span "Red Alert" at bounding box center [290, 29] width 28 height 10
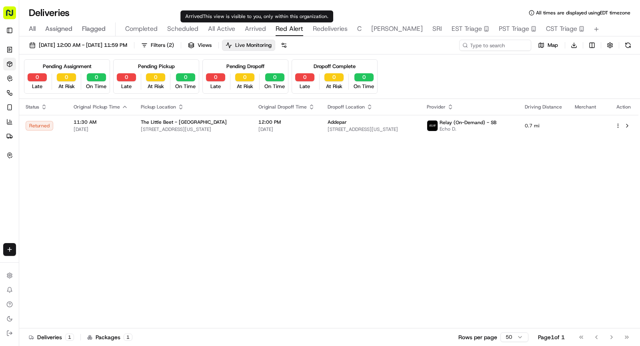
click at [251, 29] on span "Arrived" at bounding box center [255, 29] width 21 height 10
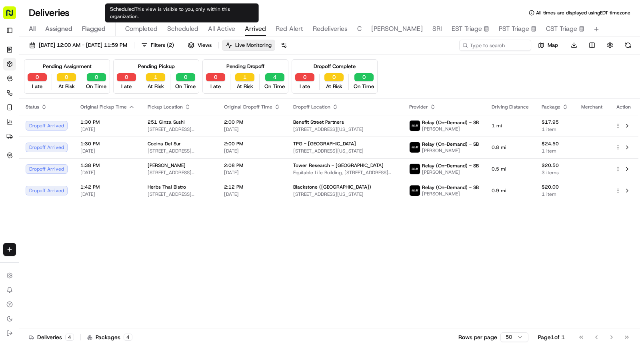
click at [191, 33] on span "Scheduled" at bounding box center [182, 29] width 31 height 10
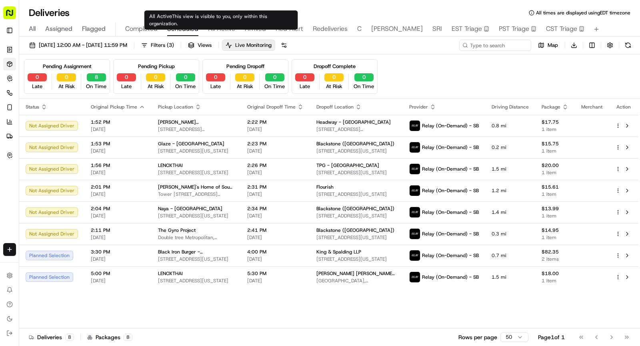
click at [222, 29] on span "All Active" at bounding box center [221, 29] width 27 height 10
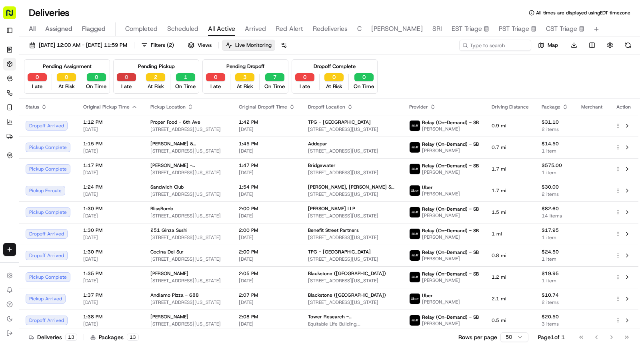
click at [126, 77] on button "0" at bounding box center [126, 77] width 19 height 8
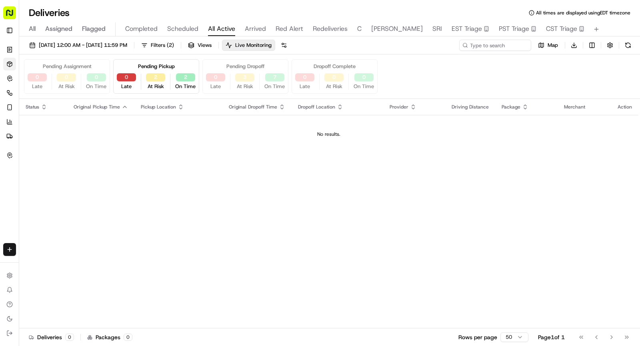
click at [135, 76] on button "0" at bounding box center [126, 77] width 19 height 8
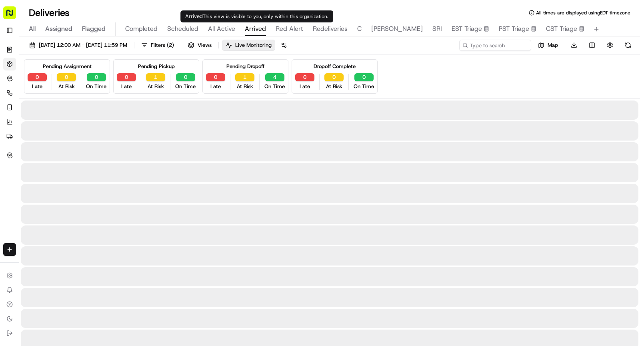
click at [254, 32] on span "Arrived" at bounding box center [255, 29] width 21 height 10
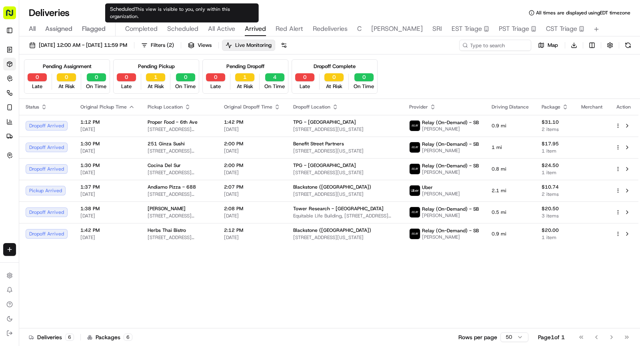
click at [173, 27] on span "Scheduled" at bounding box center [182, 29] width 31 height 10
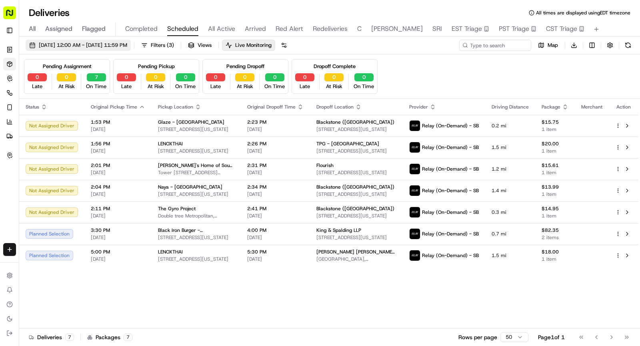
click at [131, 48] on button "09/17/2025 12:00 AM - 09/17/2025 11:59 PM" at bounding box center [78, 45] width 105 height 11
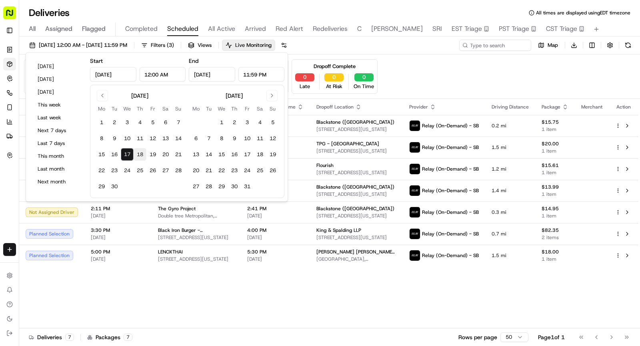
click at [140, 156] on button "18" at bounding box center [140, 154] width 13 height 13
type input "Sep 18, 2025"
click at [140, 156] on button "18" at bounding box center [140, 154] width 13 height 13
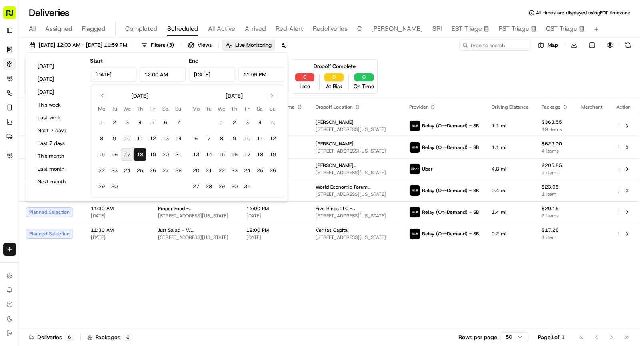
click at [304, 269] on div "Status Original Pickup Time Pickup Location Original Dropoff Time Dropoff Locat…" at bounding box center [328, 213] width 619 height 229
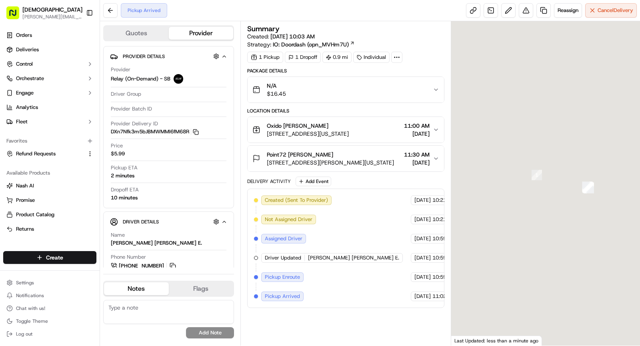
click at [396, 59] on icon at bounding box center [396, 57] width 7 height 7
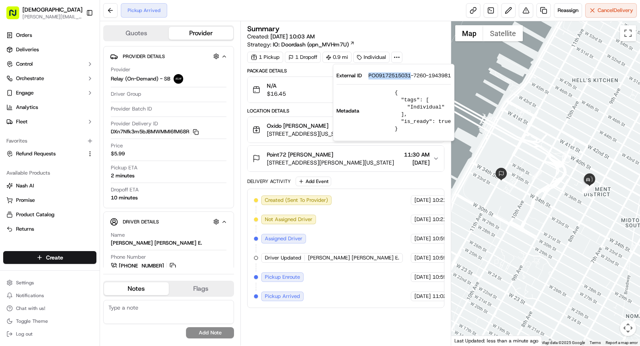
drag, startPoint x: 369, startPoint y: 77, endPoint x: 410, endPoint y: 78, distance: 41.2
click at [411, 78] on span "PO09172515031-7260-1943981" at bounding box center [409, 75] width 82 height 7
copy span "PO09172515031"
click at [307, 122] on span "Oxido [PERSON_NAME]" at bounding box center [298, 126] width 62 height 8
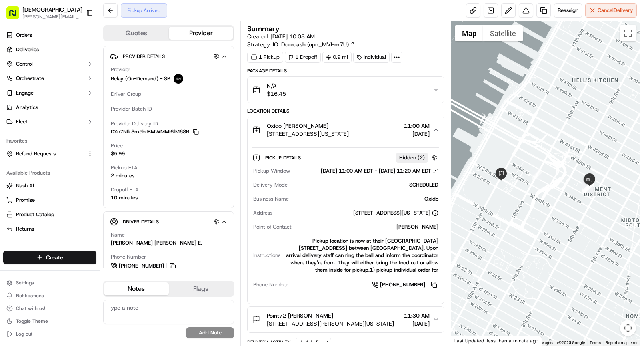
click at [430, 202] on div "Oxido" at bounding box center [365, 198] width 146 height 7
copy div "Oxido"
click at [349, 122] on div "Oxido [PERSON_NAME]" at bounding box center [308, 126] width 82 height 8
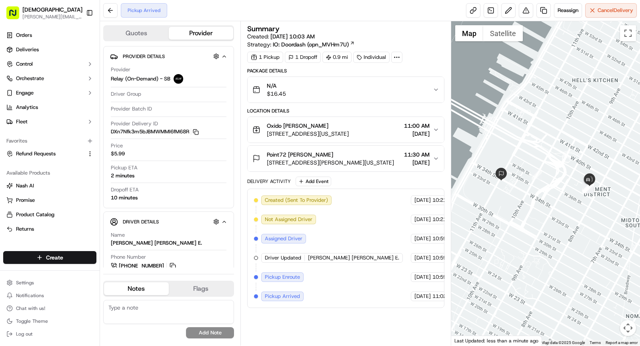
click at [386, 158] on div "Point72 [PERSON_NAME] [STREET_ADDRESS][PERSON_NAME][US_STATE] 11:30 AM [DATE]" at bounding box center [342, 158] width 180 height 16
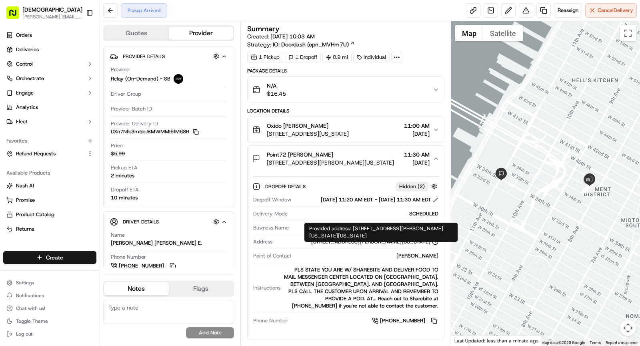
click at [420, 255] on div "Dropoff Window [DATE] 11:20 AM EDT - [DATE] 11:30 AM EDT Delivery Mode SCHEDULE…" at bounding box center [345, 260] width 187 height 135
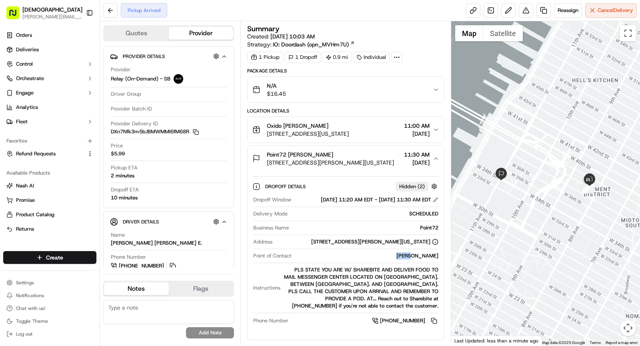
click at [420, 255] on div "Dropoff Window [DATE] 11:20 AM EDT - [DATE] 11:30 AM EDT Delivery Mode SCHEDULE…" at bounding box center [345, 260] width 187 height 135
click at [420, 263] on div "Point of Contact [PERSON_NAME]" at bounding box center [345, 257] width 185 height 11
click at [421, 259] on div "[PERSON_NAME]" at bounding box center [367, 255] width 144 height 7
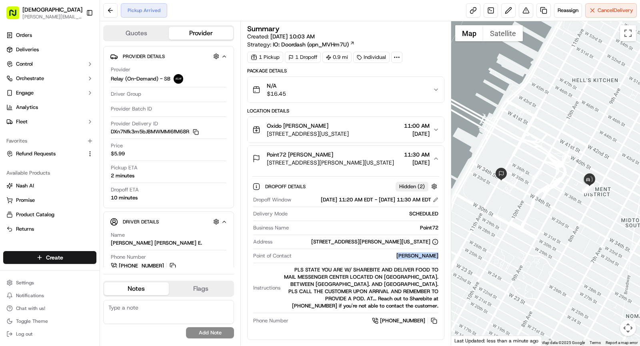
click at [421, 259] on div "[PERSON_NAME]" at bounding box center [367, 255] width 144 height 7
copy div "[PERSON_NAME]"
click at [338, 158] on span "[STREET_ADDRESS][PERSON_NAME][US_STATE]" at bounding box center [330, 162] width 127 height 8
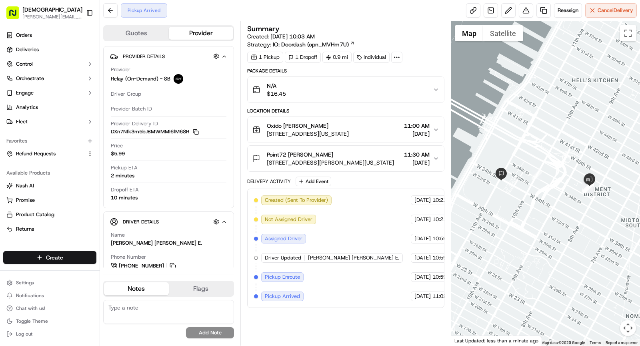
click at [328, 135] on span "[STREET_ADDRESS][US_STATE]" at bounding box center [308, 134] width 82 height 8
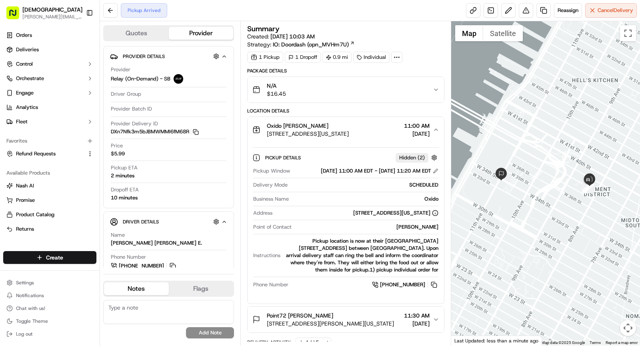
click at [328, 135] on span "[STREET_ADDRESS][US_STATE]" at bounding box center [308, 134] width 82 height 8
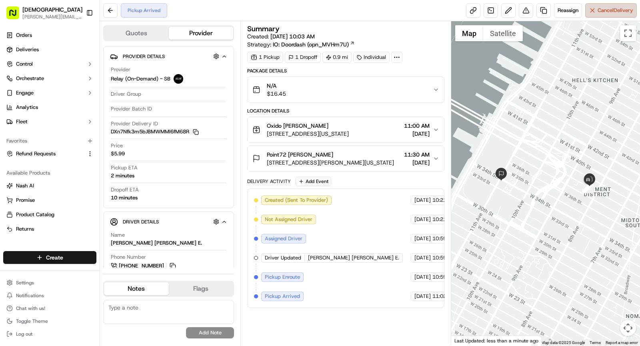
click at [617, 10] on span "Cancel Delivery" at bounding box center [616, 10] width 36 height 7
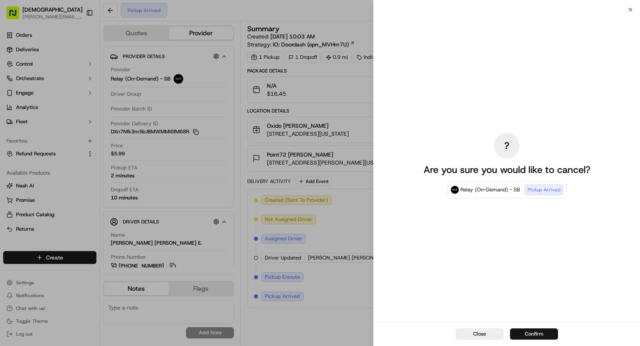
click at [537, 332] on button "Confirm" at bounding box center [534, 333] width 48 height 11
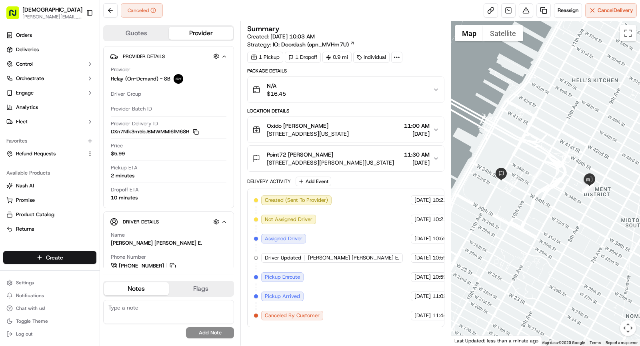
click at [184, 324] on div "[PERSON_NAME][EMAIL_ADDRESS][DOMAIN_NAME] [DOMAIN_NAME][EMAIL_ADDRESS][DOMAIN_N…" at bounding box center [168, 319] width 131 height 38
click at [178, 302] on textarea at bounding box center [168, 312] width 131 height 24
type textarea "Order still not ready, they need 15 more minutes"
click at [208, 329] on button "Add Note" at bounding box center [210, 332] width 48 height 11
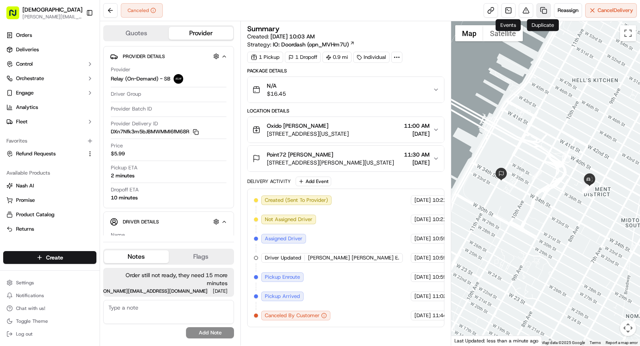
click at [542, 12] on link at bounding box center [544, 10] width 14 height 14
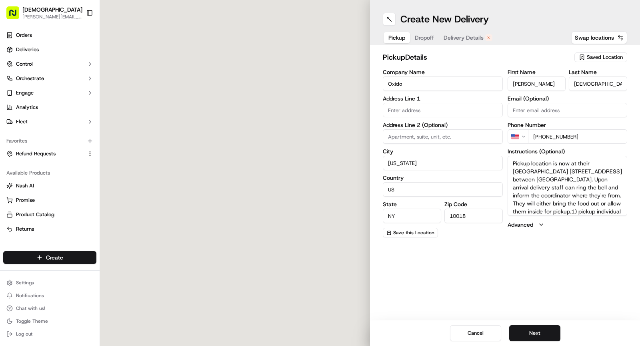
type input "[STREET_ADDRESS]"
click at [458, 37] on span "Delivery Details" at bounding box center [464, 38] width 40 height 8
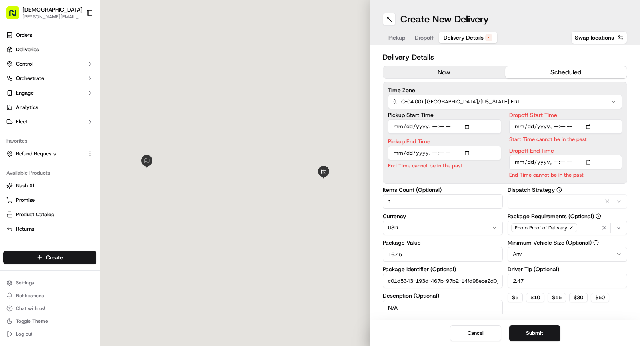
click at [436, 72] on button "now" at bounding box center [444, 72] width 122 height 12
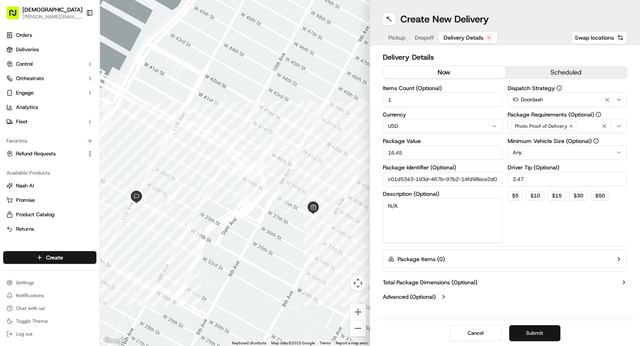
click at [530, 334] on button "Submit" at bounding box center [534, 333] width 51 height 16
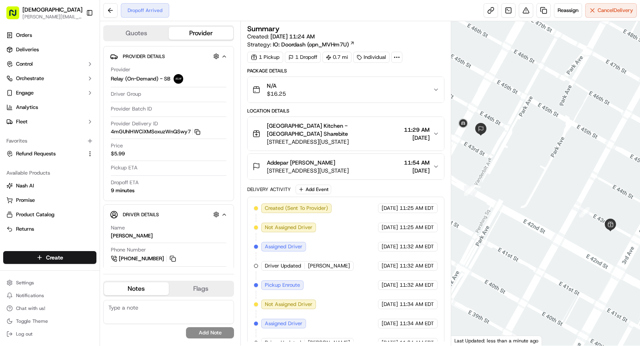
click at [198, 132] on icon "button" at bounding box center [197, 132] width 6 height 6
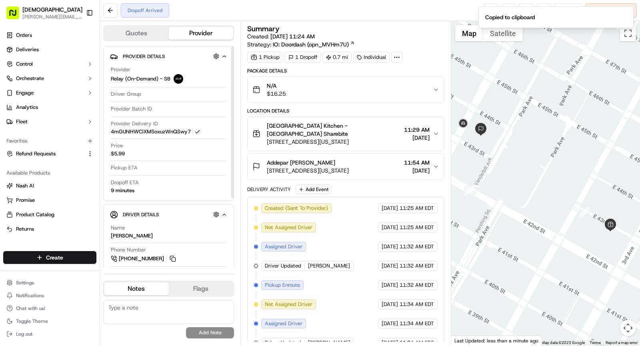
click at [298, 169] on span "[STREET_ADDRESS][US_STATE]" at bounding box center [308, 170] width 82 height 8
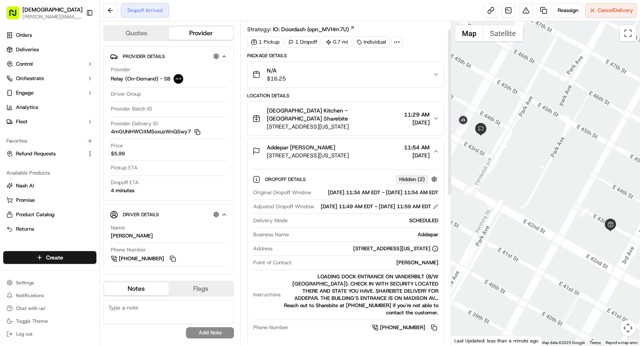
scroll to position [16, 0]
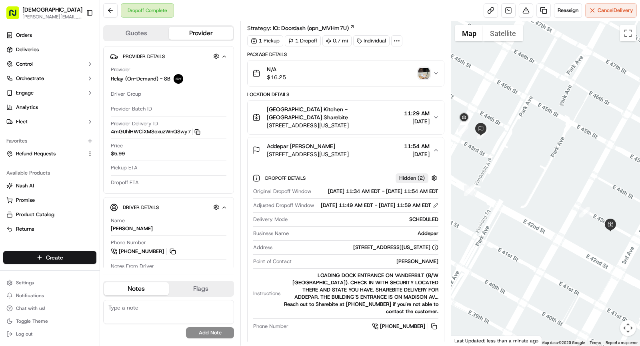
click at [343, 150] on span "[STREET_ADDRESS][US_STATE]" at bounding box center [308, 154] width 82 height 8
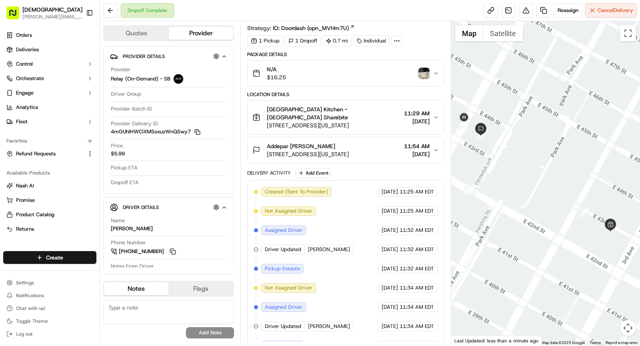
click at [420, 73] on img "button" at bounding box center [423, 73] width 11 height 11
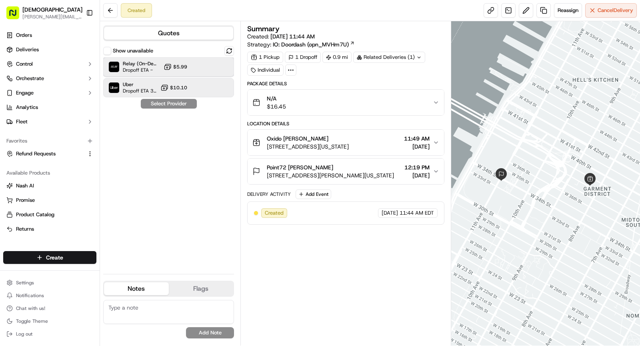
click at [149, 67] on span "Dropoff ETA -" at bounding box center [142, 70] width 38 height 6
click at [162, 104] on button "Assign Provider" at bounding box center [168, 104] width 57 height 10
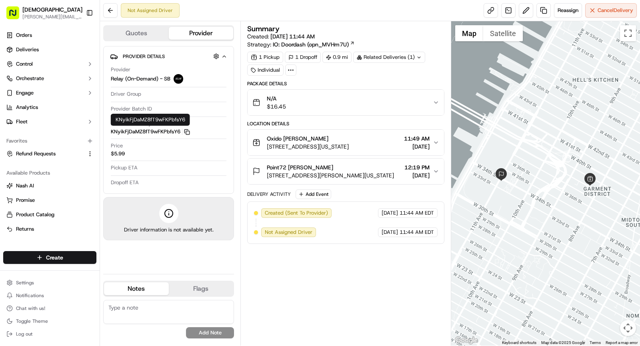
click at [185, 129] on icon "button" at bounding box center [186, 131] width 4 height 4
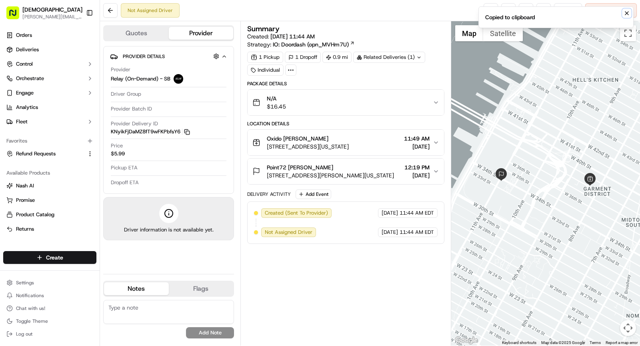
click at [626, 13] on icon "Notifications (F8)" at bounding box center [627, 13] width 6 height 6
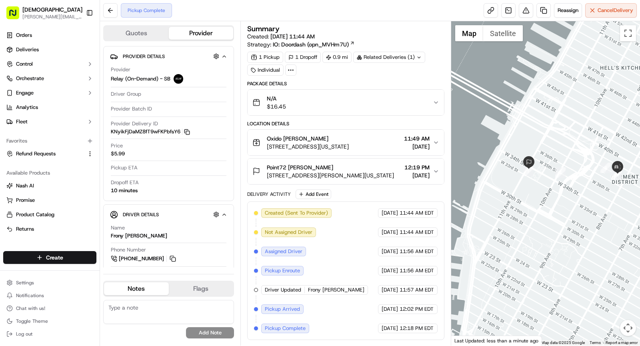
drag, startPoint x: 586, startPoint y: 186, endPoint x: 579, endPoint y: 186, distance: 7.2
click at [579, 186] on div at bounding box center [545, 183] width 189 height 324
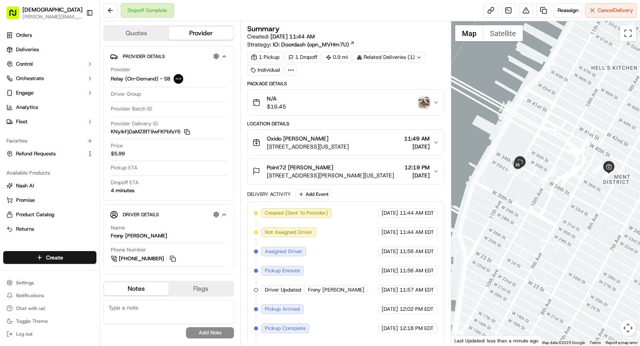
click at [424, 100] on img "button" at bounding box center [423, 102] width 11 height 11
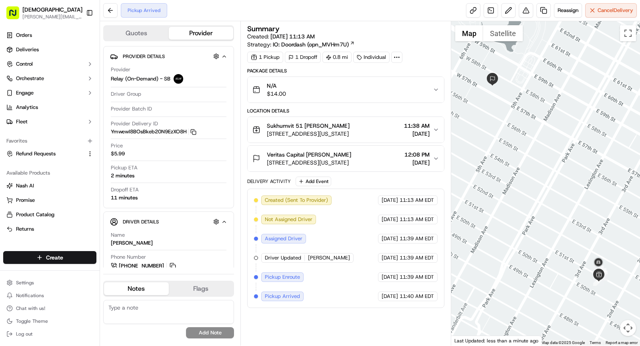
click at [390, 123] on div "Sukhumvit 51 [PERSON_NAME] [STREET_ADDRESS][US_STATE] 11:38 AM [DATE]" at bounding box center [342, 130] width 180 height 16
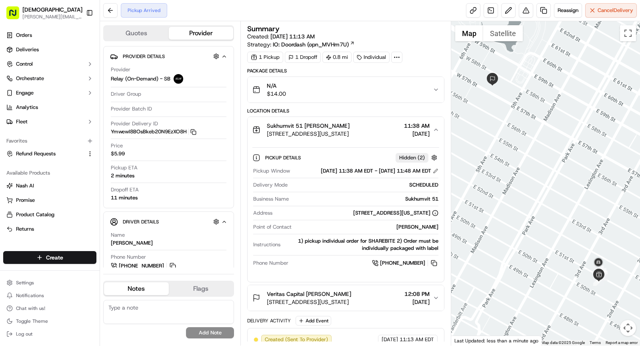
click at [390, 123] on div "Sukhumvit 51 [PERSON_NAME] [STREET_ADDRESS][US_STATE] 11:38 AM [DATE]" at bounding box center [342, 130] width 180 height 16
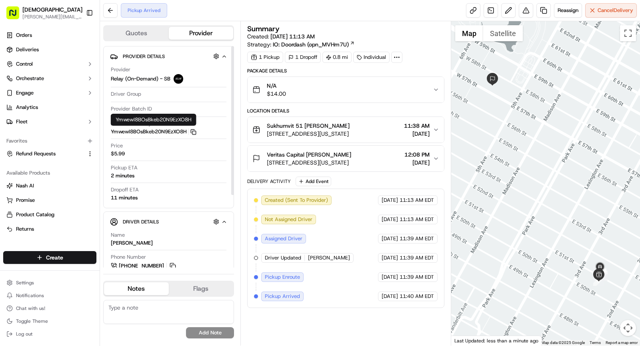
click at [196, 130] on icon "button" at bounding box center [193, 132] width 6 height 6
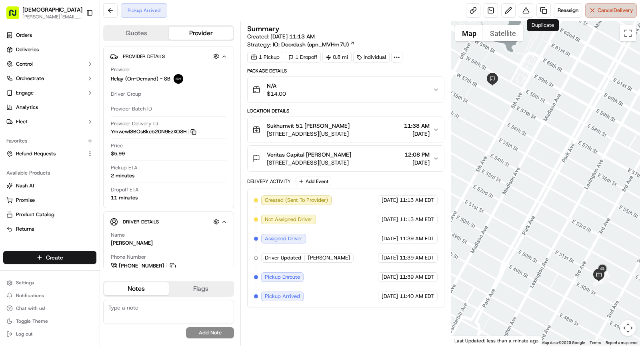
click at [603, 6] on button "Cancel Delivery" at bounding box center [611, 10] width 52 height 14
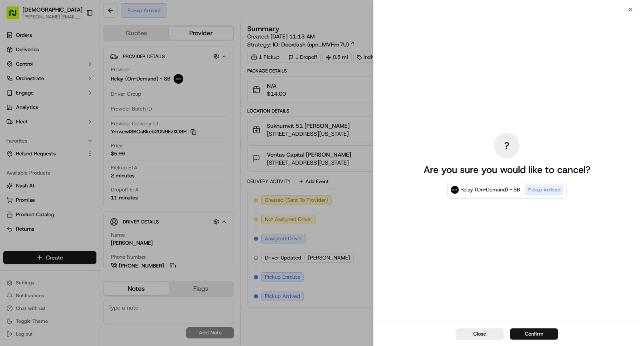
click at [531, 334] on button "Confirm" at bounding box center [534, 333] width 48 height 11
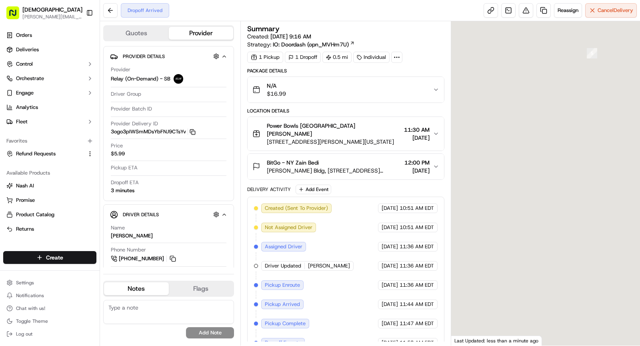
click at [193, 131] on icon "button" at bounding box center [193, 132] width 6 height 6
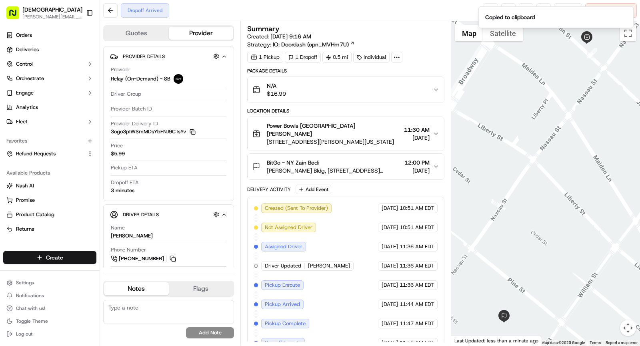
click at [394, 59] on icon at bounding box center [396, 57] width 7 height 7
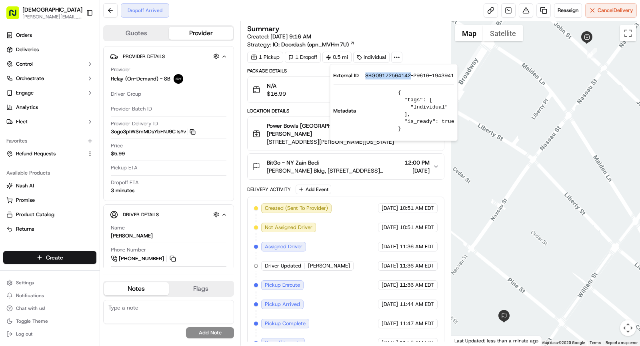
drag, startPoint x: 365, startPoint y: 74, endPoint x: 412, endPoint y: 77, distance: 47.7
click at [412, 77] on div "External ID SBG09172564142-29616-1943941" at bounding box center [393, 75] width 121 height 7
copy span "SBG09172564142"
click at [308, 124] on span "Power Bowls [GEOGRAPHIC_DATA] [PERSON_NAME]" at bounding box center [334, 130] width 134 height 16
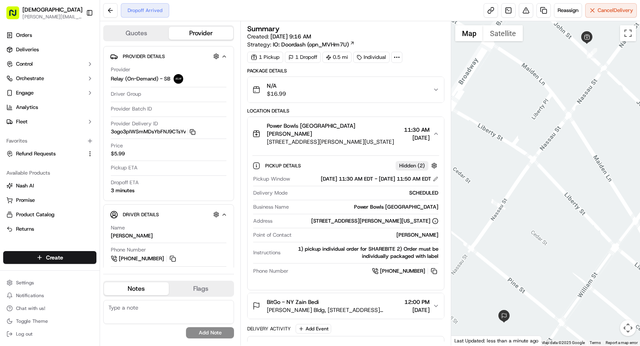
click at [410, 209] on div "Business Name Power Bowls [GEOGRAPHIC_DATA]" at bounding box center [345, 208] width 185 height 11
click at [410, 208] on div "Business Name Power Bowls [GEOGRAPHIC_DATA]" at bounding box center [345, 208] width 185 height 11
click at [410, 205] on div "Power Bowls [GEOGRAPHIC_DATA]" at bounding box center [365, 206] width 146 height 7
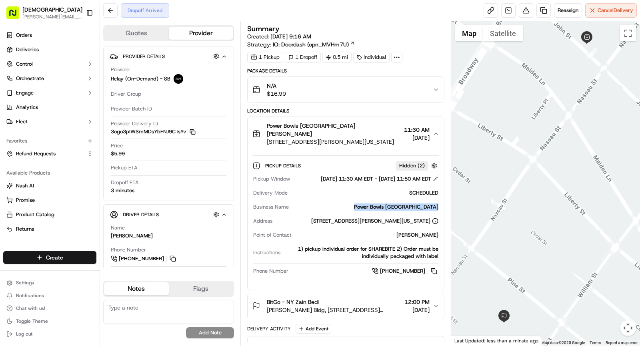
copy div "Power Bowls [GEOGRAPHIC_DATA]"
click at [364, 127] on div "Power Bowls [GEOGRAPHIC_DATA] [PERSON_NAME]" at bounding box center [334, 130] width 134 height 16
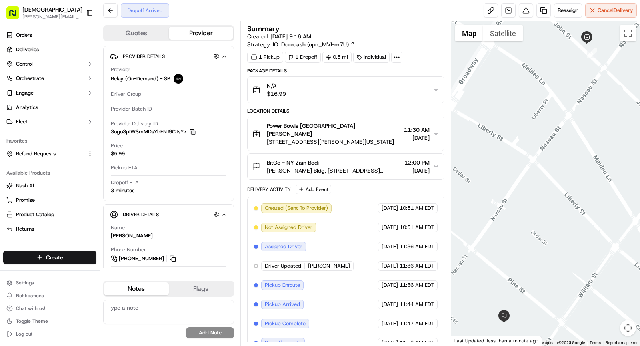
click at [386, 166] on span "[PERSON_NAME] Bldg, [STREET_ADDRESS][US_STATE]" at bounding box center [334, 170] width 134 height 8
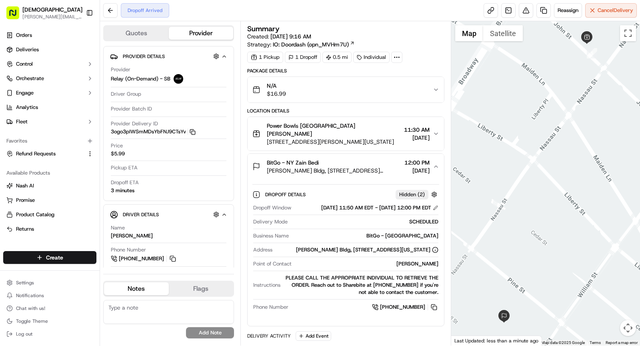
click at [426, 260] on div "[PERSON_NAME]" at bounding box center [367, 263] width 144 height 7
copy div "[PERSON_NAME]"
click at [356, 166] on span "[PERSON_NAME] Bldg, [STREET_ADDRESS][US_STATE]" at bounding box center [334, 170] width 134 height 8
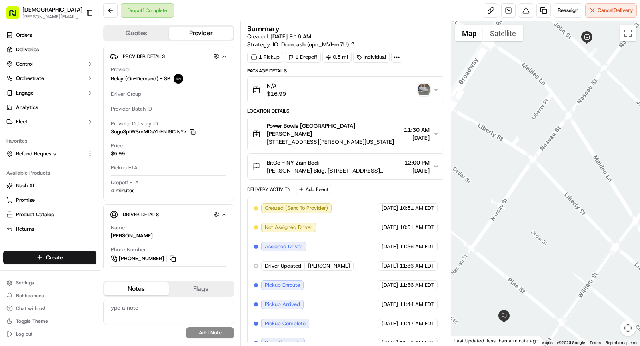
click at [424, 88] on img "button" at bounding box center [423, 89] width 11 height 11
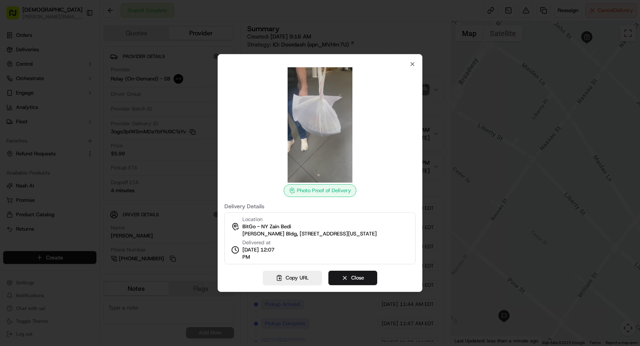
drag, startPoint x: 242, startPoint y: 258, endPoint x: 275, endPoint y: 258, distance: 32.8
click at [275, 258] on span "[DATE] 12:07 PM" at bounding box center [260, 253] width 37 height 14
copy span "12:07 PM"
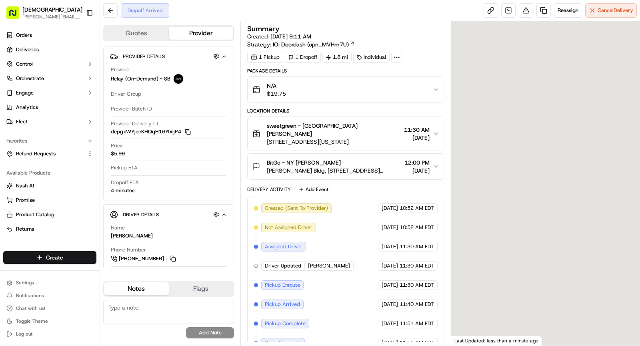
click at [395, 55] on icon at bounding box center [396, 57] width 7 height 7
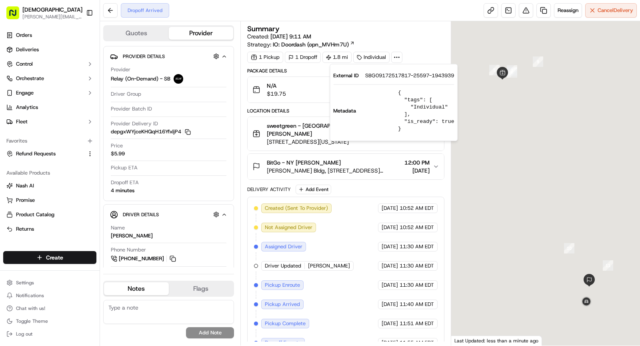
click at [399, 73] on div "External ID SBG09172517817-25597-1943939" at bounding box center [393, 75] width 121 height 7
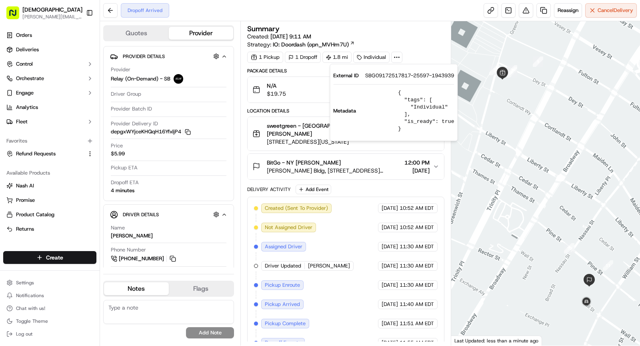
click at [387, 73] on span "SBG09172517817-25597-1943939" at bounding box center [409, 75] width 89 height 7
drag, startPoint x: 380, startPoint y: 76, endPoint x: 412, endPoint y: 76, distance: 32.8
click at [412, 76] on div "External ID SBG09172517817-25597-1943939" at bounding box center [393, 75] width 121 height 7
copy span "SBG09172517817"
click at [301, 131] on span "sweetgreen - [GEOGRAPHIC_DATA] [PERSON_NAME]" at bounding box center [334, 130] width 134 height 16
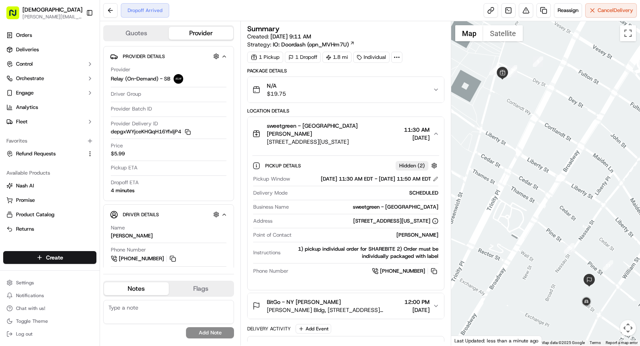
click at [408, 210] on div "sweetgreen - [GEOGRAPHIC_DATA]" at bounding box center [365, 206] width 146 height 7
copy div "sweetgreen - [GEOGRAPHIC_DATA]"
click at [314, 139] on span "[STREET_ADDRESS][US_STATE]" at bounding box center [334, 142] width 134 height 8
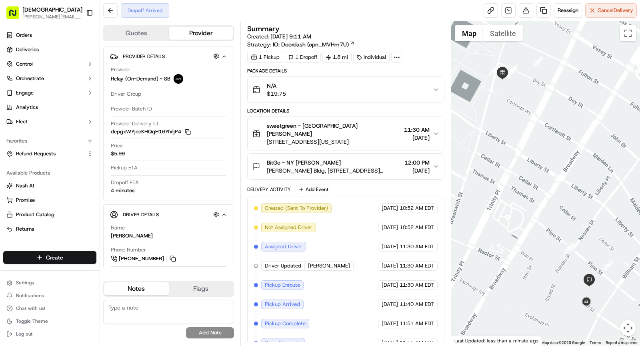
click at [350, 164] on div "BitGo - NY [PERSON_NAME]" at bounding box center [334, 162] width 134 height 8
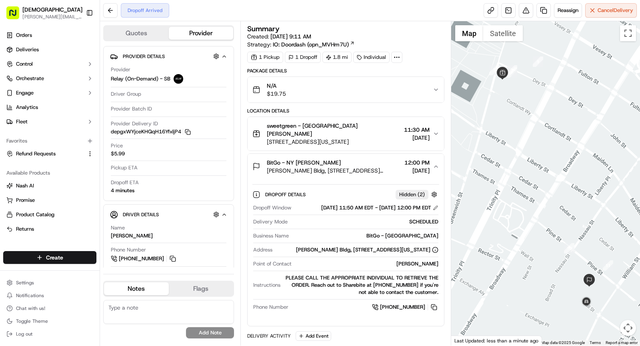
click at [426, 267] on div "[PERSON_NAME]" at bounding box center [367, 263] width 144 height 7
copy div "[PERSON_NAME]"
click at [187, 132] on icon "button" at bounding box center [188, 132] width 6 height 6
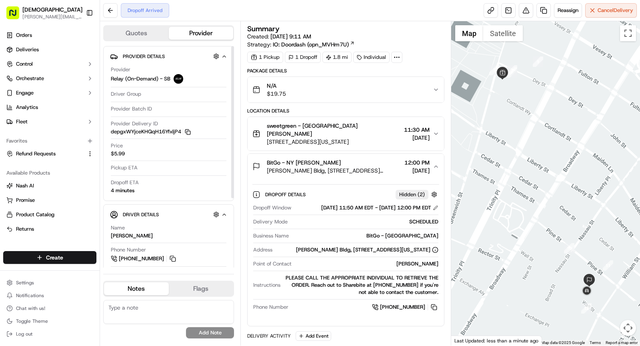
click at [388, 164] on div "BitGo - NY [PERSON_NAME]" at bounding box center [334, 162] width 134 height 8
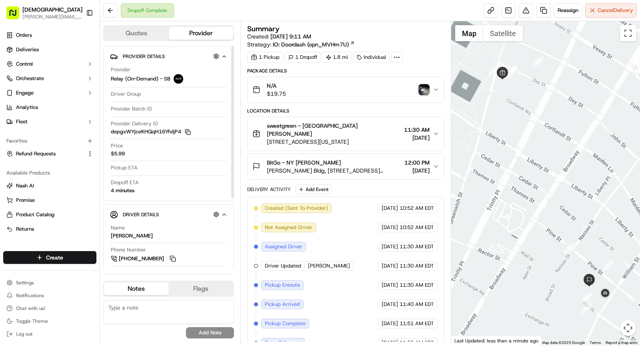
click at [424, 88] on img "button" at bounding box center [423, 89] width 11 height 11
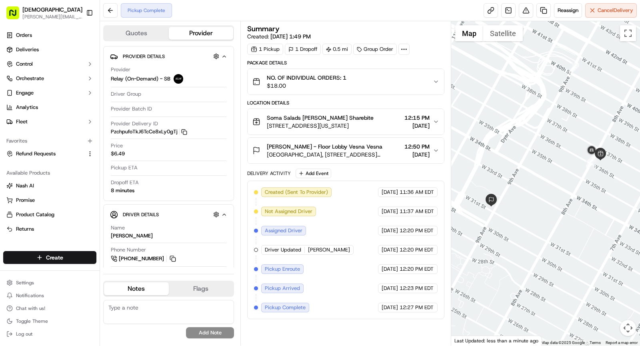
click at [322, 117] on span "Soma Salads [PERSON_NAME] Sharebite" at bounding box center [320, 118] width 107 height 8
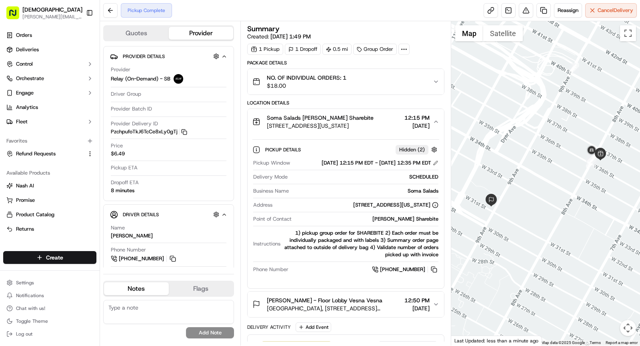
click at [416, 194] on div "Soma Salads" at bounding box center [365, 190] width 146 height 7
copy div "Soma Salads"
click at [346, 126] on span "[STREET_ADDRESS][US_STATE]" at bounding box center [320, 126] width 107 height 8
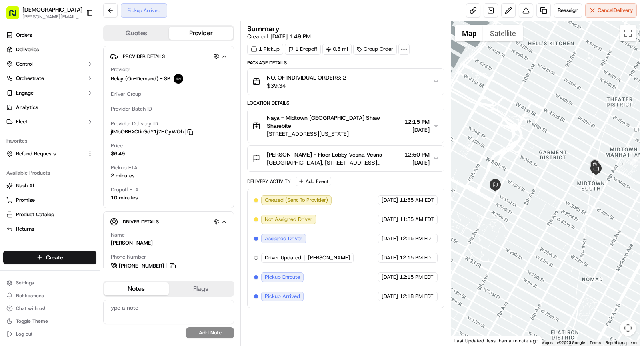
click at [328, 130] on span "[STREET_ADDRESS][US_STATE]" at bounding box center [334, 134] width 134 height 8
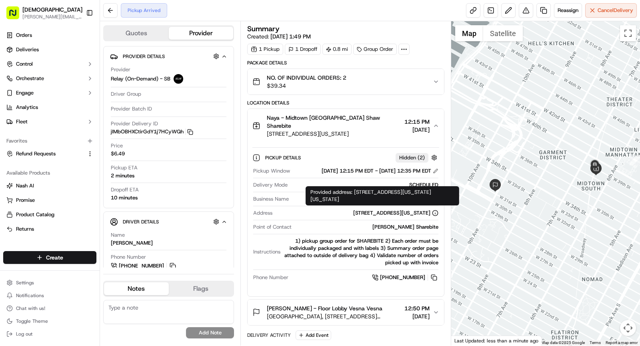
click at [372, 209] on div "[STREET_ADDRESS][US_STATE]" at bounding box center [395, 212] width 85 height 7
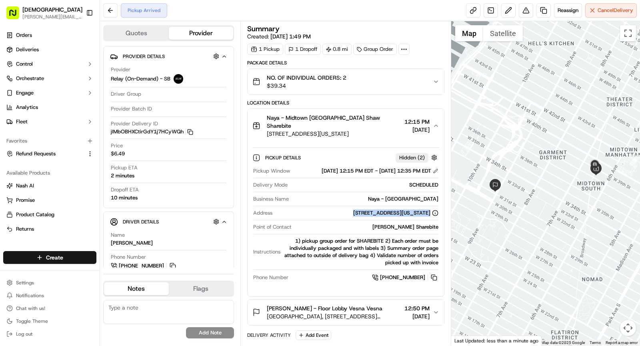
click at [372, 209] on div "[STREET_ADDRESS][US_STATE]" at bounding box center [395, 212] width 85 height 7
copy div "[STREET_ADDRESS][US_STATE]"
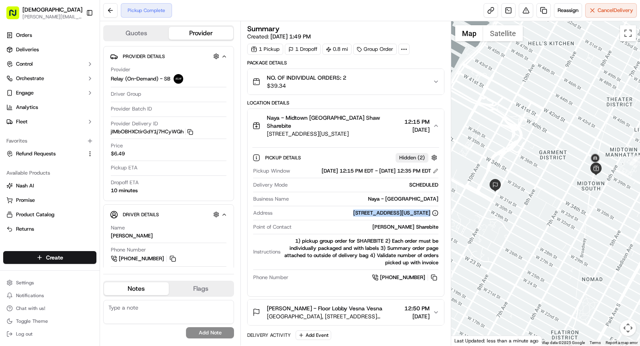
click at [382, 116] on div "Naya - Midtown [GEOGRAPHIC_DATA] Shaw Sharebite [STREET_ADDRESS][US_STATE] 12:1…" at bounding box center [342, 126] width 180 height 24
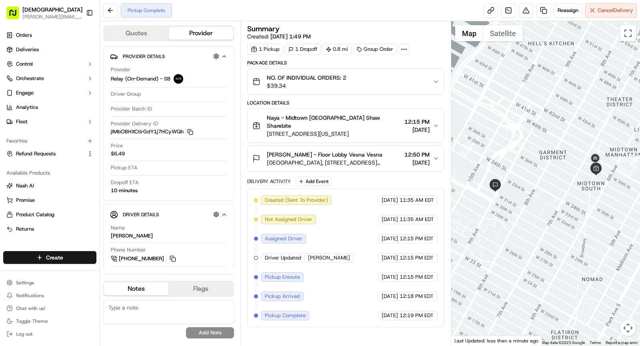
click at [382, 116] on div "Naya - Midtown [GEOGRAPHIC_DATA] Shaw Sharebite [STREET_ADDRESS][US_STATE] 12:1…" at bounding box center [342, 126] width 180 height 24
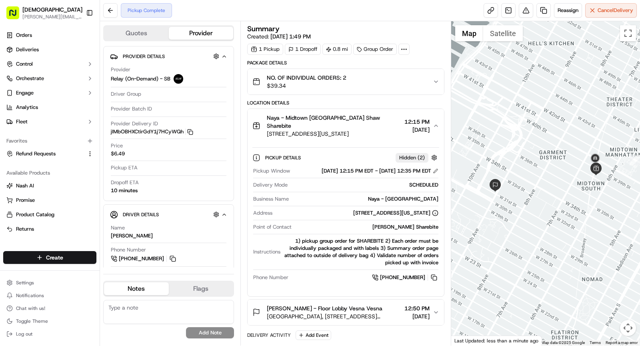
click at [413, 197] on div "Naya - [GEOGRAPHIC_DATA]" at bounding box center [365, 198] width 146 height 7
copy div "Naya - [GEOGRAPHIC_DATA]"
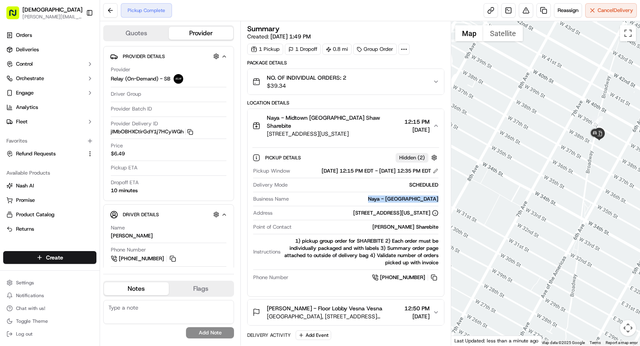
drag, startPoint x: 569, startPoint y: 187, endPoint x: 614, endPoint y: 190, distance: 44.9
click at [614, 190] on div at bounding box center [545, 183] width 189 height 324
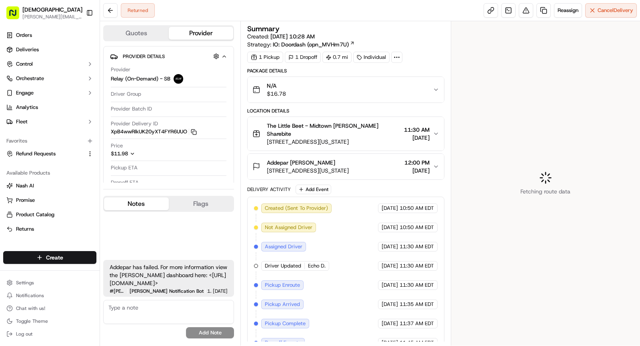
click at [396, 57] on circle at bounding box center [396, 57] width 1 height 1
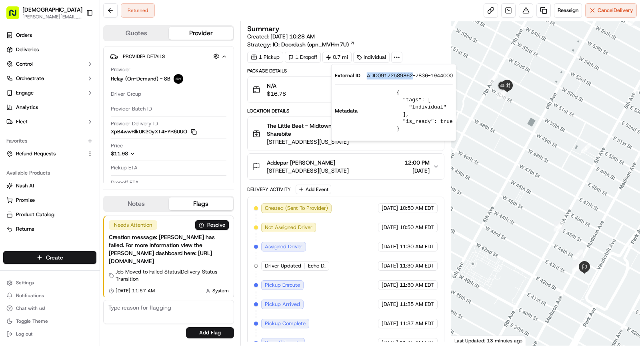
drag, startPoint x: 380, startPoint y: 75, endPoint x: 413, endPoint y: 76, distance: 33.6
click at [413, 76] on div "External ID ADD09172589862-7836-1944000" at bounding box center [394, 75] width 118 height 7
copy span "ADD09172589862"
click at [289, 127] on span "The Little Beet - Midtown [PERSON_NAME] Sharebite" at bounding box center [334, 130] width 134 height 16
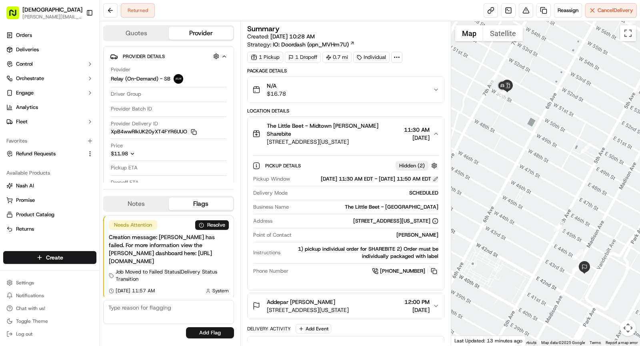
click at [406, 204] on div "The Little Beet - [GEOGRAPHIC_DATA]" at bounding box center [365, 206] width 146 height 7
copy div "The Little Beet - [GEOGRAPHIC_DATA]"
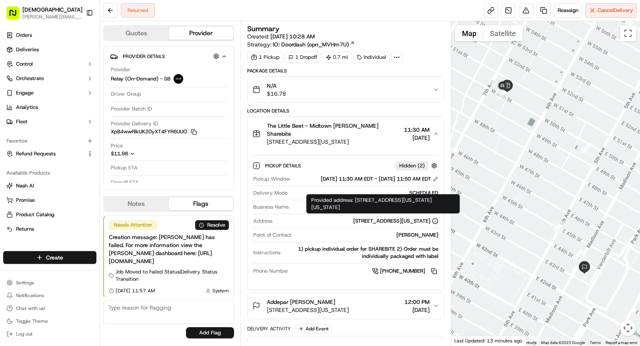
drag, startPoint x: 346, startPoint y: 119, endPoint x: 348, endPoint y: 129, distance: 9.9
click at [346, 119] on button "The Little Beet - [GEOGRAPHIC_DATA][PERSON_NAME] Sharebite [STREET_ADDRESS][US_…" at bounding box center [346, 134] width 196 height 34
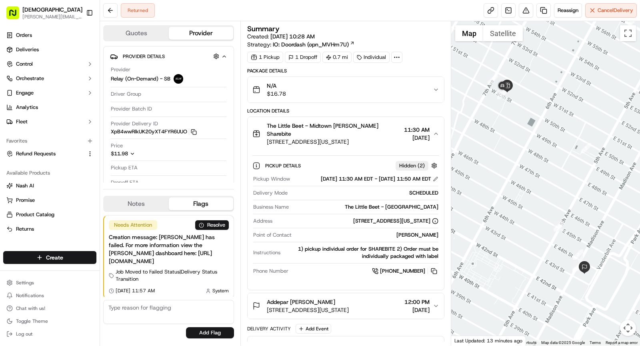
click at [348, 138] on span "[STREET_ADDRESS][US_STATE]" at bounding box center [334, 142] width 134 height 8
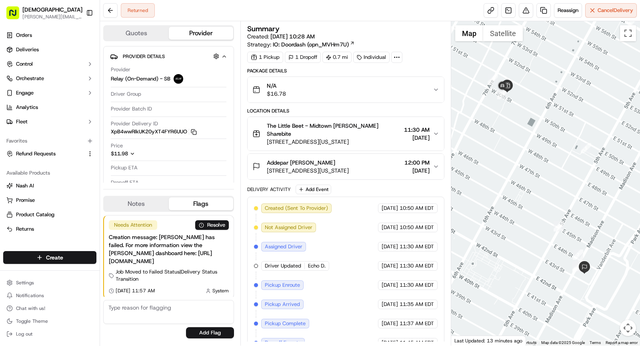
click at [349, 166] on span "[STREET_ADDRESS][US_STATE]" at bounding box center [308, 170] width 82 height 8
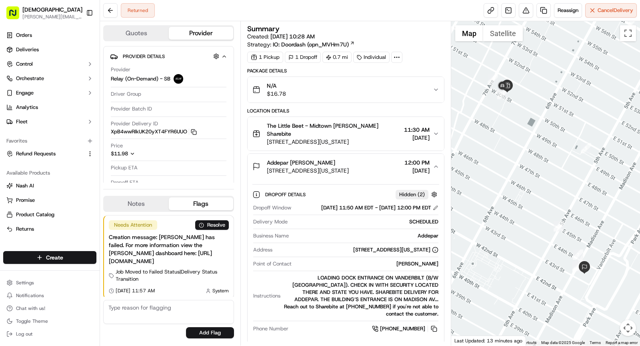
click at [424, 260] on div "[PERSON_NAME]" at bounding box center [367, 263] width 144 height 7
copy div "[PERSON_NAME]"
click at [192, 130] on icon "button" at bounding box center [194, 132] width 6 height 6
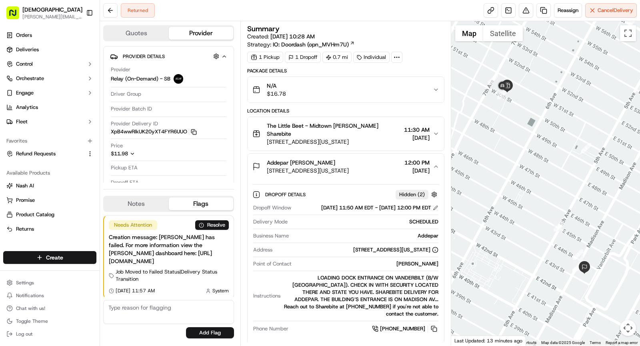
click at [349, 166] on span "[STREET_ADDRESS][US_STATE]" at bounding box center [308, 170] width 82 height 8
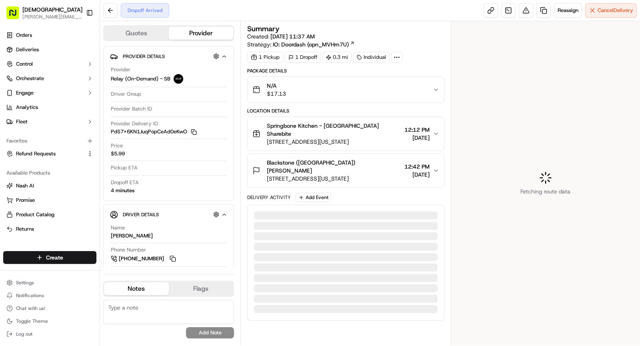
click at [329, 174] on span "[STREET_ADDRESS][US_STATE]" at bounding box center [334, 178] width 134 height 8
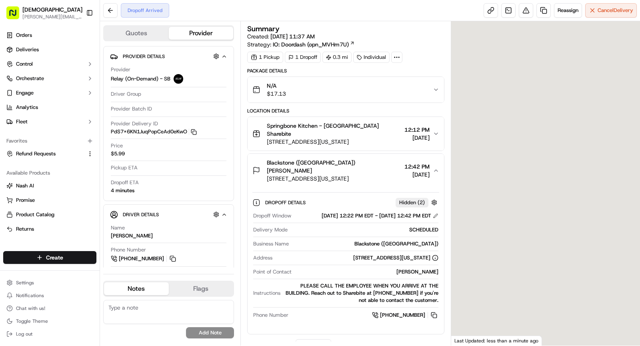
click at [329, 174] on span "[STREET_ADDRESS][US_STATE]" at bounding box center [334, 178] width 134 height 8
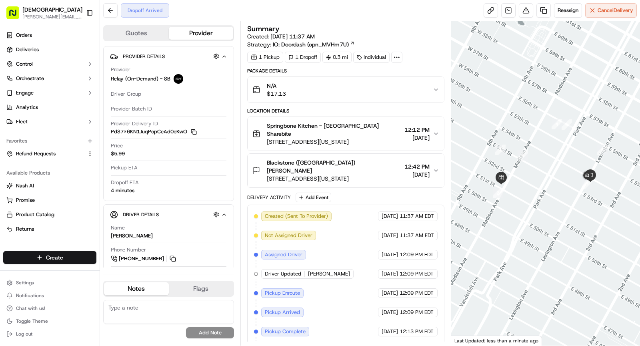
click at [394, 58] on icon at bounding box center [396, 57] width 7 height 7
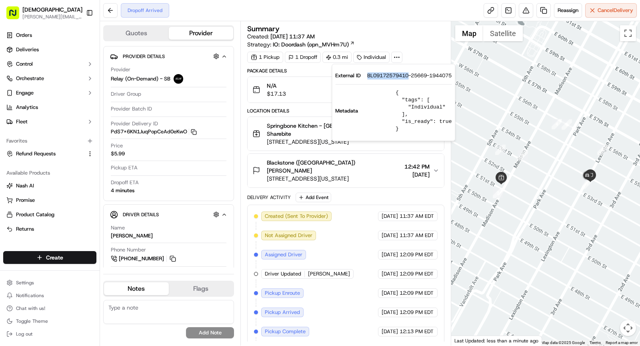
drag, startPoint x: 366, startPoint y: 75, endPoint x: 408, endPoint y: 76, distance: 42.0
click at [408, 76] on div "External ID BL09172579410-25669-1944075" at bounding box center [393, 75] width 116 height 7
copy span "BL0917257941"
click at [303, 135] on span "Springbone Kitchen - [GEOGRAPHIC_DATA] Sharebite" at bounding box center [334, 130] width 134 height 16
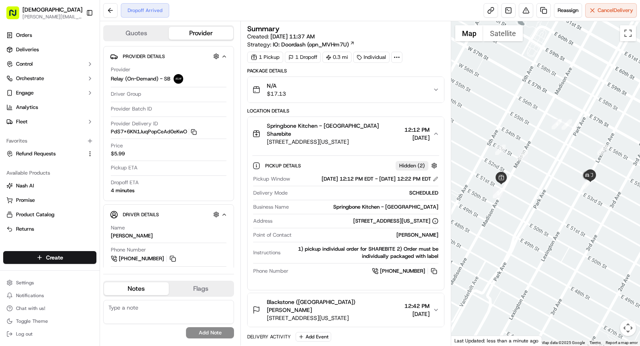
click at [393, 210] on div "Springbone Kitchen - [GEOGRAPHIC_DATA]" at bounding box center [365, 206] width 146 height 7
copy div "Springbone Kitchen - [GEOGRAPHIC_DATA]"
click at [352, 129] on span "Springbone Kitchen - [GEOGRAPHIC_DATA] Sharebite" at bounding box center [334, 130] width 134 height 16
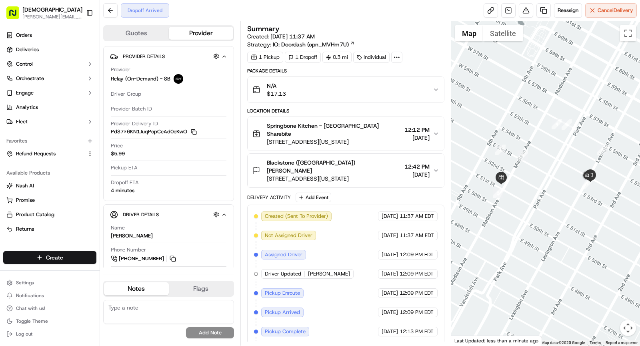
click at [353, 174] on span "[STREET_ADDRESS][US_STATE]" at bounding box center [334, 178] width 134 height 8
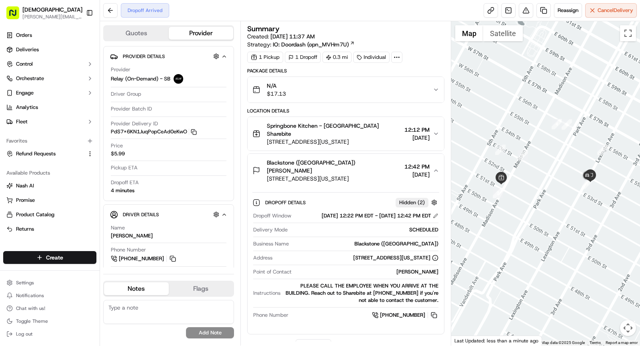
click at [421, 268] on div "[PERSON_NAME]" at bounding box center [367, 271] width 144 height 7
copy div "[PERSON_NAME]"
click at [372, 174] on span "[STREET_ADDRESS][US_STATE]" at bounding box center [334, 178] width 134 height 8
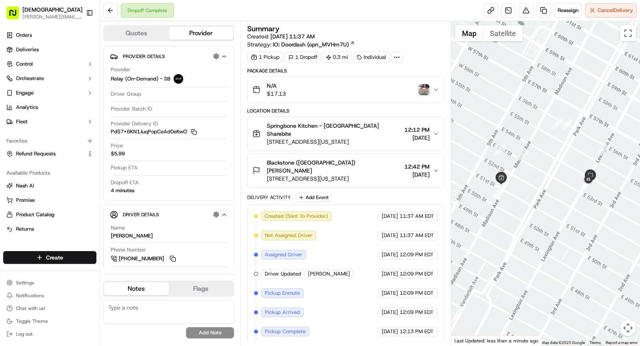
click at [425, 84] on img "button" at bounding box center [423, 89] width 11 height 11
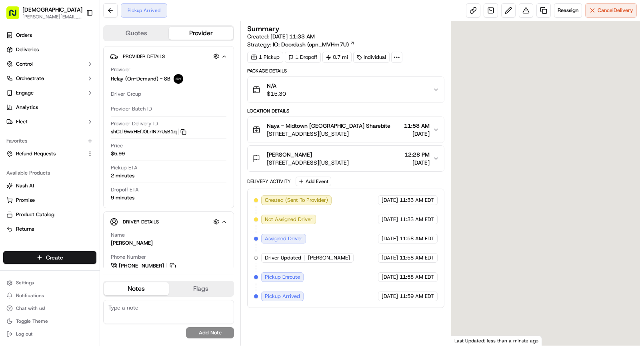
click at [398, 56] on icon at bounding box center [396, 57] width 7 height 7
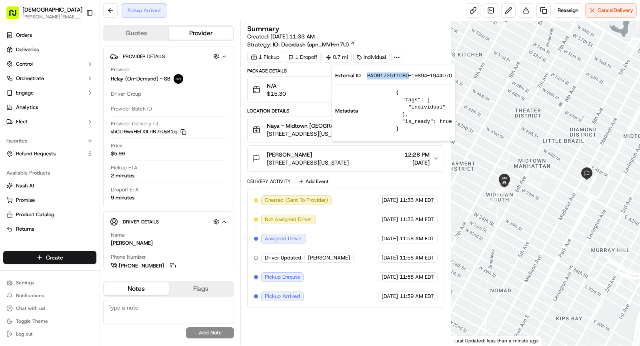
click at [408, 77] on div "External ID PA09172511080-19894-1944070" at bounding box center [393, 75] width 117 height 7
copy span "PA09172511080"
click at [309, 128] on span "Naya - Midtown [GEOGRAPHIC_DATA] Sharebite" at bounding box center [329, 126] width 124 height 8
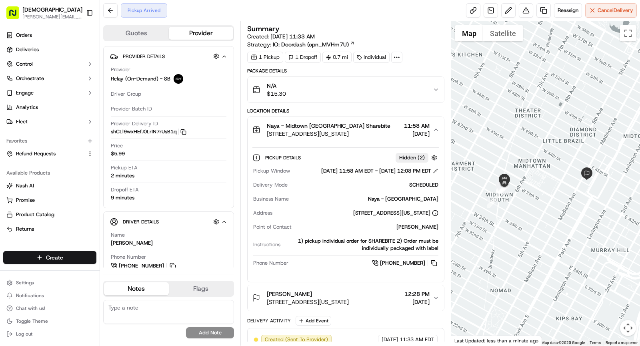
click at [402, 202] on div "Naya - Midtown South" at bounding box center [365, 198] width 146 height 7
copy div "Naya - Midtown South"
click at [366, 135] on span "1400 Broadway, New York, NY 10018, USA" at bounding box center [329, 134] width 124 height 8
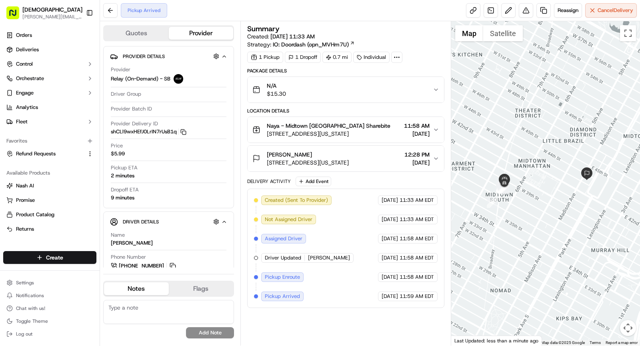
click at [366, 127] on div "Naya - Midtown South Denis Sharebite" at bounding box center [329, 126] width 124 height 8
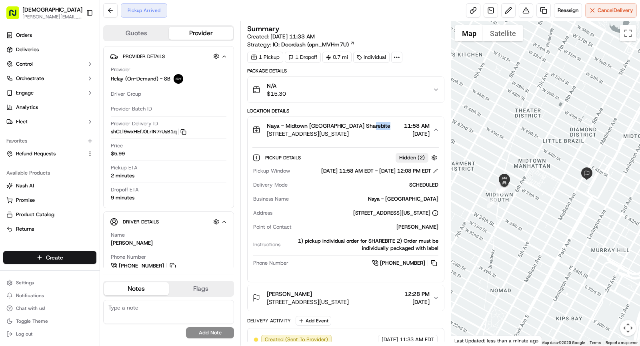
click at [366, 127] on div "Naya - Midtown South Denis Sharebite" at bounding box center [329, 126] width 124 height 8
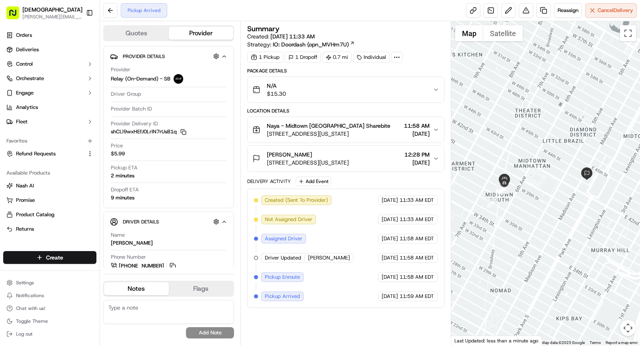
click at [349, 156] on div "Pagaya Joseph Graves" at bounding box center [308, 154] width 82 height 8
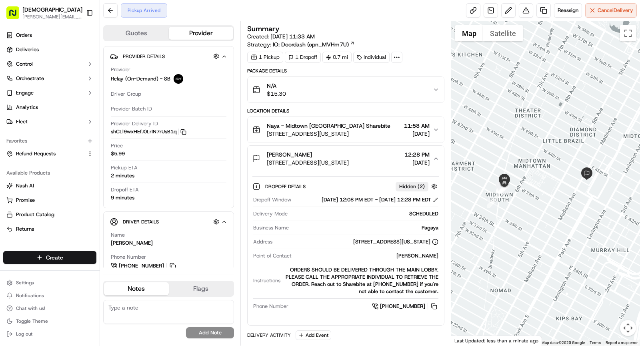
click at [425, 259] on div "Joseph Graves" at bounding box center [367, 255] width 144 height 7
copy div "Joseph Graves"
click at [624, 9] on span "Cancel Delivery" at bounding box center [616, 10] width 36 height 7
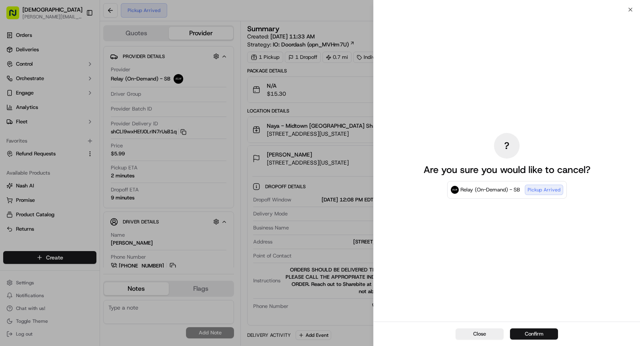
click at [537, 332] on button "Confirm" at bounding box center [534, 333] width 48 height 11
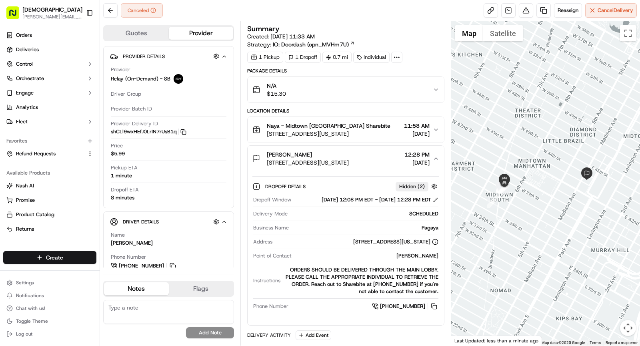
click at [349, 154] on div "Pagaya Joseph Graves" at bounding box center [308, 154] width 82 height 8
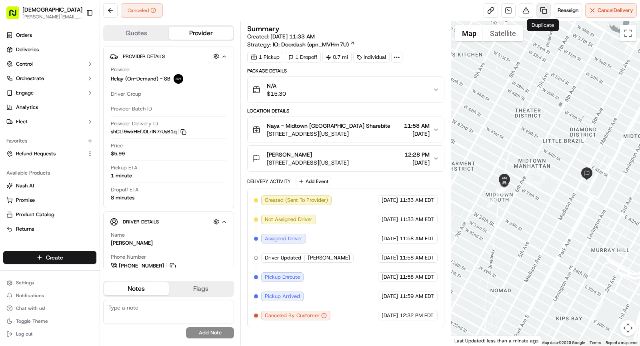
click at [544, 10] on link at bounding box center [544, 10] width 14 height 14
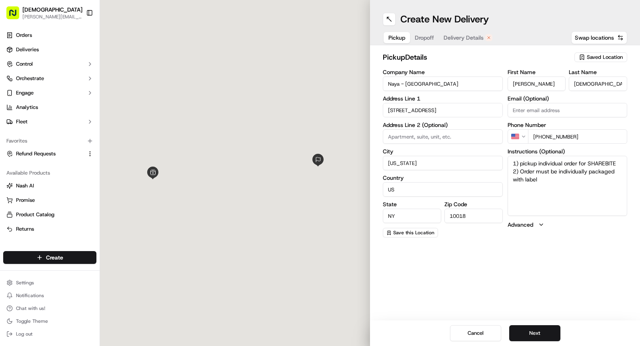
click at [475, 34] on span "Delivery Details" at bounding box center [464, 38] width 40 height 8
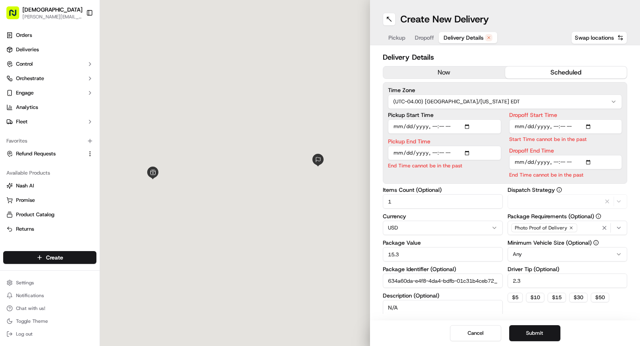
click at [448, 70] on button "now" at bounding box center [444, 72] width 122 height 12
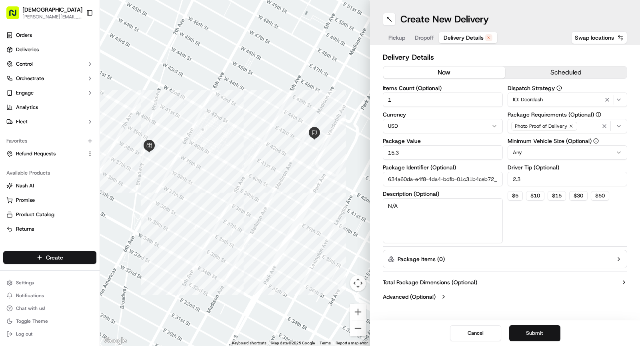
click at [522, 335] on button "Submit" at bounding box center [534, 333] width 51 height 16
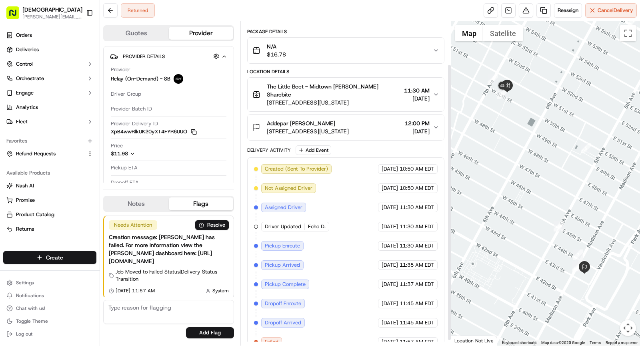
scroll to position [56, 0]
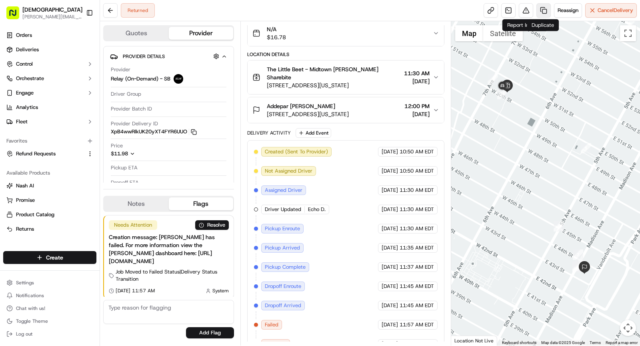
click at [540, 10] on link at bounding box center [544, 10] width 14 height 14
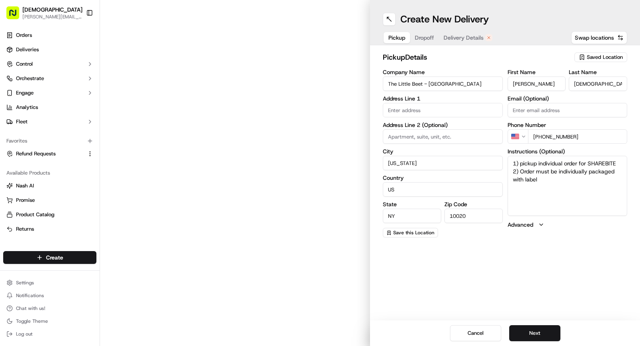
type input "[STREET_ADDRESS]"
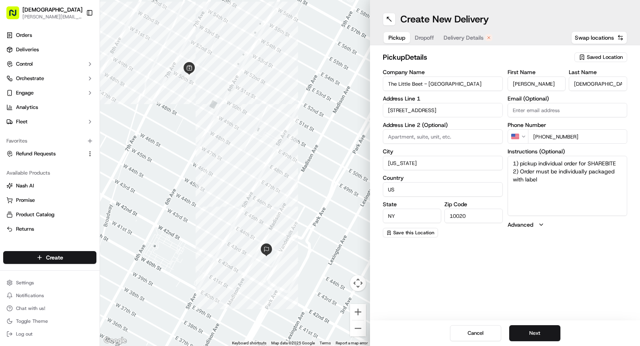
click at [425, 37] on span "Dropoff" at bounding box center [424, 38] width 19 height 8
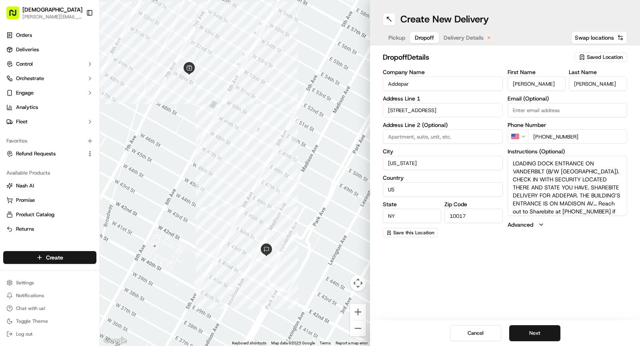
drag, startPoint x: 541, startPoint y: 136, endPoint x: 585, endPoint y: 137, distance: 44.8
click at [585, 137] on input "[PHONE_NUMBER]" at bounding box center [578, 136] width 100 height 14
paste input "tel"
type input "+1 802 279 0010"
click at [575, 174] on textarea "LOADING DOCK ENTRANCE ON VANDERBILT (B/W 43 RD ST AND 44 TH ST). CHECK IN WITH …" at bounding box center [568, 186] width 120 height 60
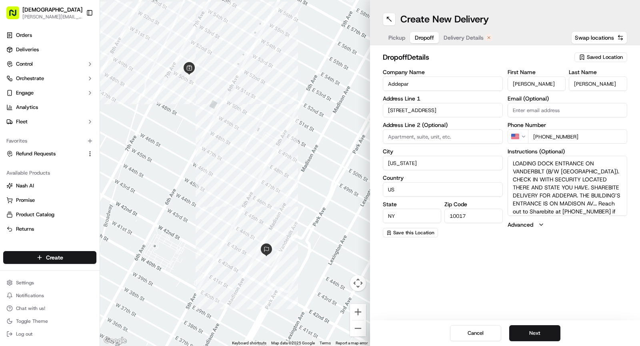
click at [467, 38] on span "Delivery Details" at bounding box center [464, 38] width 40 height 8
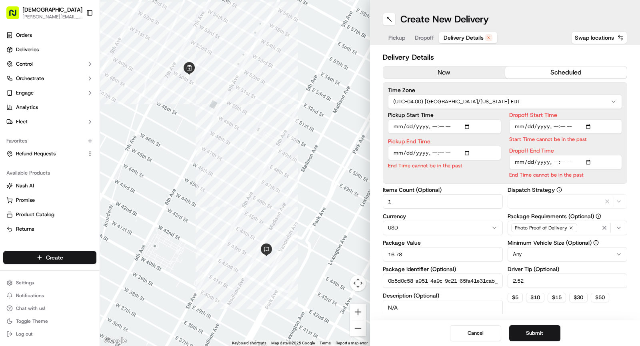
click at [435, 70] on button "now" at bounding box center [444, 72] width 122 height 12
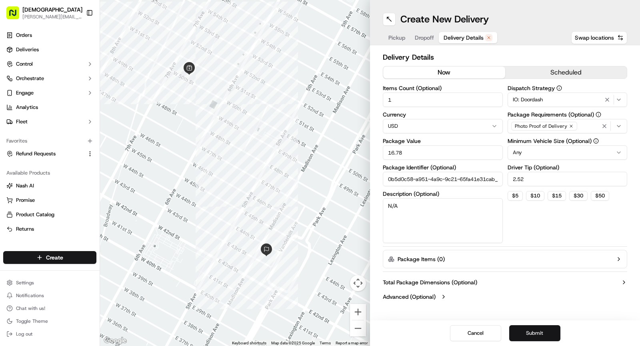
click at [541, 332] on button "Submit" at bounding box center [534, 333] width 51 height 16
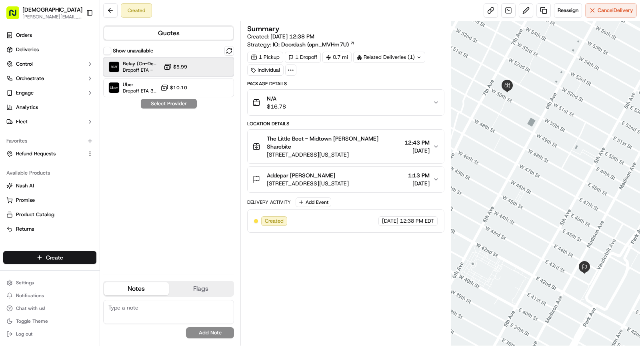
click at [150, 64] on span "Relay (On-Demand) - SB" at bounding box center [142, 63] width 38 height 6
click at [167, 106] on button "Select Provider" at bounding box center [169, 104] width 56 height 10
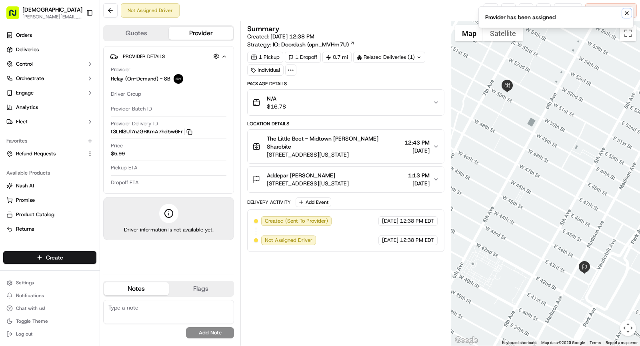
click at [625, 13] on icon "Notifications (F8)" at bounding box center [627, 13] width 6 height 6
click at [385, 172] on div "Addepar [PERSON_NAME] [STREET_ADDRESS][US_STATE] 1:13 PM [DATE]" at bounding box center [342, 179] width 180 height 16
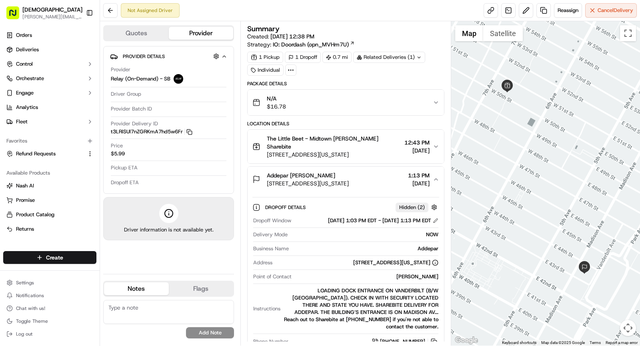
click at [347, 171] on div "Addepar [PERSON_NAME]" at bounding box center [308, 175] width 82 height 8
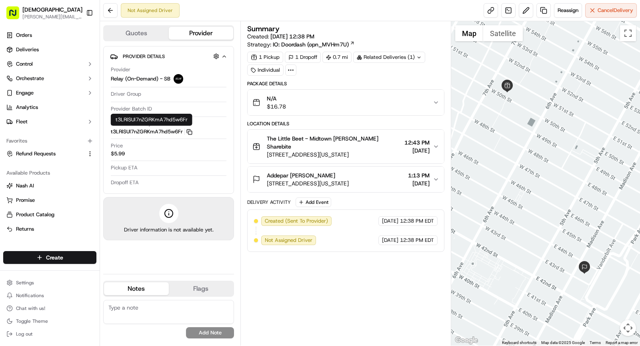
click at [190, 132] on icon "button" at bounding box center [189, 132] width 6 height 6
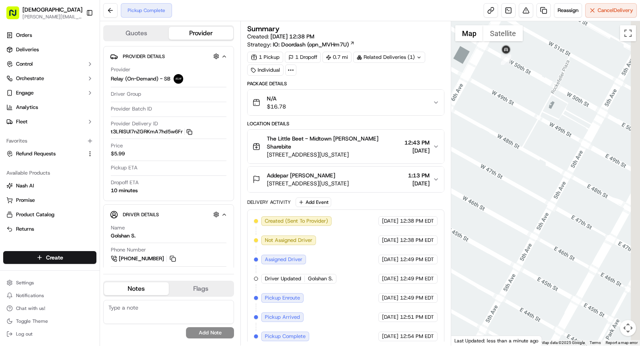
drag, startPoint x: 526, startPoint y: 155, endPoint x: 479, endPoint y: 102, distance: 70.6
click at [479, 102] on div at bounding box center [545, 183] width 189 height 324
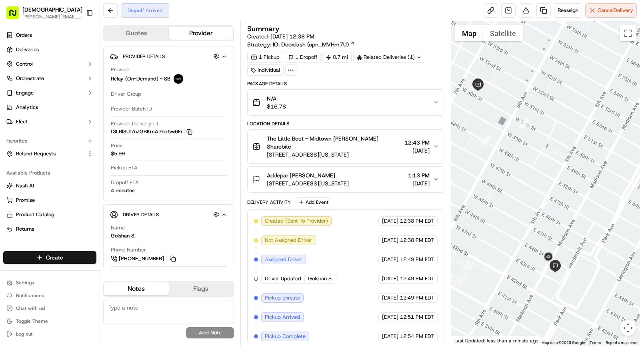
scroll to position [31, 0]
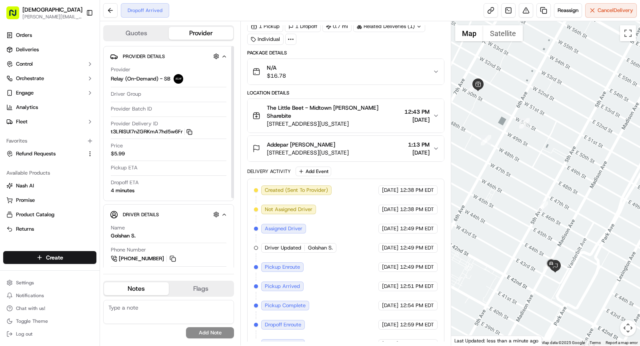
click at [188, 131] on rect "button" at bounding box center [190, 133] width 4 height 4
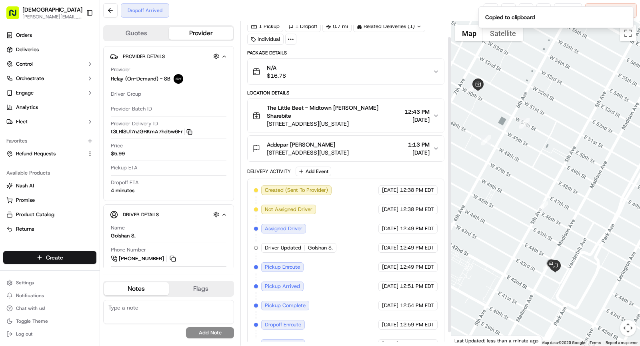
scroll to position [0, 0]
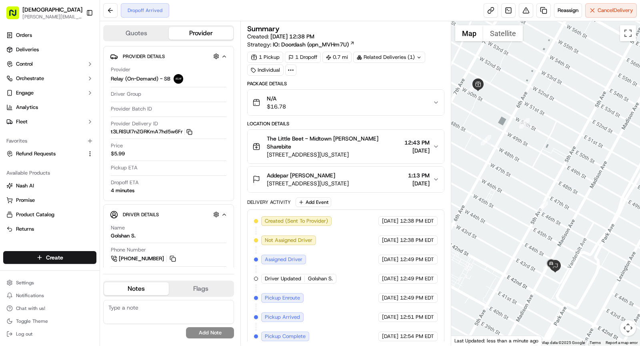
click at [349, 179] on span "[STREET_ADDRESS][US_STATE]" at bounding box center [308, 183] width 82 height 8
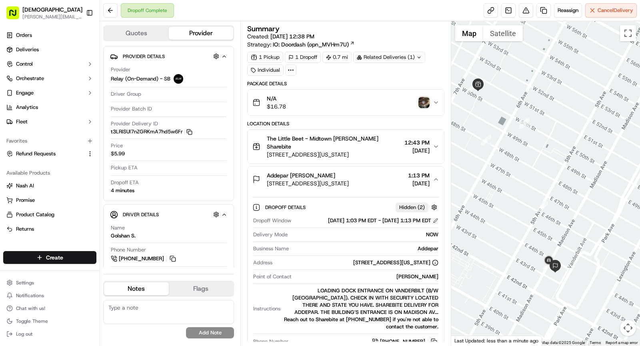
click at [420, 102] on img "button" at bounding box center [423, 102] width 11 height 11
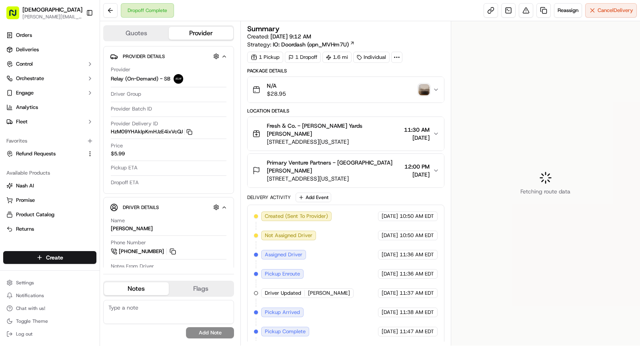
click at [423, 89] on img "button" at bounding box center [423, 89] width 11 height 11
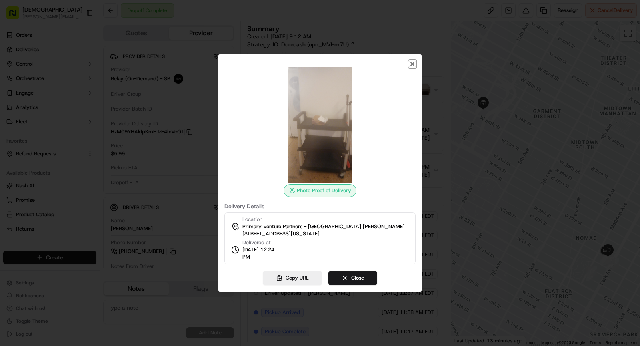
click at [414, 66] on icon "button" at bounding box center [412, 64] width 6 height 6
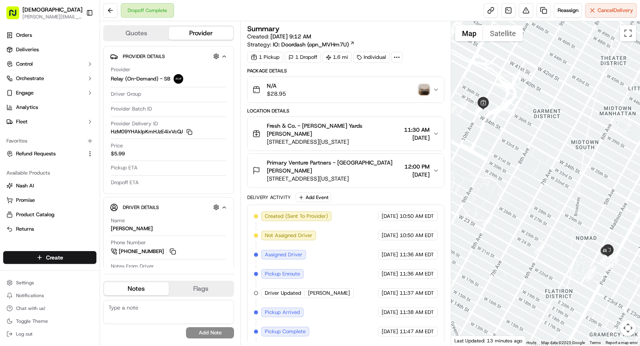
click at [327, 137] on button "Fresh & Co. - [PERSON_NAME][GEOGRAPHIC_DATA] [PERSON_NAME] [STREET_ADDRESS][US_…" at bounding box center [346, 134] width 196 height 34
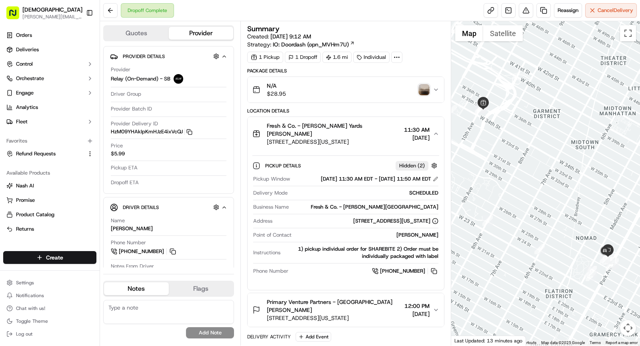
click at [327, 137] on button "Fresh & Co. - [PERSON_NAME][GEOGRAPHIC_DATA] [PERSON_NAME] [STREET_ADDRESS][US_…" at bounding box center [346, 134] width 196 height 34
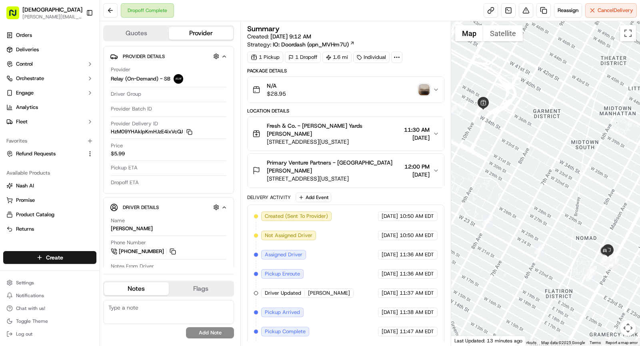
click at [326, 174] on span "[STREET_ADDRESS][US_STATE]" at bounding box center [334, 178] width 134 height 8
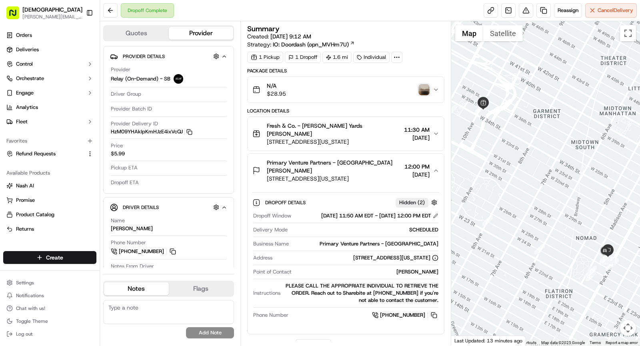
click at [326, 174] on span "[STREET_ADDRESS][US_STATE]" at bounding box center [334, 178] width 134 height 8
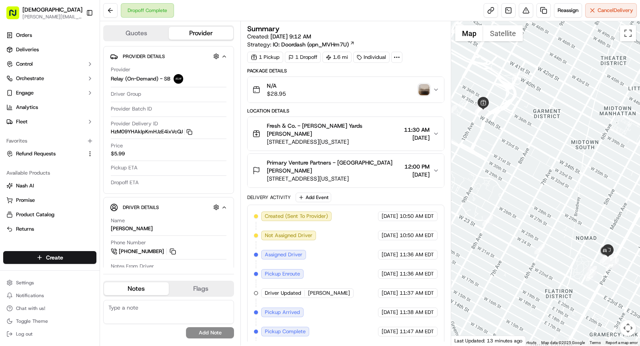
click at [424, 90] on img "button" at bounding box center [423, 89] width 11 height 11
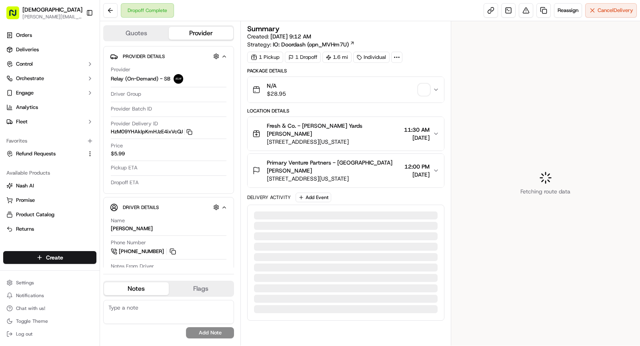
click at [186, 135] on div "Provider Delivery ID HzM09YHAkIpKmHJzE4ixVcQJ Copy HzM09YHAkIpKmHJzE4ixVcQJ" at bounding box center [169, 129] width 116 height 19
click at [188, 132] on icon "button" at bounding box center [189, 132] width 6 height 6
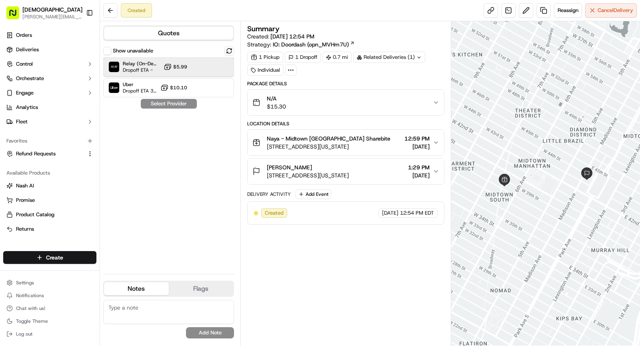
click at [160, 71] on span "Dropoff ETA -" at bounding box center [142, 70] width 38 height 6
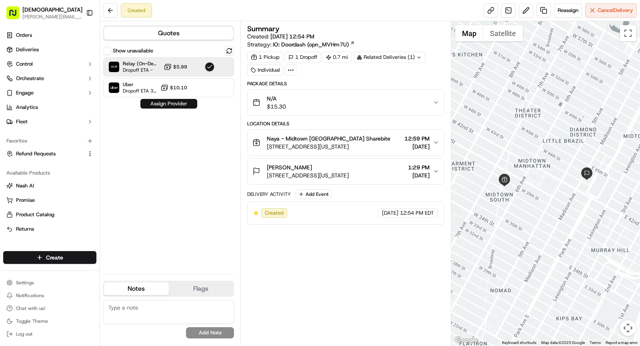
click at [169, 101] on button "Assign Provider" at bounding box center [168, 104] width 57 height 10
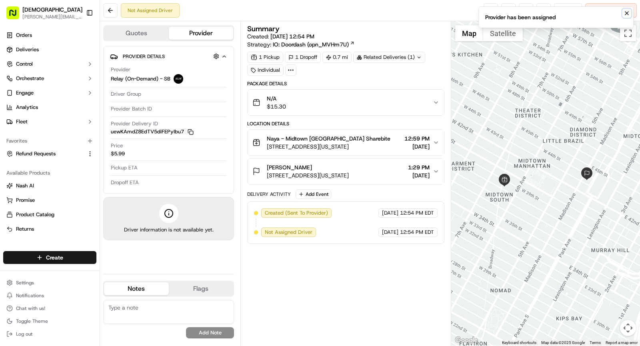
click at [625, 13] on icon "Notifications (F8)" at bounding box center [627, 13] width 6 height 6
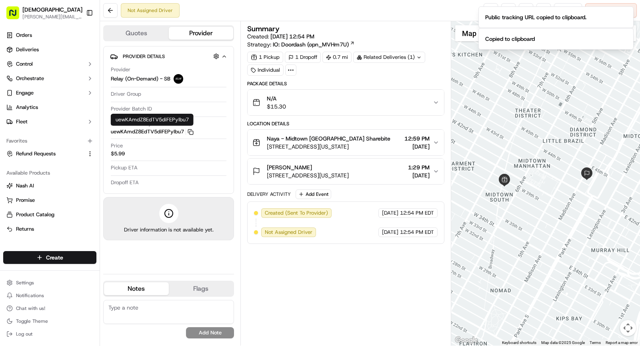
click at [190, 128] on button "uewKAmdZ8EdTV5diFEPyIbu7 Copy uewKAmdZ8EdTV5diFEPyIbu7" at bounding box center [152, 131] width 83 height 7
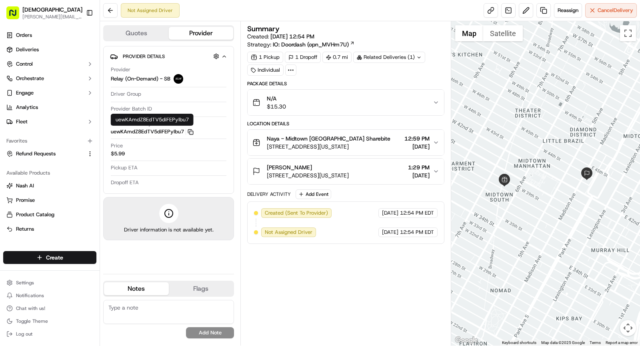
click at [189, 132] on icon "button" at bounding box center [191, 132] width 6 height 6
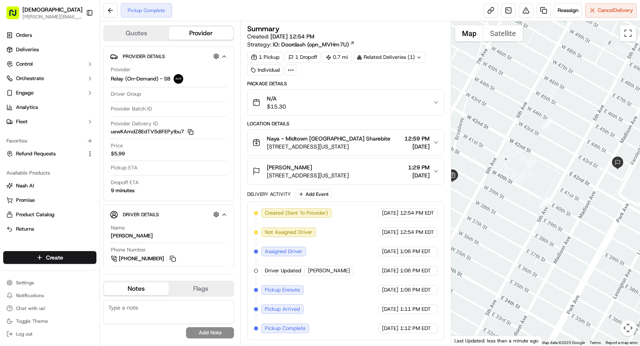
drag, startPoint x: 543, startPoint y: 206, endPoint x: 524, endPoint y: 207, distance: 18.8
click at [524, 207] on div at bounding box center [545, 183] width 189 height 324
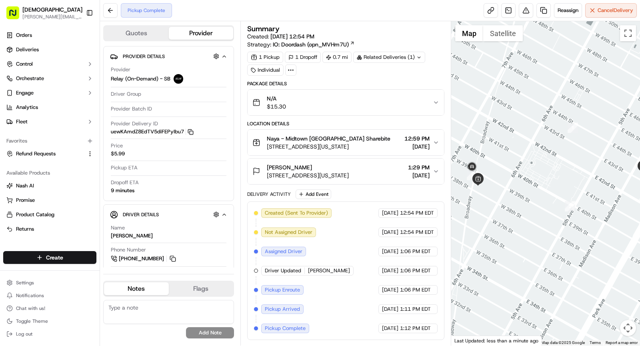
drag, startPoint x: 488, startPoint y: 179, endPoint x: 509, endPoint y: 182, distance: 20.7
click at [509, 182] on div at bounding box center [545, 183] width 189 height 324
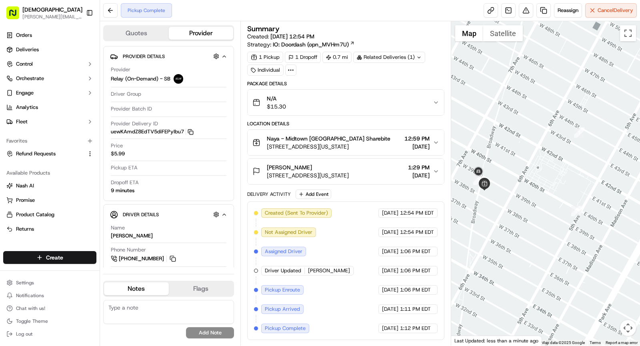
drag, startPoint x: 498, startPoint y: 176, endPoint x: 532, endPoint y: 181, distance: 33.6
click at [532, 181] on div at bounding box center [545, 183] width 189 height 324
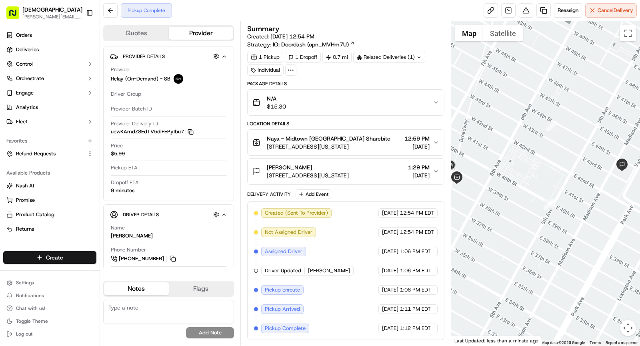
drag, startPoint x: 523, startPoint y: 180, endPoint x: 494, endPoint y: 173, distance: 30.2
click at [494, 173] on div at bounding box center [545, 183] width 189 height 324
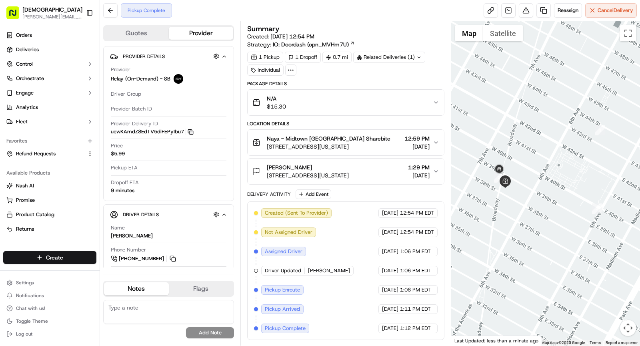
drag, startPoint x: 492, startPoint y: 188, endPoint x: 539, endPoint y: 193, distance: 47.5
click at [540, 193] on div at bounding box center [545, 183] width 189 height 324
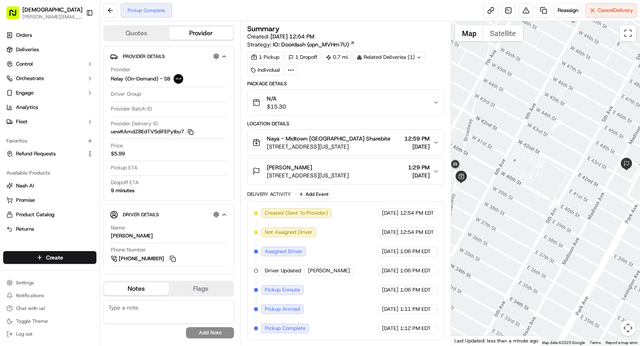
drag, startPoint x: 544, startPoint y: 184, endPoint x: 504, endPoint y: 180, distance: 39.9
click at [504, 180] on div at bounding box center [545, 183] width 189 height 324
click at [424, 99] on img "button" at bounding box center [423, 102] width 11 height 11
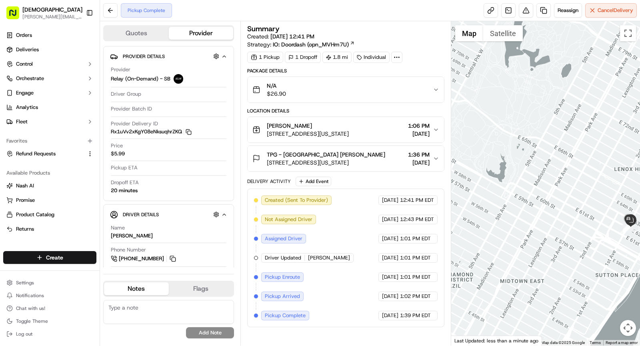
drag, startPoint x: 484, startPoint y: 176, endPoint x: 562, endPoint y: 176, distance: 77.2
click at [562, 176] on div at bounding box center [545, 183] width 189 height 324
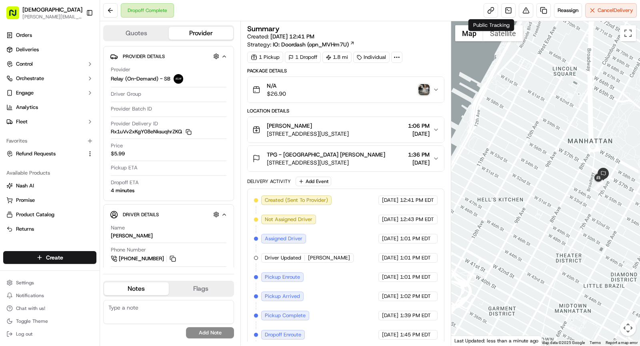
click at [427, 92] on img "button" at bounding box center [423, 89] width 11 height 11
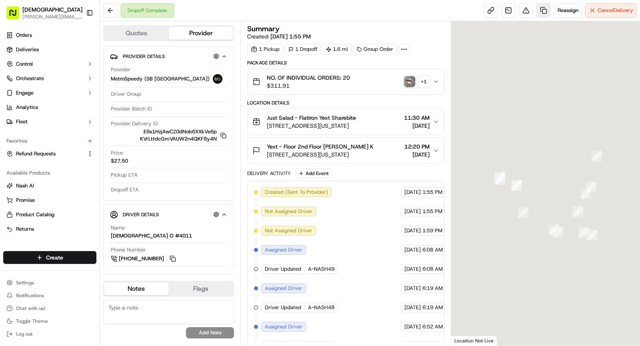
click at [539, 10] on link at bounding box center [544, 10] width 14 height 14
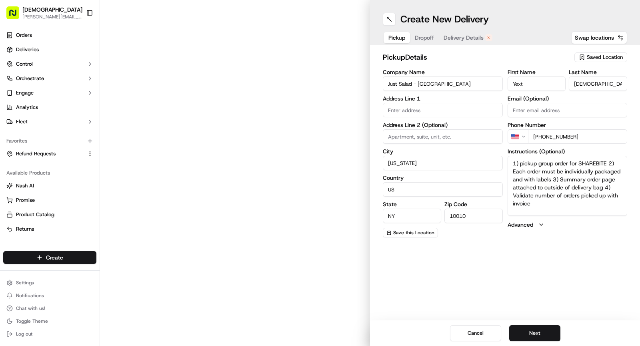
type input "[STREET_ADDRESS]"
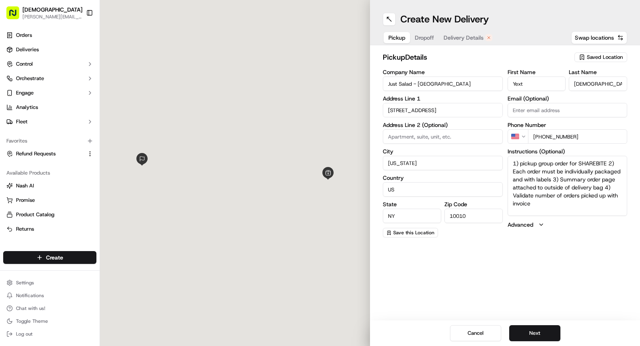
click at [495, 144] on div "Company Name Just Salad - Flatiron Address Line [GEOGRAPHIC_DATA][STREET_ADDRES…" at bounding box center [505, 153] width 244 height 168
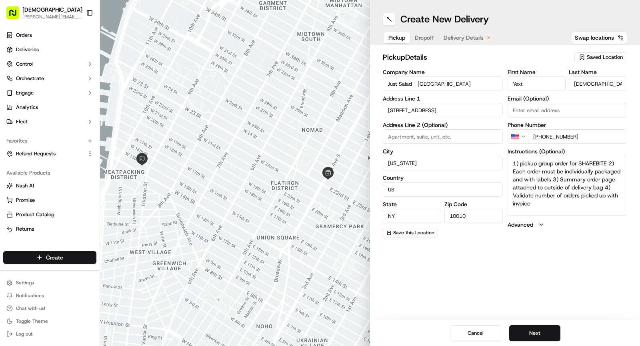
paste textarea "Ask for SHAREBITE REDELIVERY for to be delivered to . If any issues with pickup…"
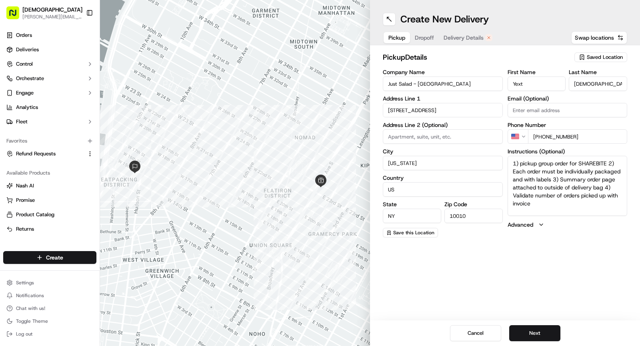
type textarea "Ask for SHAREBITE REDELIVERY for to be delivered to . If any issues with pickup…"
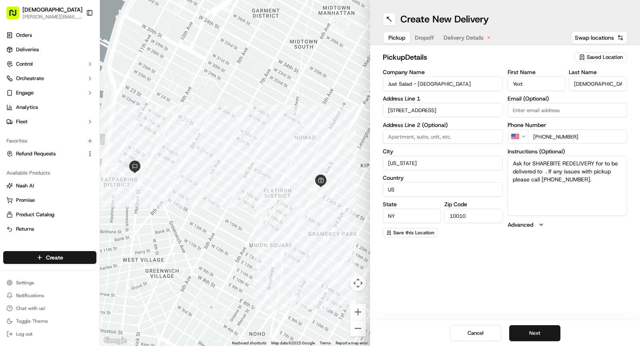
click at [431, 36] on span "Dropoff" at bounding box center [424, 38] width 19 height 8
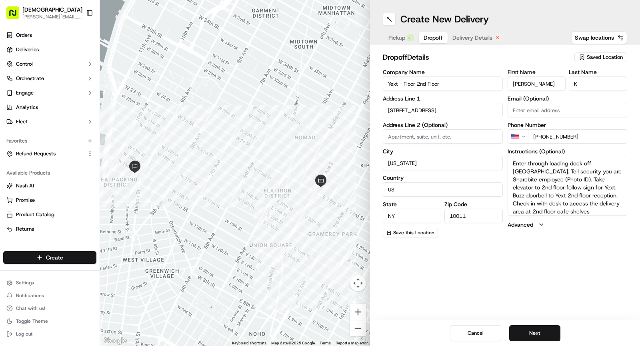
click at [415, 80] on input "Yext - Floor 2nd Floor" at bounding box center [443, 83] width 120 height 14
click at [385, 85] on input "Yext - Floor 2nd Floor" at bounding box center [443, 83] width 120 height 14
type input "Redelivery for Yext - Floor 2nd Floor"
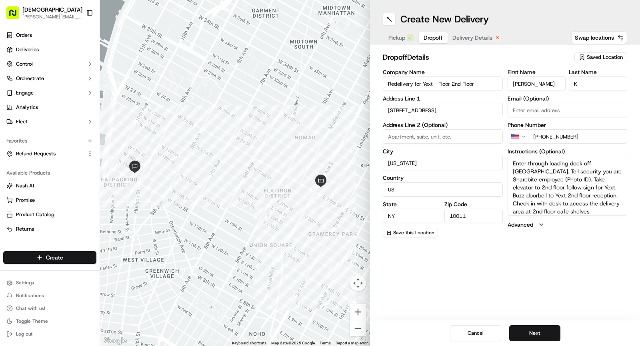
click at [396, 38] on span "Pickup" at bounding box center [396, 38] width 17 height 8
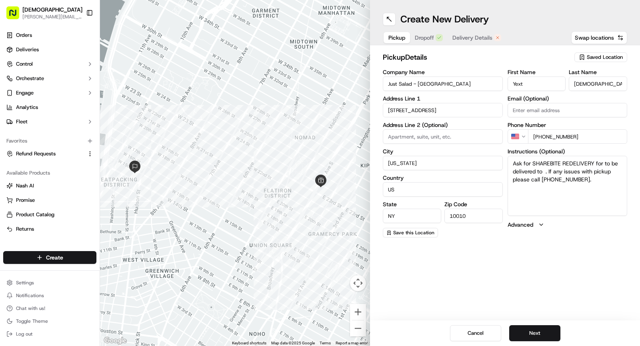
click at [602, 163] on textarea "Ask for SHAREBITE REDELIVERY for to be delivered to . If any issues with pickup…" at bounding box center [568, 186] width 120 height 60
paste textarea "Yext - Floor 2nd Floor"
click at [601, 172] on textarea "Ask for SHAREBITE REDELIVERY for Yext - Floor 2nd Floor to be delivered to . If…" at bounding box center [568, 186] width 120 height 60
paste textarea "Jack Greenberg"
type textarea "Ask for SHAREBITE REDELIVERY for Yext - Floor 2nd Floor to be delivered to Jack…"
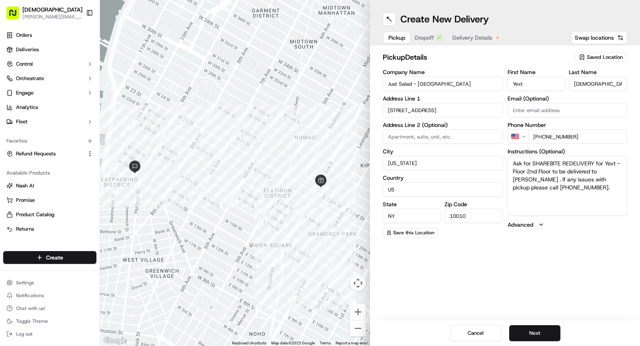
click at [430, 38] on span "Dropoff" at bounding box center [424, 38] width 19 height 8
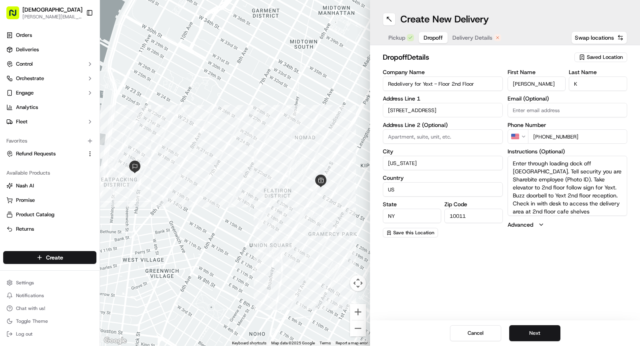
click at [520, 76] on div "First Name Ilya" at bounding box center [537, 80] width 58 height 22
click at [512, 162] on textarea "Enter through loading dock off W15th street. Tell security you are Sharebite em…" at bounding box center [568, 186] width 120 height 60
paste textarea "Please call employee upon arrival- Jack: (607) 229-0984"
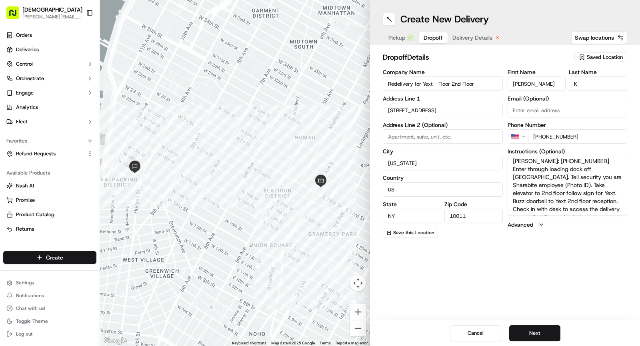
drag, startPoint x: 598, startPoint y: 208, endPoint x: 507, endPoint y: 198, distance: 91.4
click at [508, 198] on textarea "Please call employee upon arrival- Jack: (607) 229-0984 Enter through loading d…" at bounding box center [568, 186] width 120 height 60
type textarea "Please call employee upon arrival- Jack: (607) 229-0984 Enter through loading d…"
click at [397, 40] on span "Pickup" at bounding box center [396, 38] width 17 height 8
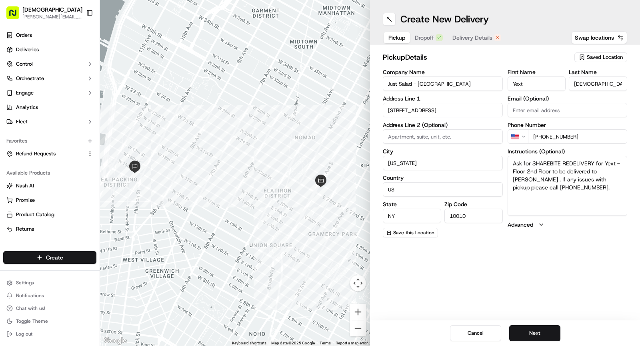
drag, startPoint x: 600, startPoint y: 172, endPoint x: 540, endPoint y: 178, distance: 60.7
click at [540, 178] on textarea "Ask for SHAREBITE REDELIVERY for Yext - Floor 2nd Floor to be delivered to Jack…" at bounding box center [568, 186] width 120 height 60
click at [425, 37] on span "Dropoff" at bounding box center [424, 38] width 19 height 8
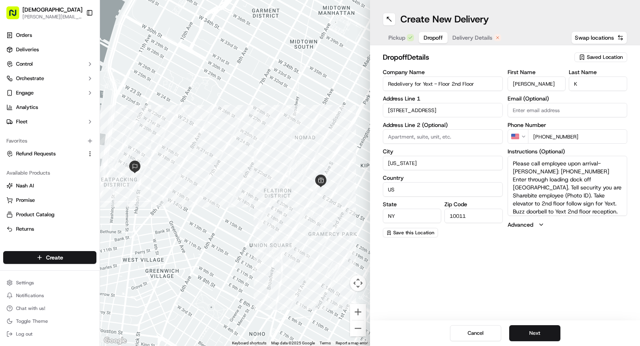
click at [530, 87] on input "Ilya" at bounding box center [537, 83] width 58 height 14
paste input "Jack Greenberg"
drag, startPoint x: 525, startPoint y: 84, endPoint x: 571, endPoint y: 84, distance: 46.0
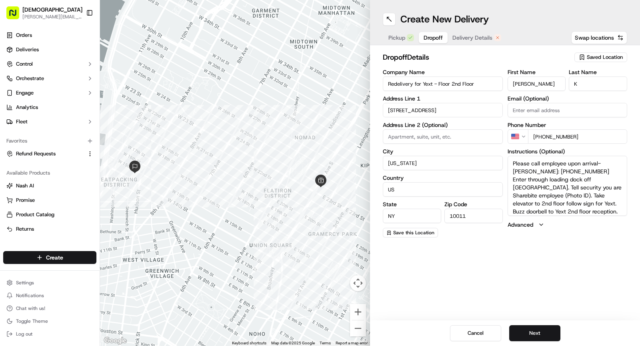
click at [571, 84] on div "First Name Jack Greenberg Last Name K" at bounding box center [568, 80] width 120 height 22
type input "Jack"
click at [592, 80] on input "K" at bounding box center [598, 83] width 58 height 14
paste input "Greenberg"
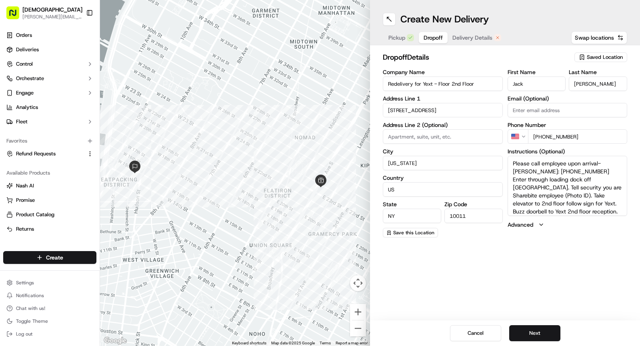
type input "Greenberg"
click at [553, 184] on textarea "Please call employee upon arrival- Jack: (607) 229-0984 Enter through loading d…" at bounding box center [568, 186] width 120 height 60
drag, startPoint x: 541, startPoint y: 138, endPoint x: 595, endPoint y: 137, distance: 53.6
click at [595, 137] on input "+1 970 973 9299" at bounding box center [578, 136] width 100 height 14
paste input "607 229 0984"
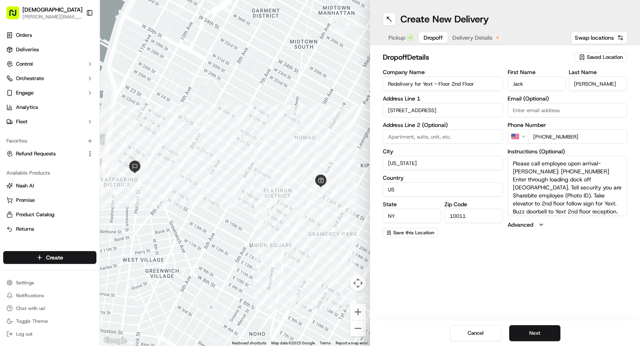
type input "+1 607 229 0984"
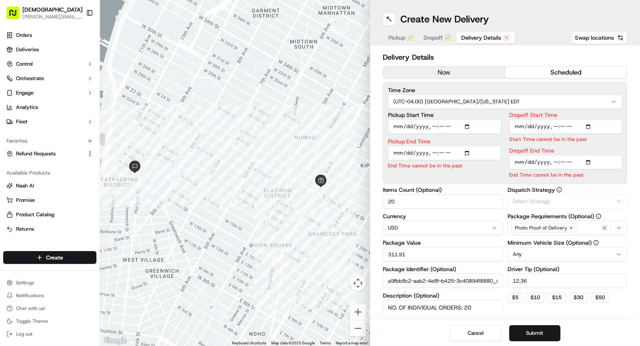
click at [481, 40] on span "Delivery Details" at bounding box center [481, 38] width 40 height 8
click at [442, 72] on button "now" at bounding box center [444, 72] width 122 height 12
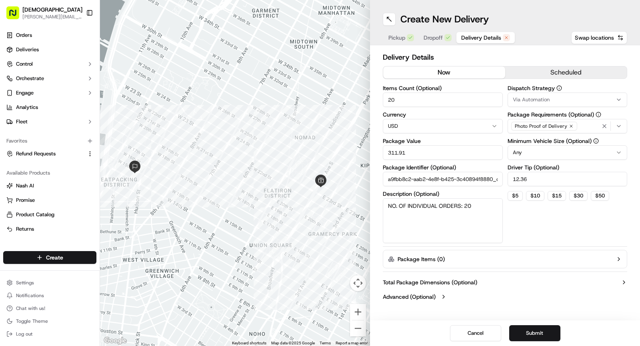
click at [412, 99] on input "20" at bounding box center [443, 99] width 120 height 14
type input "1"
click at [408, 152] on input "311.91" at bounding box center [443, 152] width 120 height 14
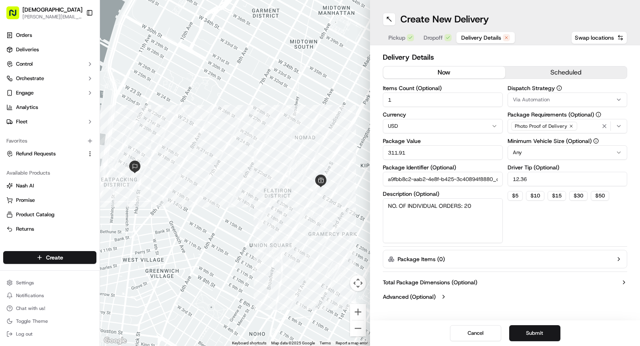
click at [408, 152] on input "311.91" at bounding box center [443, 152] width 120 height 14
type input "30"
click at [455, 221] on textarea "NO. OF INDIVIDUAL ORDERS: 20" at bounding box center [443, 220] width 120 height 45
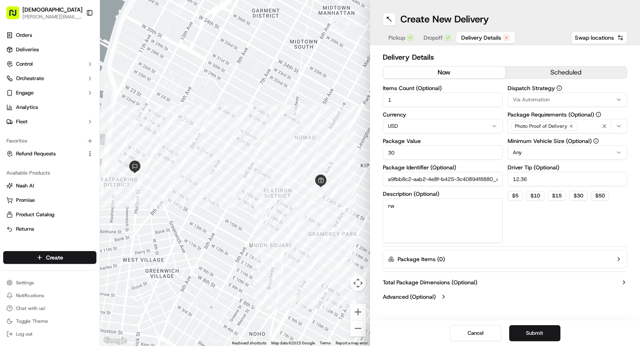
type textarea "r"
type textarea "e"
type textarea "redel:1"
click at [534, 178] on input "12.36" at bounding box center [568, 179] width 120 height 14
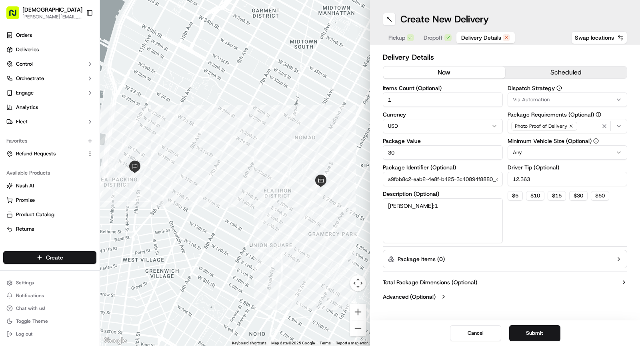
click at [534, 178] on input "12.363" at bounding box center [568, 179] width 120 height 14
type input "3"
click at [535, 333] on button "Submit" at bounding box center [534, 333] width 51 height 16
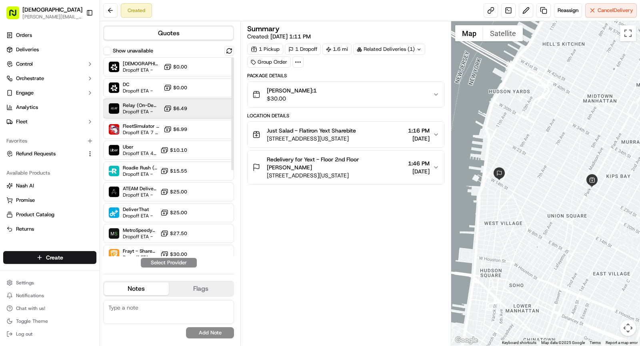
click at [139, 106] on span "Relay (On-Demand) - SB" at bounding box center [142, 105] width 38 height 6
click at [179, 261] on button "Assign Provider" at bounding box center [168, 263] width 57 height 10
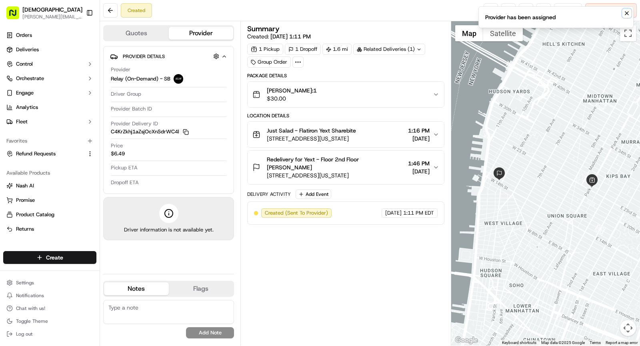
click at [629, 15] on icon "Notifications (F8)" at bounding box center [627, 13] width 6 height 6
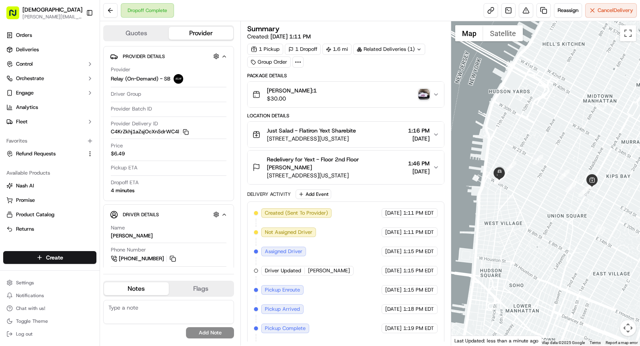
click at [420, 94] on img "button" at bounding box center [423, 94] width 11 height 11
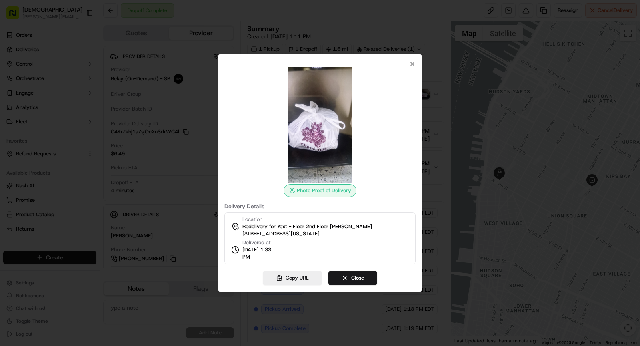
drag, startPoint x: 242, startPoint y: 258, endPoint x: 276, endPoint y: 258, distance: 34.0
click at [276, 258] on span "09/17/2025 1:33 PM" at bounding box center [260, 253] width 37 height 14
copy span "1:33 PM"
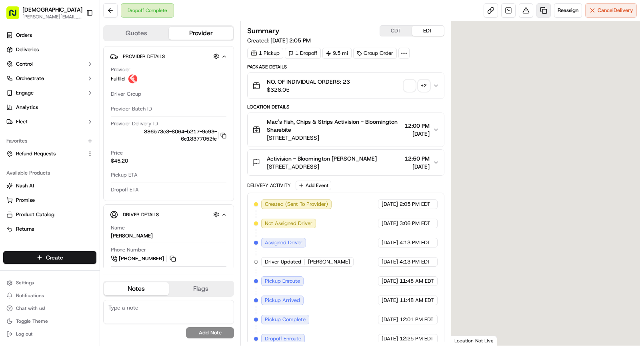
click at [541, 6] on link at bounding box center [544, 10] width 14 height 14
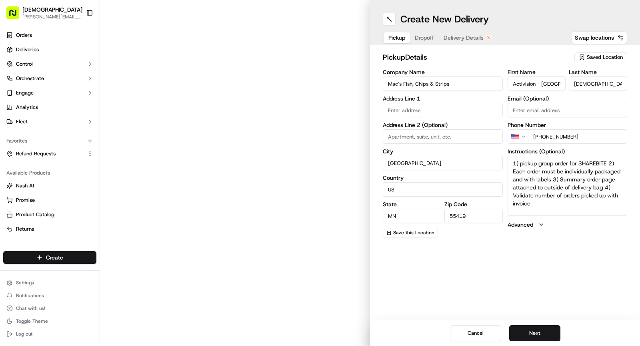
type input "[STREET_ADDRESS]"
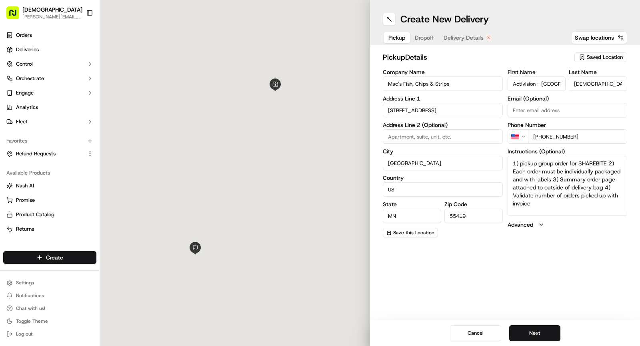
drag, startPoint x: 516, startPoint y: 190, endPoint x: 486, endPoint y: 147, distance: 52.3
click at [486, 147] on div "Company Name Mac's Fish, Chips & Strips Address Line 1 [STREET_ADDRESS] Address…" at bounding box center [505, 153] width 244 height 168
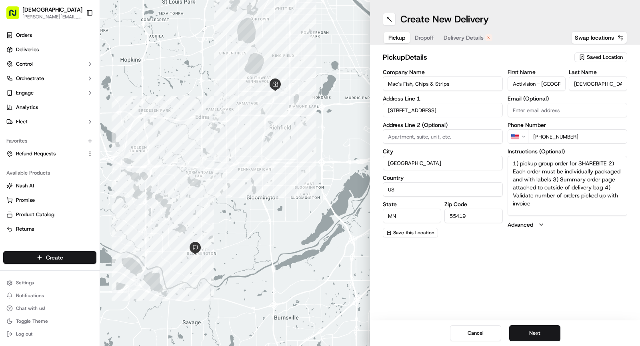
paste textarea "Ask for SHAREBITE REDELIVERY for to be delivered to . If any issues with pickup…"
type textarea "Ask for SHAREBITE REDELIVERY for to be delivered to . If any issues with pickup…"
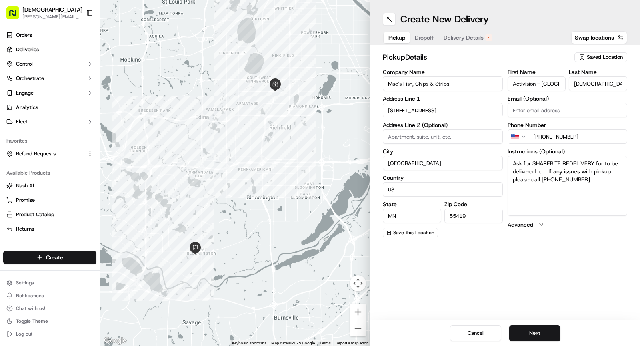
click at [422, 38] on button "Dropoff" at bounding box center [424, 37] width 29 height 11
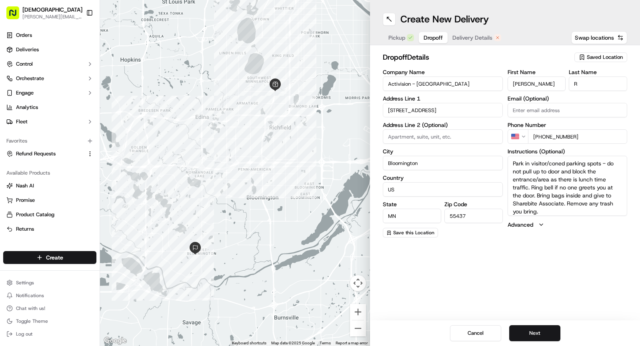
click at [439, 84] on input "Activision - [GEOGRAPHIC_DATA]" at bounding box center [443, 83] width 120 height 14
click at [387, 82] on input "Activision - [GEOGRAPHIC_DATA]" at bounding box center [443, 83] width 120 height 14
type input "Redelivery for Activision - [GEOGRAPHIC_DATA]"
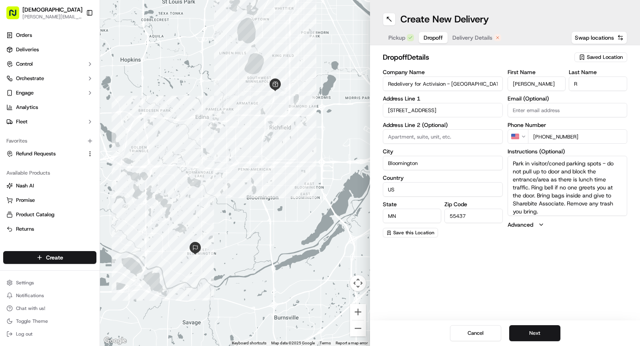
click at [395, 42] on button "Pickup" at bounding box center [401, 37] width 35 height 11
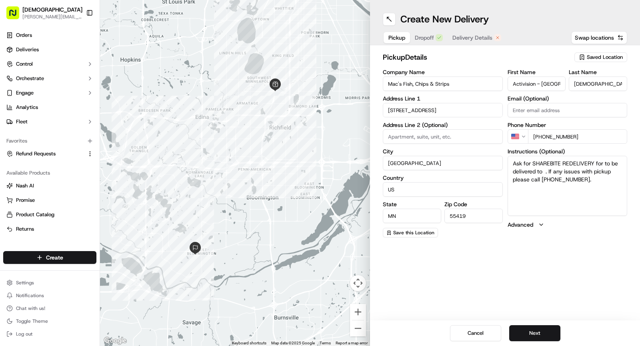
click at [604, 162] on textarea "Ask for SHAREBITE REDELIVERY for to be delivered to . If any issues with pickup…" at bounding box center [568, 186] width 120 height 60
paste textarea "Activision - [GEOGRAPHIC_DATA]"
click at [512, 179] on textarea "Ask for SHAREBITE REDELIVERY for Activision - [GEOGRAPHIC_DATA] to be delivered…" at bounding box center [568, 186] width 120 height 60
paste textarea "[PERSON_NAME]"
type textarea "Ask for SHAREBITE REDELIVERY for Activision - [GEOGRAPHIC_DATA] to be delivered…"
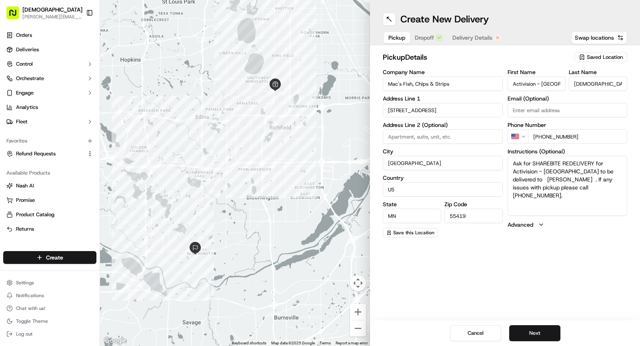
click at [429, 40] on span "Dropoff" at bounding box center [424, 38] width 19 height 8
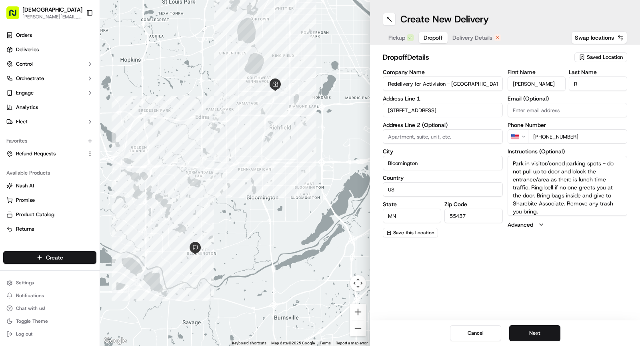
click at [528, 82] on input "[PERSON_NAME]" at bounding box center [537, 83] width 58 height 14
paste input "[PERSON_NAME]"
drag, startPoint x: 530, startPoint y: 84, endPoint x: 558, endPoint y: 84, distance: 28.0
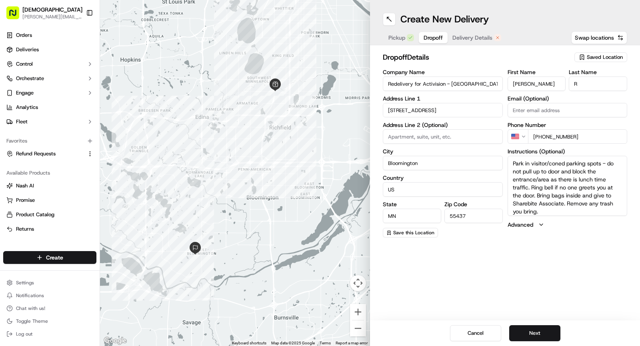
click at [558, 84] on input "[PERSON_NAME]" at bounding box center [537, 83] width 58 height 14
type input "[PERSON_NAME]"
click at [589, 80] on input "R" at bounding box center [598, 83] width 58 height 14
paste input "[PERSON_NAME]"
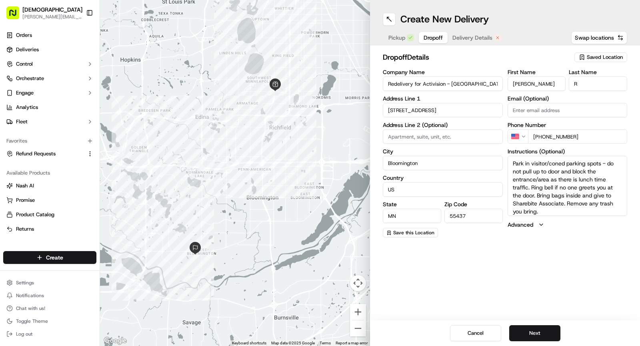
type input "[PERSON_NAME]"
click at [394, 40] on span "Pickup" at bounding box center [396, 38] width 17 height 8
click at [427, 39] on span "Dropoff" at bounding box center [433, 38] width 19 height 8
drag, startPoint x: 540, startPoint y: 136, endPoint x: 606, endPoint y: 135, distance: 66.0
click at [606, 135] on input "[PHONE_NUMBER]" at bounding box center [578, 136] width 100 height 14
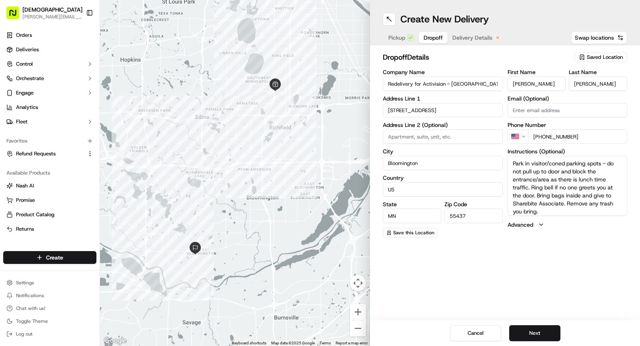
paste input "[PHONE_NUMBER]"
type input "[PHONE_NUMBER]"
click at [404, 38] on span "Pickup" at bounding box center [396, 38] width 17 height 8
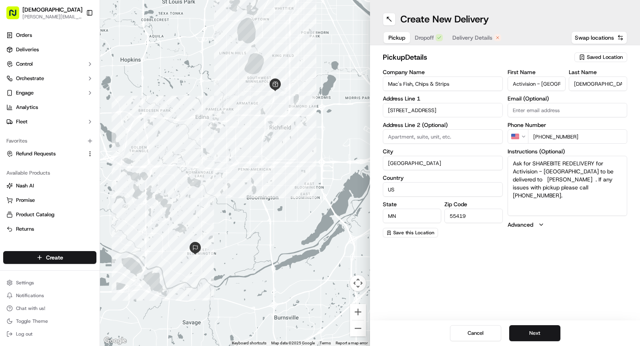
click at [423, 38] on span "Dropoff" at bounding box center [424, 38] width 19 height 8
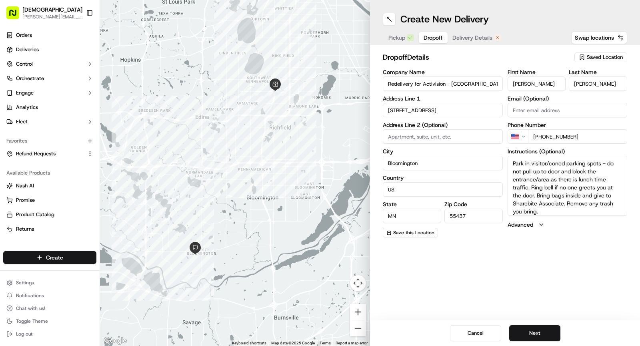
click at [464, 41] on span "Delivery Details" at bounding box center [472, 38] width 40 height 8
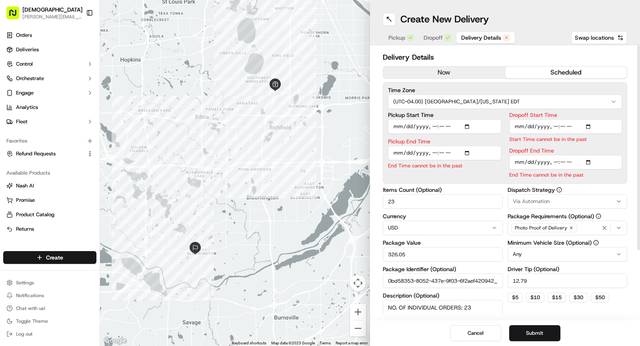
click at [449, 61] on h2 "Delivery Details" at bounding box center [505, 57] width 244 height 11
click at [447, 70] on button "now" at bounding box center [444, 72] width 122 height 12
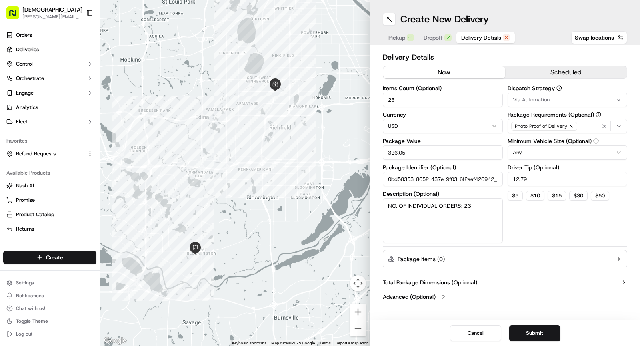
click at [414, 102] on input "23" at bounding box center [443, 99] width 120 height 14
type input "1"
click at [408, 150] on input "326.05" at bounding box center [443, 152] width 120 height 14
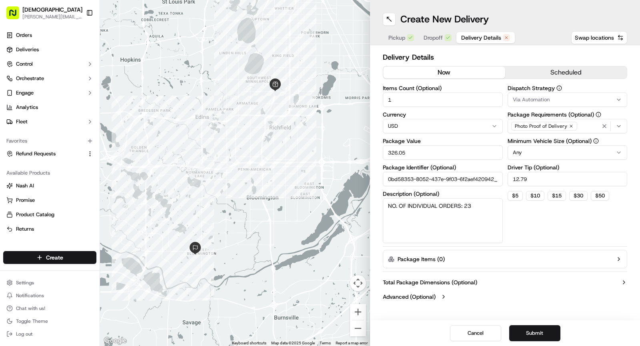
click at [408, 150] on input "326.05" at bounding box center [443, 152] width 120 height 14
type input "30"
click at [452, 206] on textarea "NO. OF INDIVIDUAL ORDERS: 23" at bounding box center [443, 220] width 120 height 45
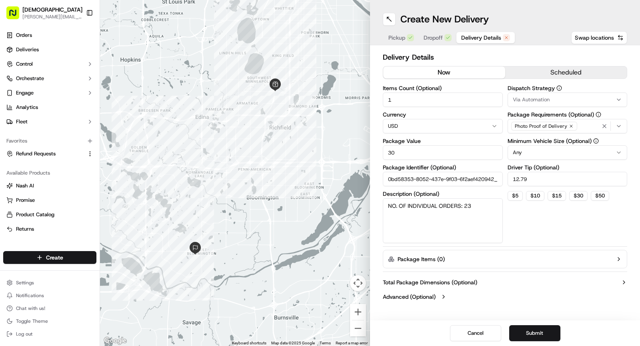
click at [452, 206] on textarea "NO. OF INDIVIDUAL ORDERS: 23" at bounding box center [443, 220] width 120 height 45
type textarea "[PERSON_NAME]:1"
click at [539, 174] on input "12.79" at bounding box center [568, 179] width 120 height 14
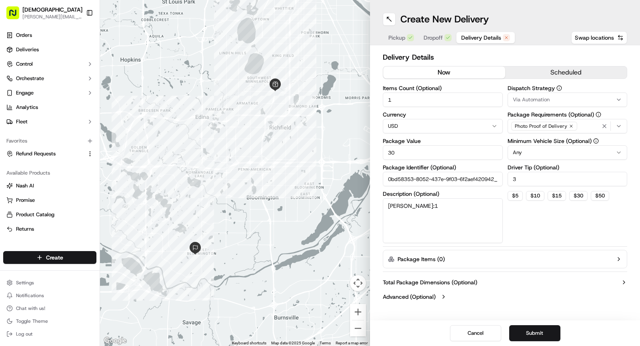
type input "3"
click at [533, 335] on button "Submit" at bounding box center [534, 333] width 51 height 16
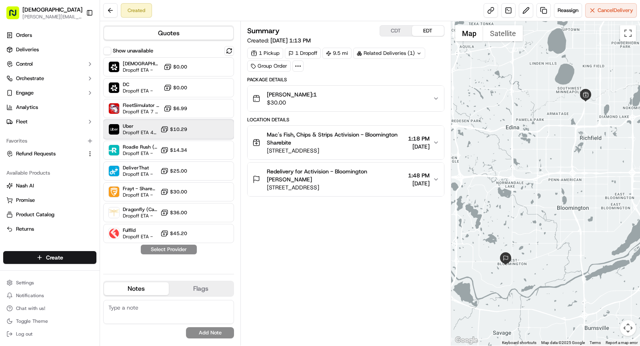
click at [140, 130] on span "Dropoff ETA 47 minutes" at bounding box center [140, 132] width 34 height 6
click at [168, 253] on button "Assign Provider" at bounding box center [168, 249] width 57 height 10
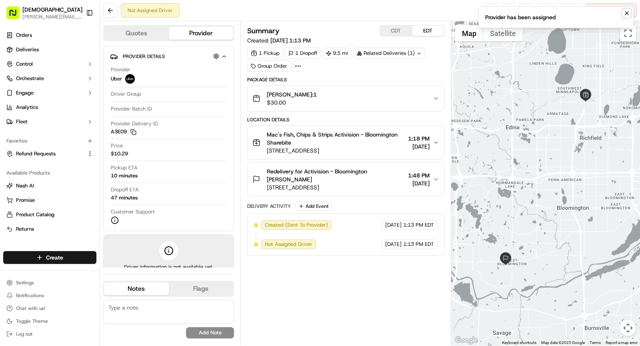
click at [629, 14] on icon "Notifications (F8)" at bounding box center [627, 13] width 6 height 6
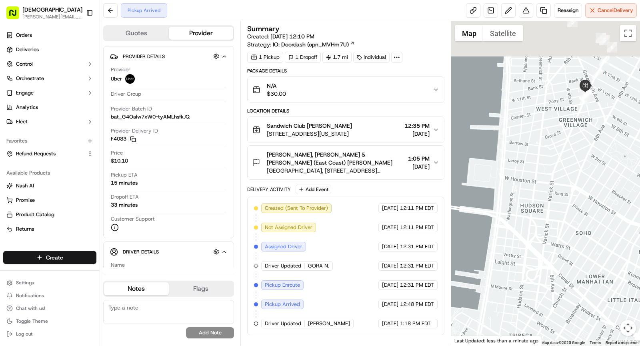
drag, startPoint x: 549, startPoint y: 130, endPoint x: 537, endPoint y: 234, distance: 104.7
click at [537, 234] on div at bounding box center [545, 183] width 189 height 324
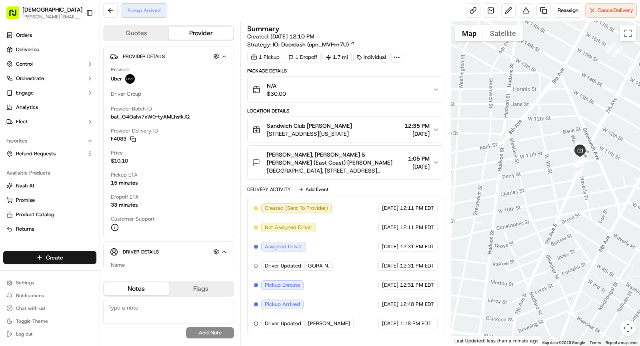
click at [379, 129] on div "Sandwich Club [PERSON_NAME] [STREET_ADDRESS][US_STATE] 12:35 PM [DATE]" at bounding box center [342, 130] width 180 height 16
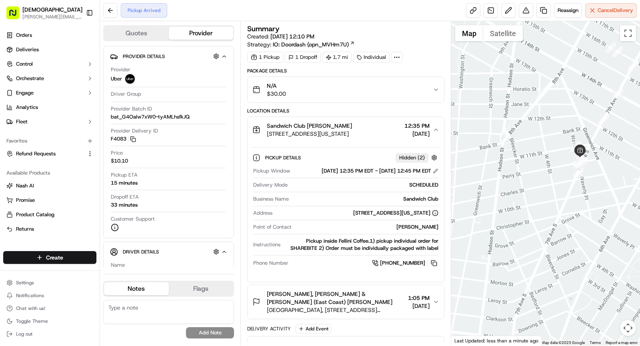
click at [379, 129] on div "Sandwich Club [PERSON_NAME] [STREET_ADDRESS][US_STATE] 12:35 PM [DATE]" at bounding box center [342, 130] width 180 height 16
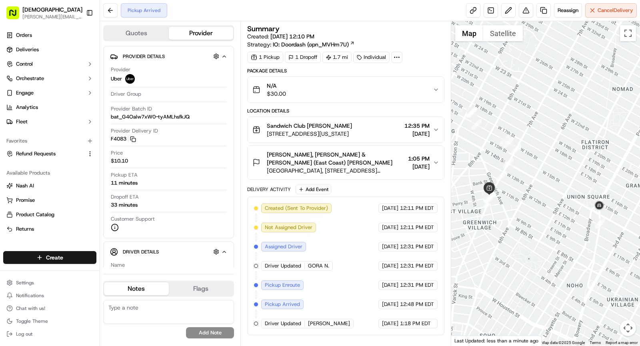
click at [533, 237] on div at bounding box center [545, 183] width 189 height 324
click at [332, 261] on div "Driver Updated GORA N." at bounding box center [297, 266] width 73 height 10
click at [609, 9] on span "Cancel Delivery" at bounding box center [616, 10] width 36 height 7
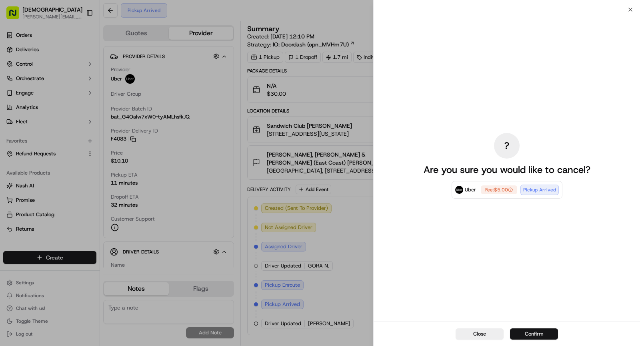
click at [530, 333] on button "Confirm" at bounding box center [534, 333] width 48 height 11
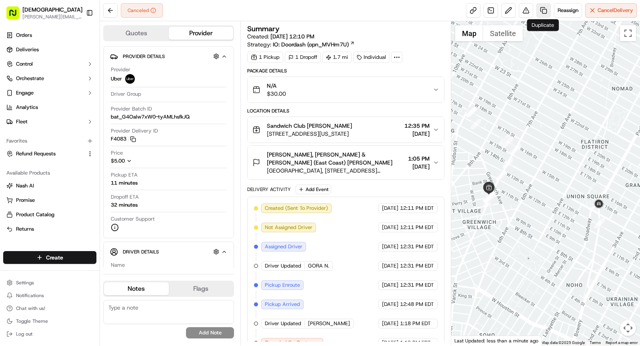
click at [543, 10] on link at bounding box center [544, 10] width 14 height 14
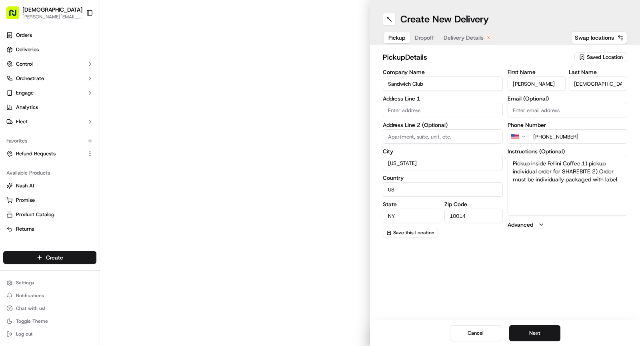
type input "[STREET_ADDRESS]"
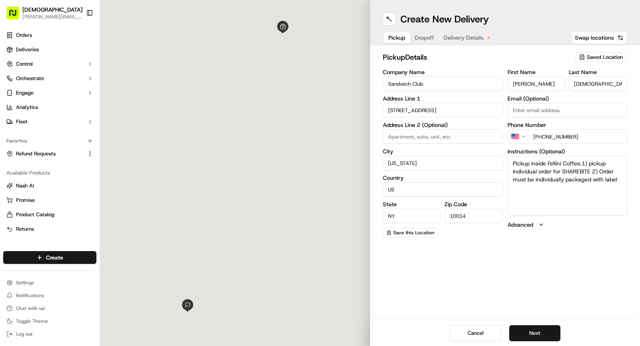
click at [473, 35] on span "Delivery Details" at bounding box center [464, 38] width 40 height 8
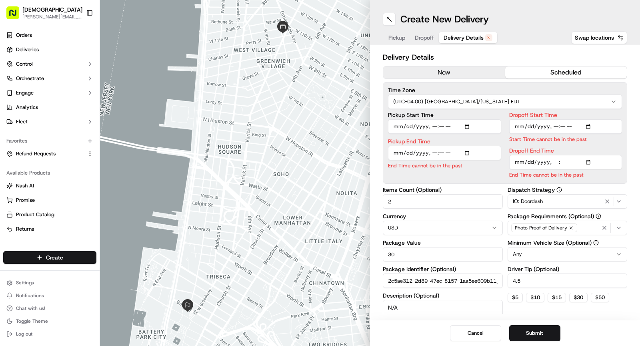
click at [438, 75] on button "now" at bounding box center [444, 72] width 122 height 12
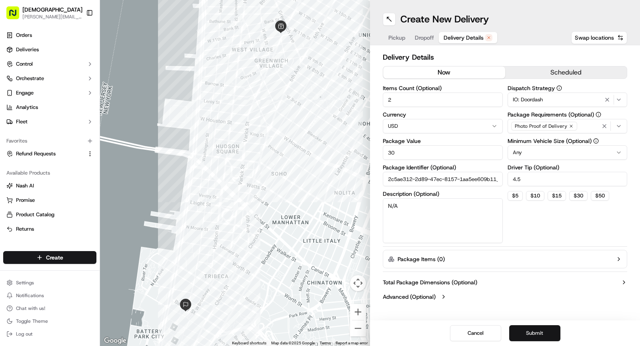
click at [539, 334] on button "Submit" at bounding box center [534, 333] width 51 height 16
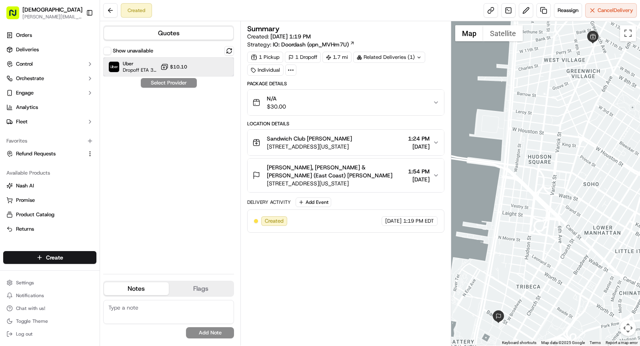
click at [140, 63] on span "Uber" at bounding box center [140, 63] width 34 height 6
click at [177, 85] on button "Assign Provider" at bounding box center [168, 83] width 57 height 10
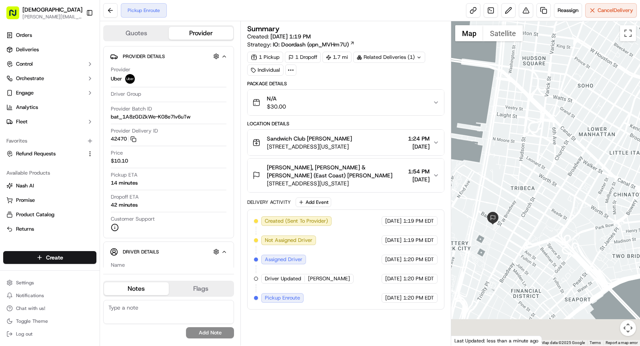
drag, startPoint x: 519, startPoint y: 204, endPoint x: 440, endPoint y: 346, distance: 161.7
click at [440, 345] on div "Pickup Enroute Reassign Cancel Delivery Quotes Provider Provider Details Provid…" at bounding box center [370, 173] width 540 height 346
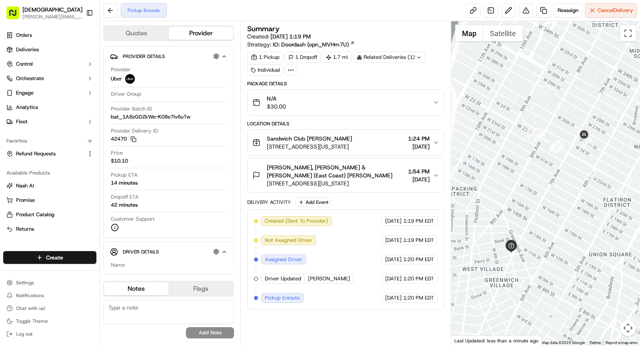
drag, startPoint x: 527, startPoint y: 260, endPoint x: 575, endPoint y: 163, distance: 107.9
click at [575, 163] on div at bounding box center [545, 183] width 189 height 324
drag, startPoint x: 571, startPoint y: 174, endPoint x: 576, endPoint y: 174, distance: 4.8
click at [576, 174] on div at bounding box center [545, 183] width 189 height 324
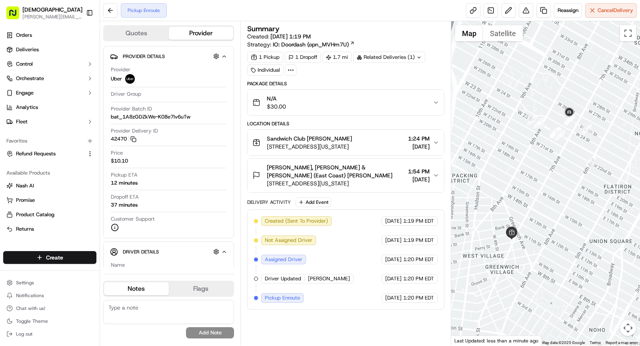
drag, startPoint x: 555, startPoint y: 200, endPoint x: 550, endPoint y: 184, distance: 15.8
click at [550, 184] on div at bounding box center [545, 183] width 189 height 324
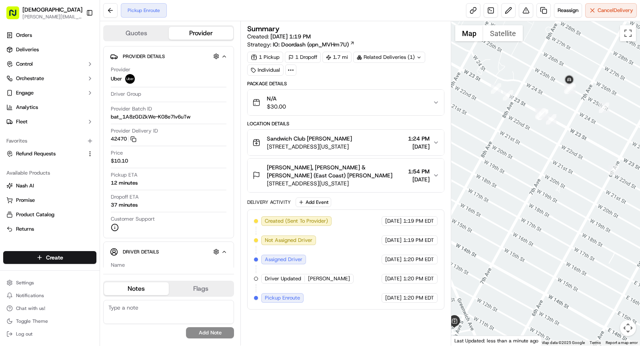
drag, startPoint x: 549, startPoint y: 132, endPoint x: 583, endPoint y: 172, distance: 52.6
click at [583, 172] on div at bounding box center [545, 183] width 189 height 324
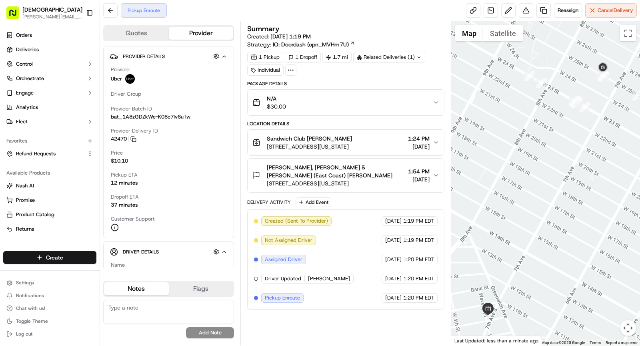
drag, startPoint x: 546, startPoint y: 182, endPoint x: 566, endPoint y: 142, distance: 45.3
click at [566, 142] on div at bounding box center [545, 183] width 189 height 324
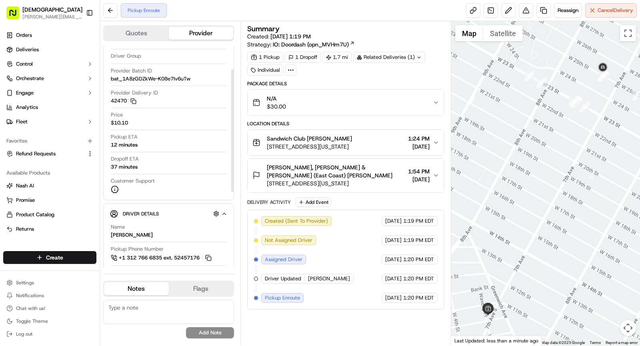
scroll to position [60, 0]
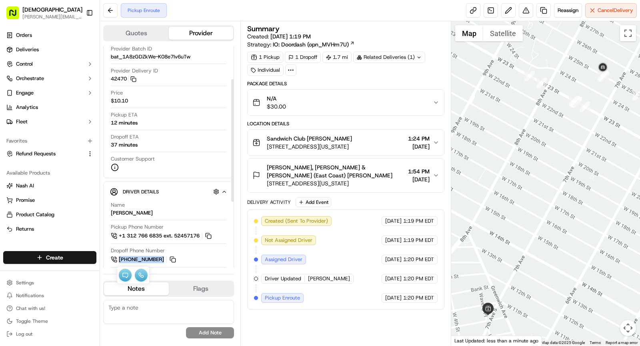
copy span "[PHONE_NUMBER]"
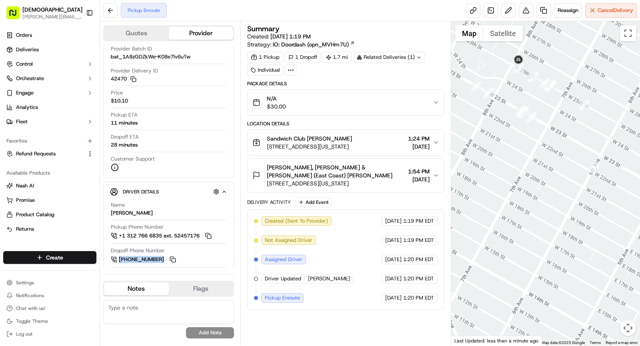
drag, startPoint x: 531, startPoint y: 206, endPoint x: 464, endPoint y: 255, distance: 83.5
click at [464, 255] on div at bounding box center [545, 183] width 189 height 324
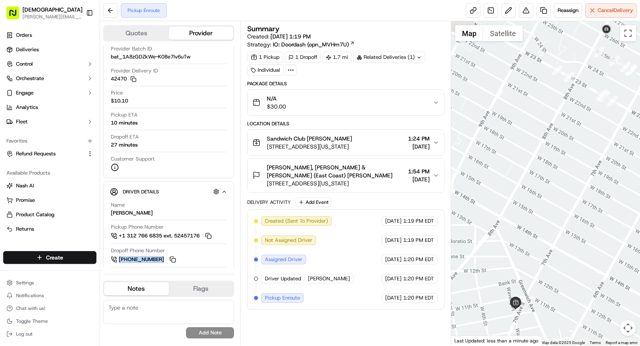
drag, startPoint x: 523, startPoint y: 122, endPoint x: 607, endPoint y: 106, distance: 86.0
click at [607, 106] on div at bounding box center [545, 183] width 189 height 324
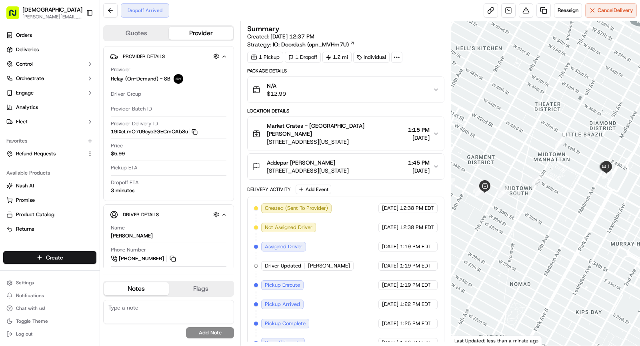
click at [396, 57] on circle at bounding box center [396, 57] width 1 height 1
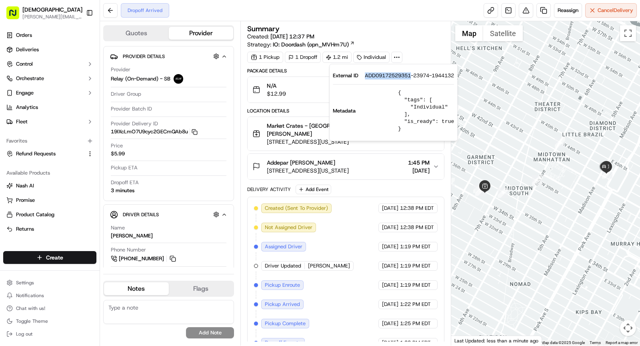
drag, startPoint x: 366, startPoint y: 74, endPoint x: 412, endPoint y: 77, distance: 46.5
click at [412, 77] on span "ADD09172529351-23974-1944132" at bounding box center [409, 75] width 89 height 7
copy span "ADD09172529351"
click at [299, 138] on span "[STREET_ADDRESS][US_STATE]" at bounding box center [336, 142] width 138 height 8
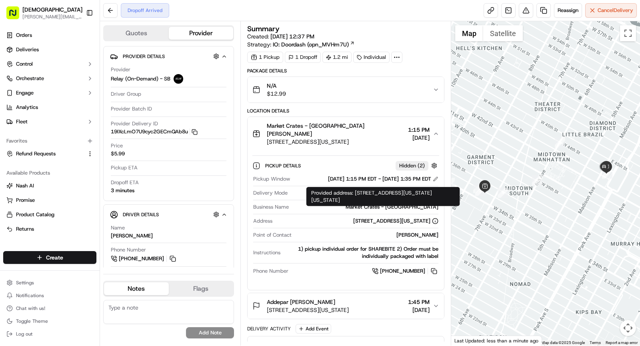
click at [410, 200] on div "Provided address: [STREET_ADDRESS][US_STATE][US_STATE] Provided address: [STREE…" at bounding box center [383, 196] width 154 height 19
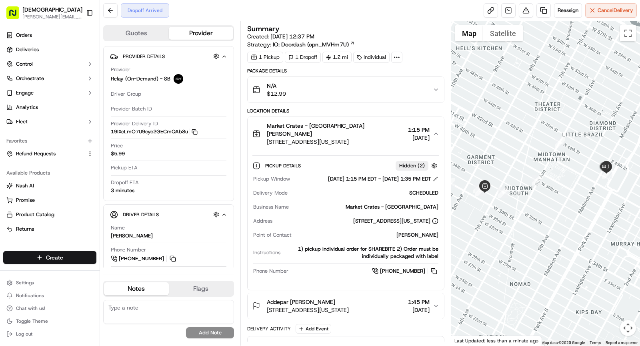
click at [385, 203] on div "Market Crates - [GEOGRAPHIC_DATA]" at bounding box center [365, 206] width 146 height 7
copy div "Market Crates - [GEOGRAPHIC_DATA]"
click at [356, 126] on span "Market Crates - [GEOGRAPHIC_DATA] [PERSON_NAME]" at bounding box center [336, 130] width 138 height 16
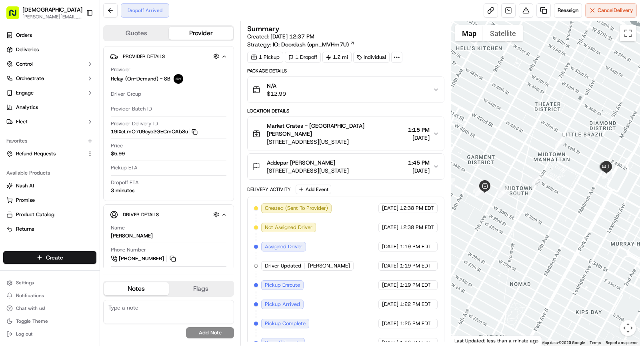
click at [349, 158] on div "Addepar [PERSON_NAME]" at bounding box center [308, 162] width 82 height 8
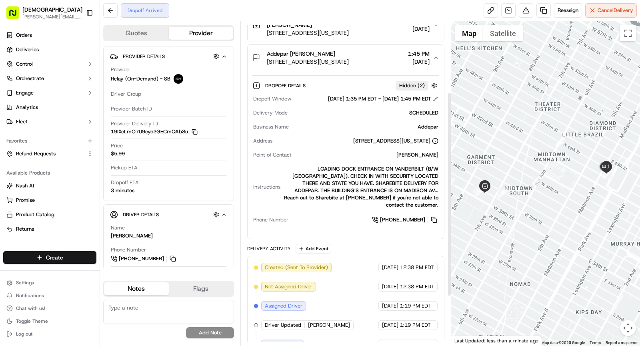
scroll to position [114, 0]
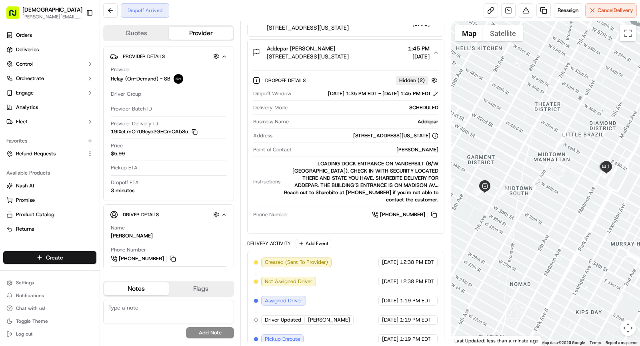
click at [414, 146] on div "[PERSON_NAME]" at bounding box center [367, 149] width 144 height 7
copy div "[PERSON_NAME]"
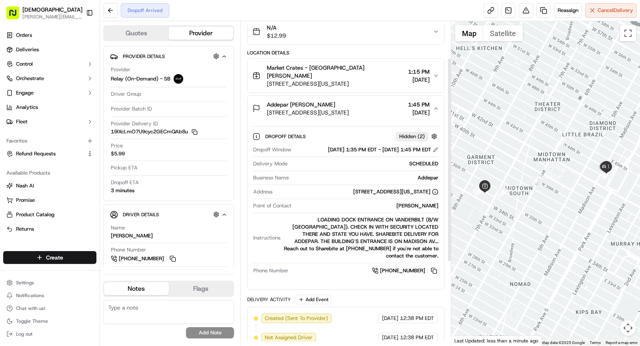
click at [349, 108] on span "[STREET_ADDRESS][US_STATE]" at bounding box center [308, 112] width 82 height 8
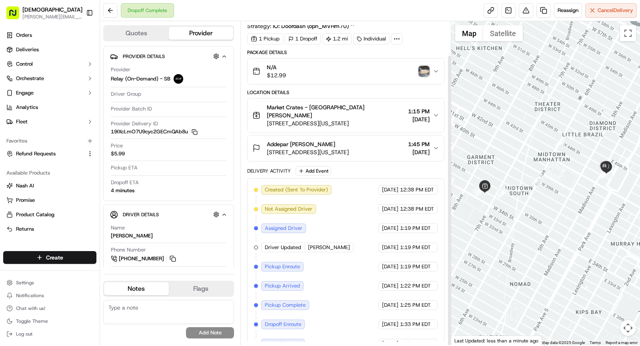
scroll to position [37, 0]
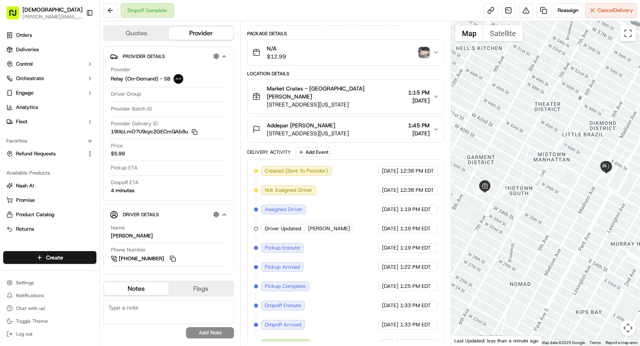
click at [428, 50] on img "button" at bounding box center [423, 52] width 11 height 11
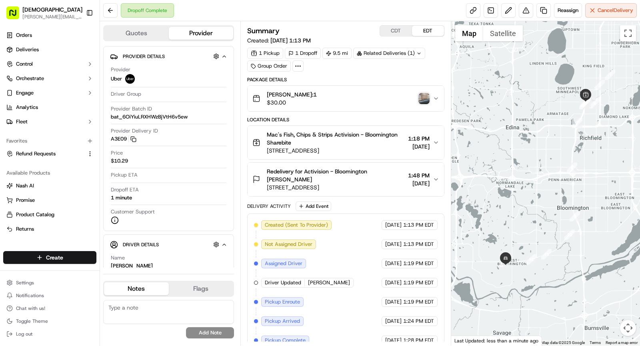
click at [424, 100] on img "button" at bounding box center [423, 98] width 11 height 11
